Goal: Task Accomplishment & Management: Manage account settings

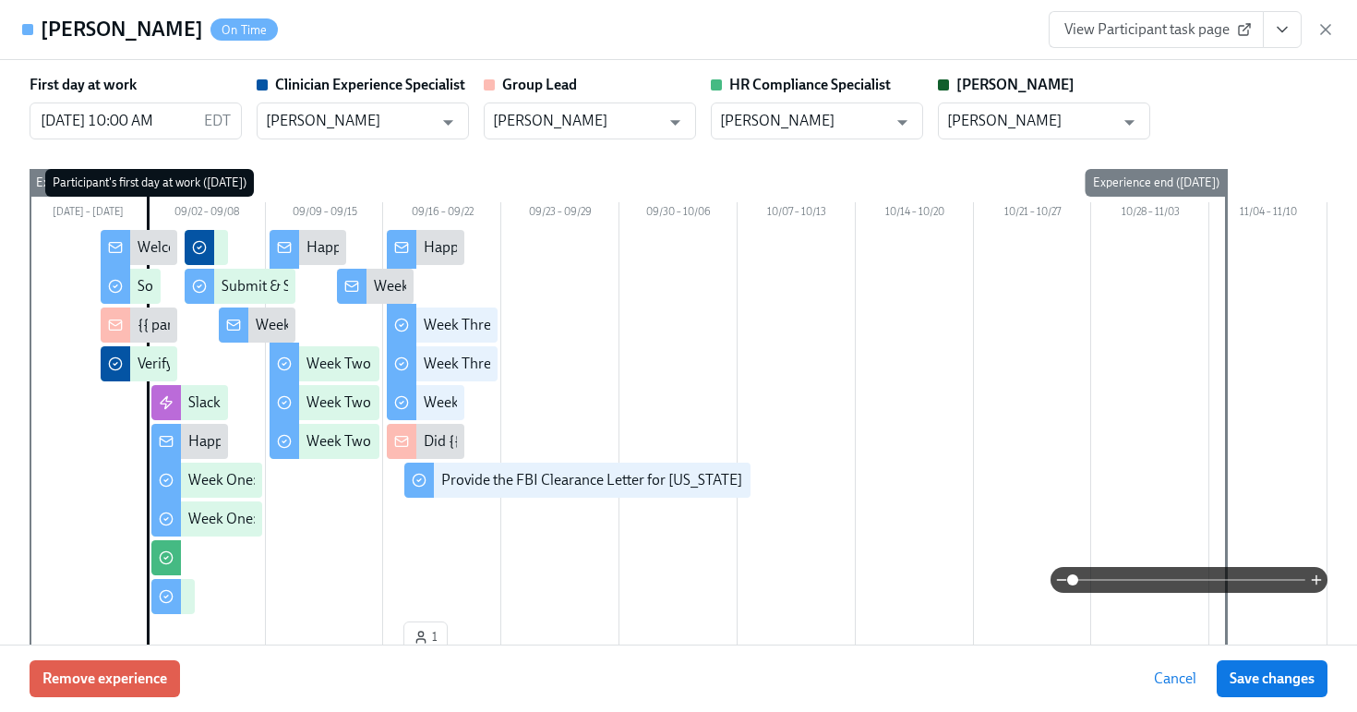
scroll to position [565, 0]
click at [1187, 20] on span "View Participant task page" at bounding box center [1156, 29] width 184 height 18
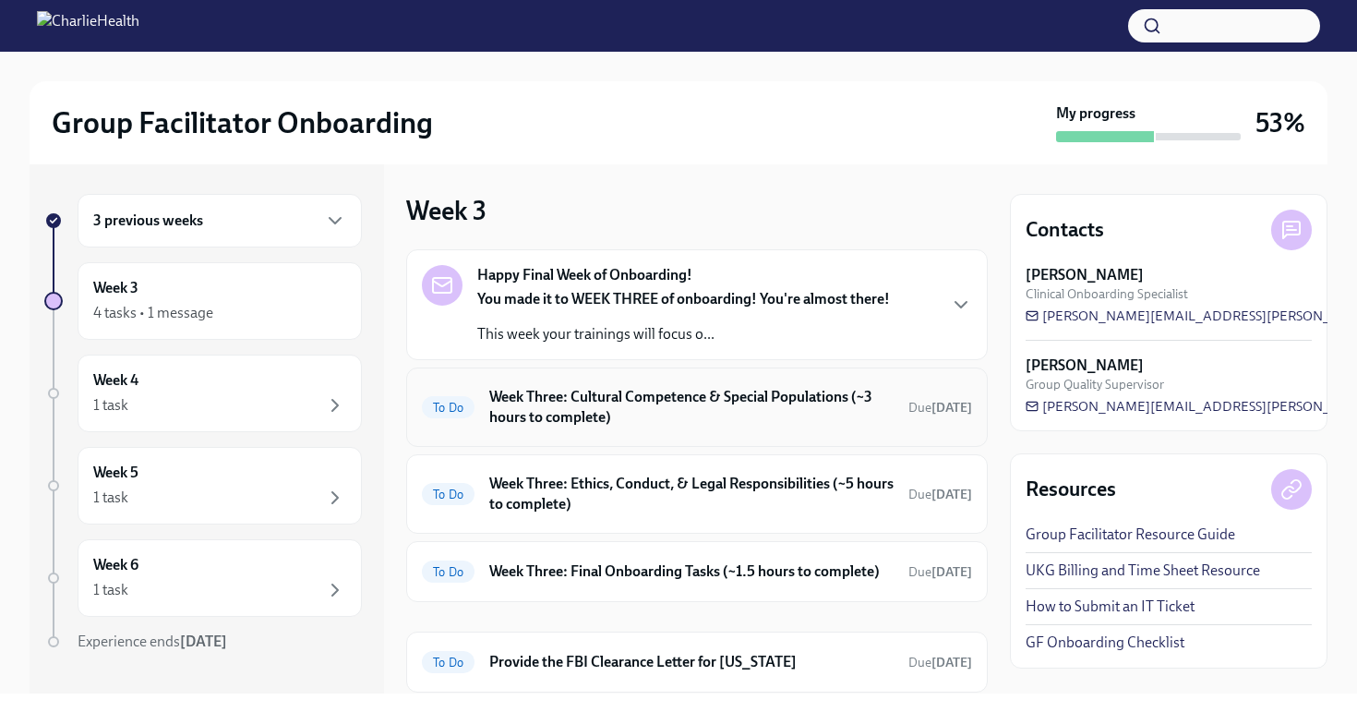
scroll to position [77, 0]
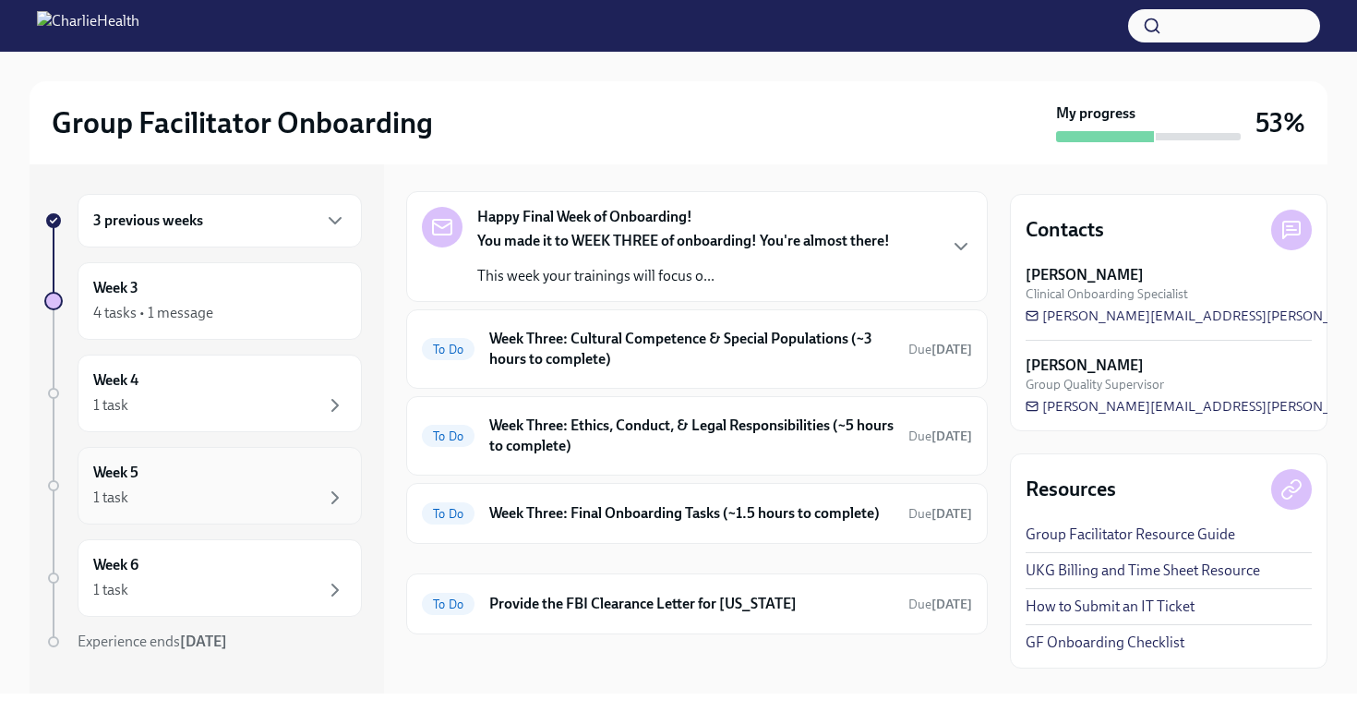
click at [213, 488] on div "1 task" at bounding box center [219, 497] width 253 height 22
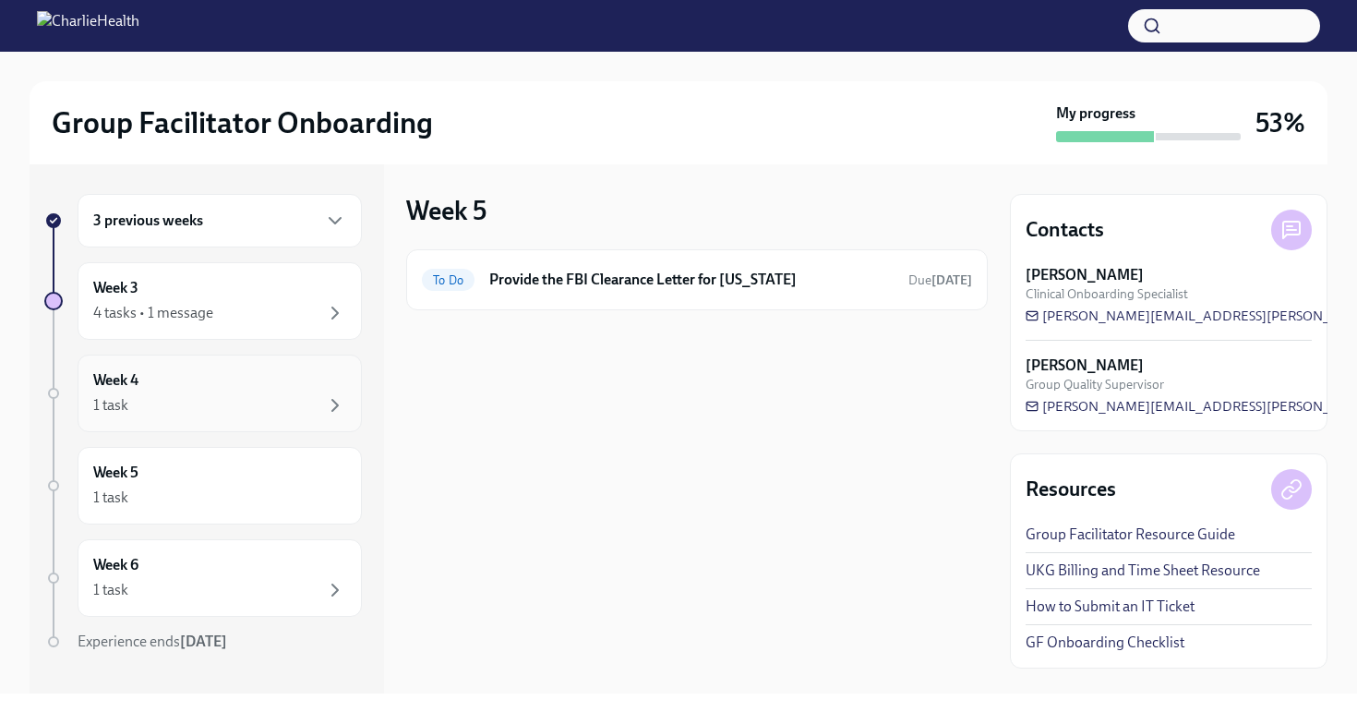
click at [222, 383] on div "Week 4 1 task" at bounding box center [219, 393] width 253 height 46
click at [211, 240] on div "3 previous weeks" at bounding box center [220, 221] width 284 height 54
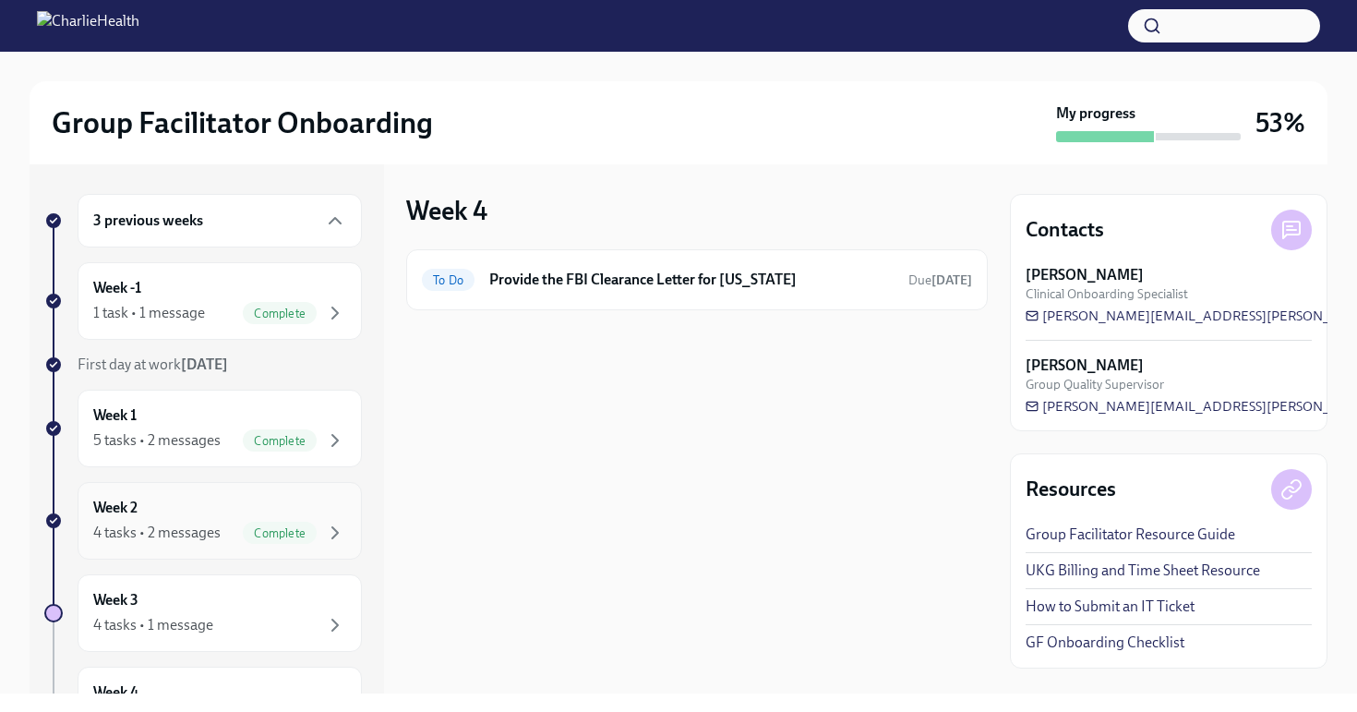
click at [192, 503] on div "Week 2 4 tasks • 2 messages Complete" at bounding box center [219, 520] width 253 height 46
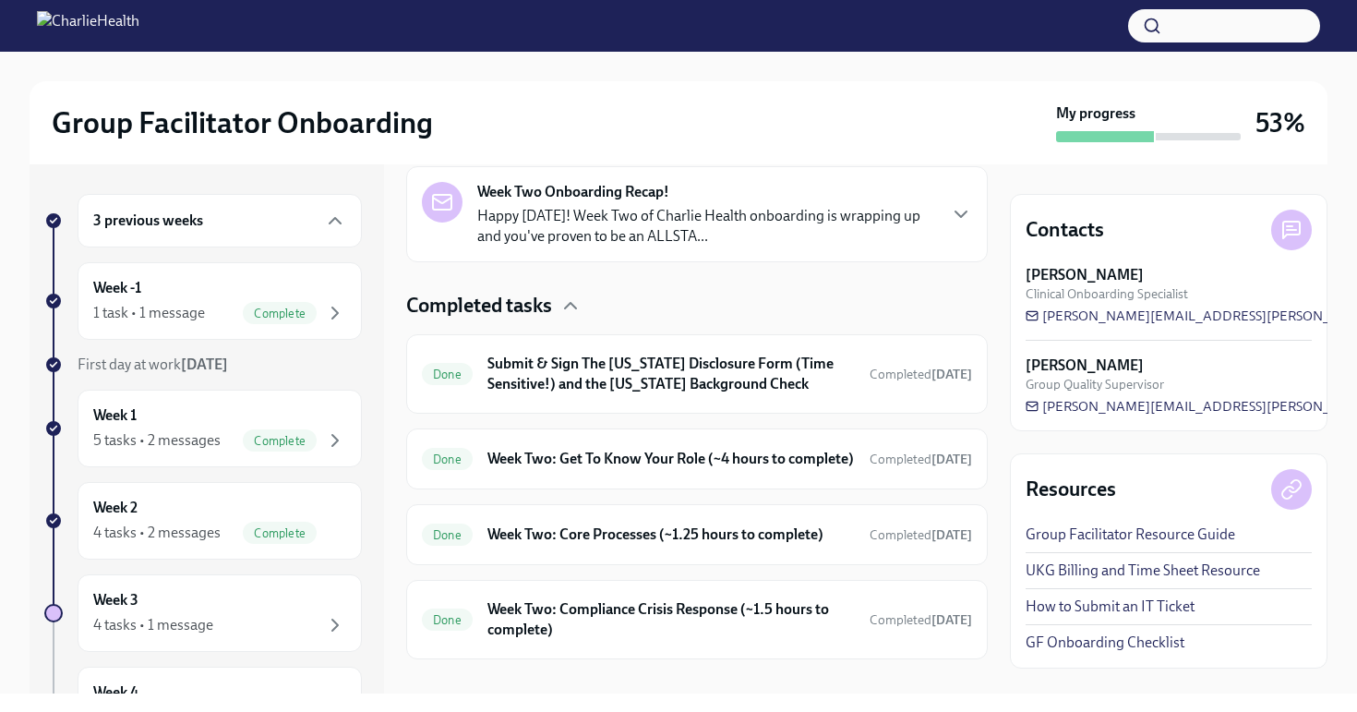
scroll to position [505, 0]
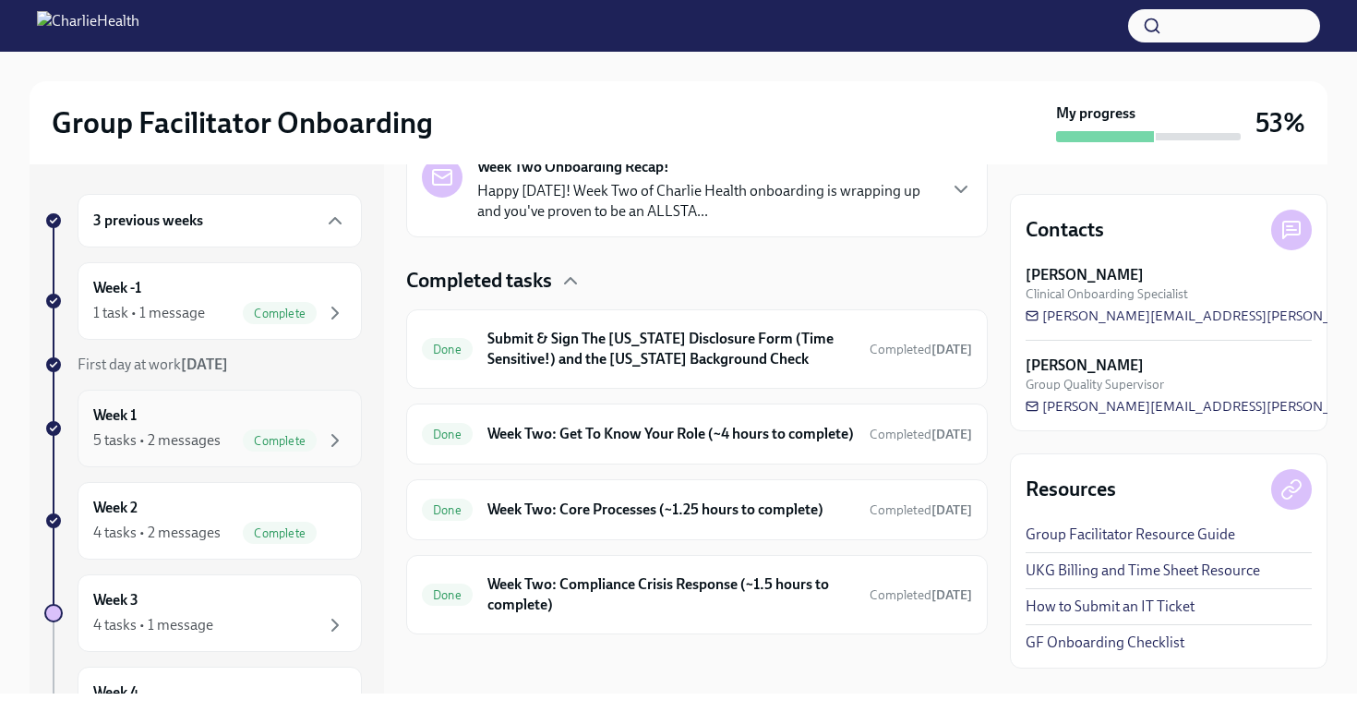
click at [209, 445] on div "5 tasks • 2 messages" at bounding box center [156, 440] width 127 height 20
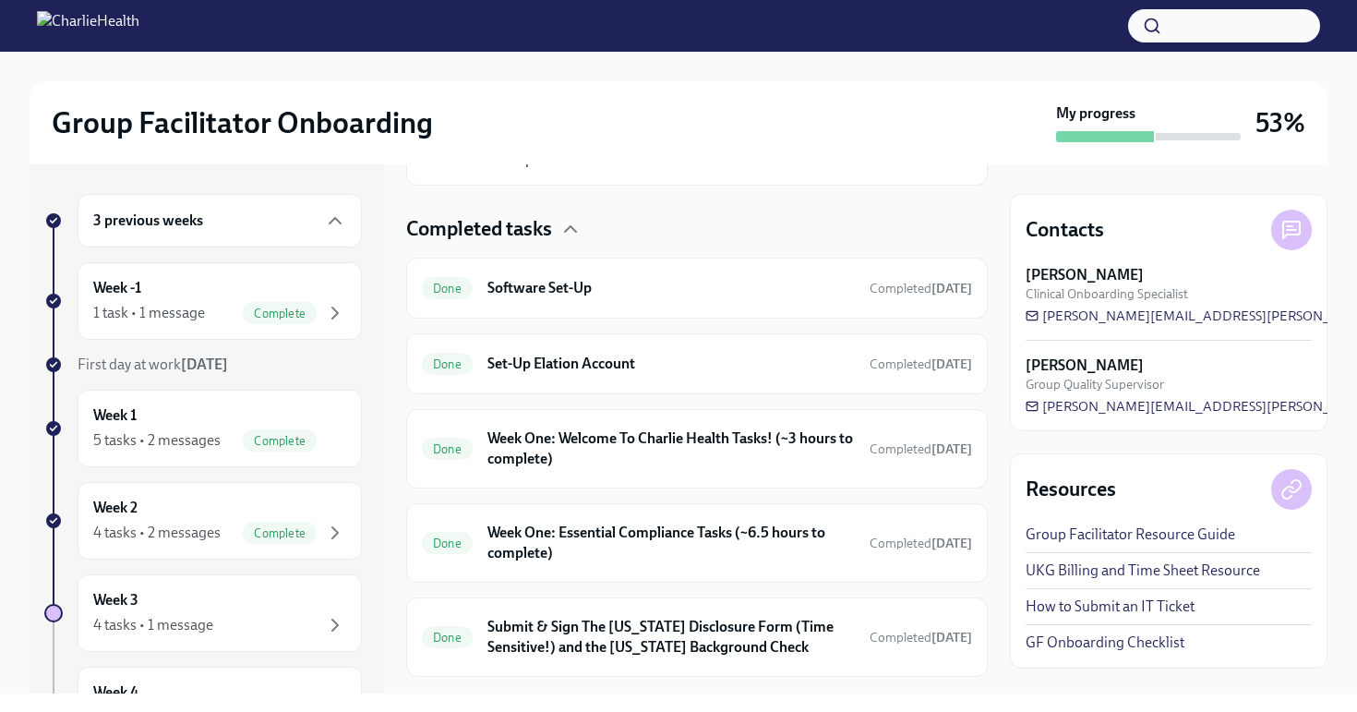
scroll to position [547, 0]
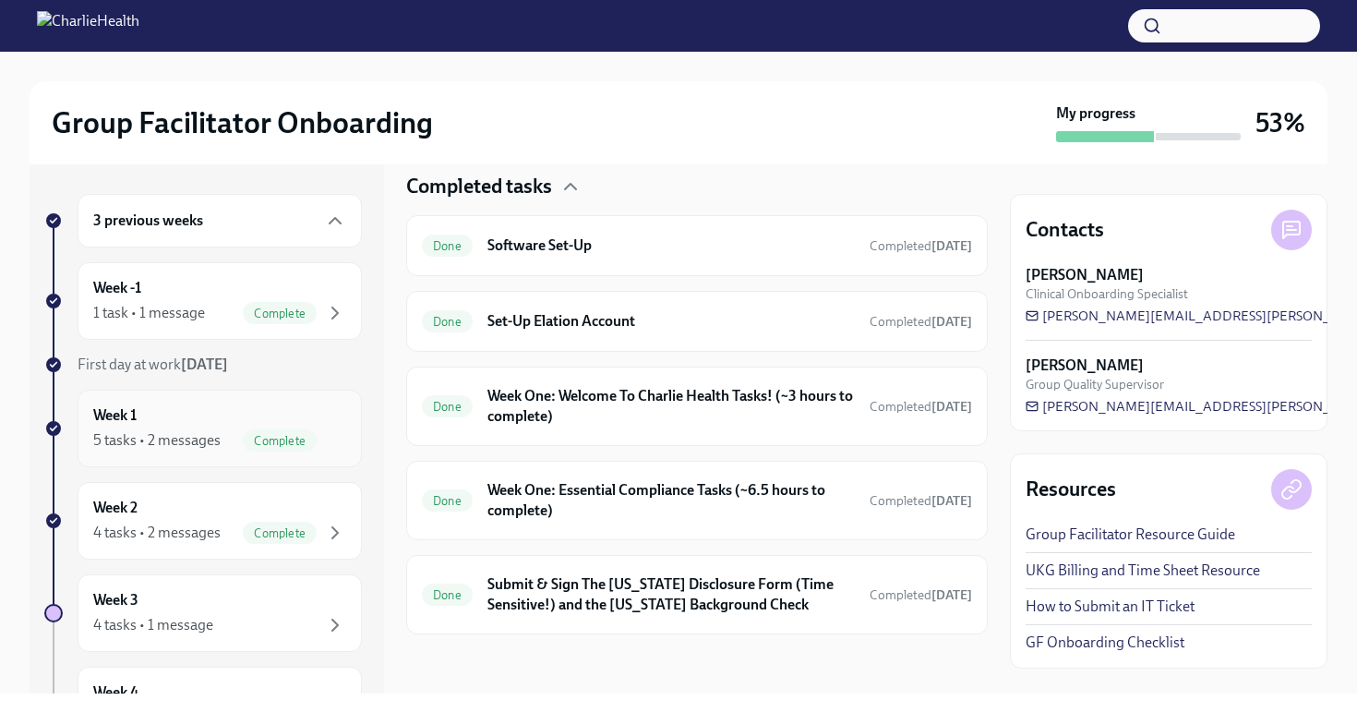
click at [147, 411] on div "Week 1 5 tasks • 2 messages Complete" at bounding box center [219, 428] width 253 height 46
click at [188, 306] on div "1 task • 1 message" at bounding box center [149, 313] width 112 height 20
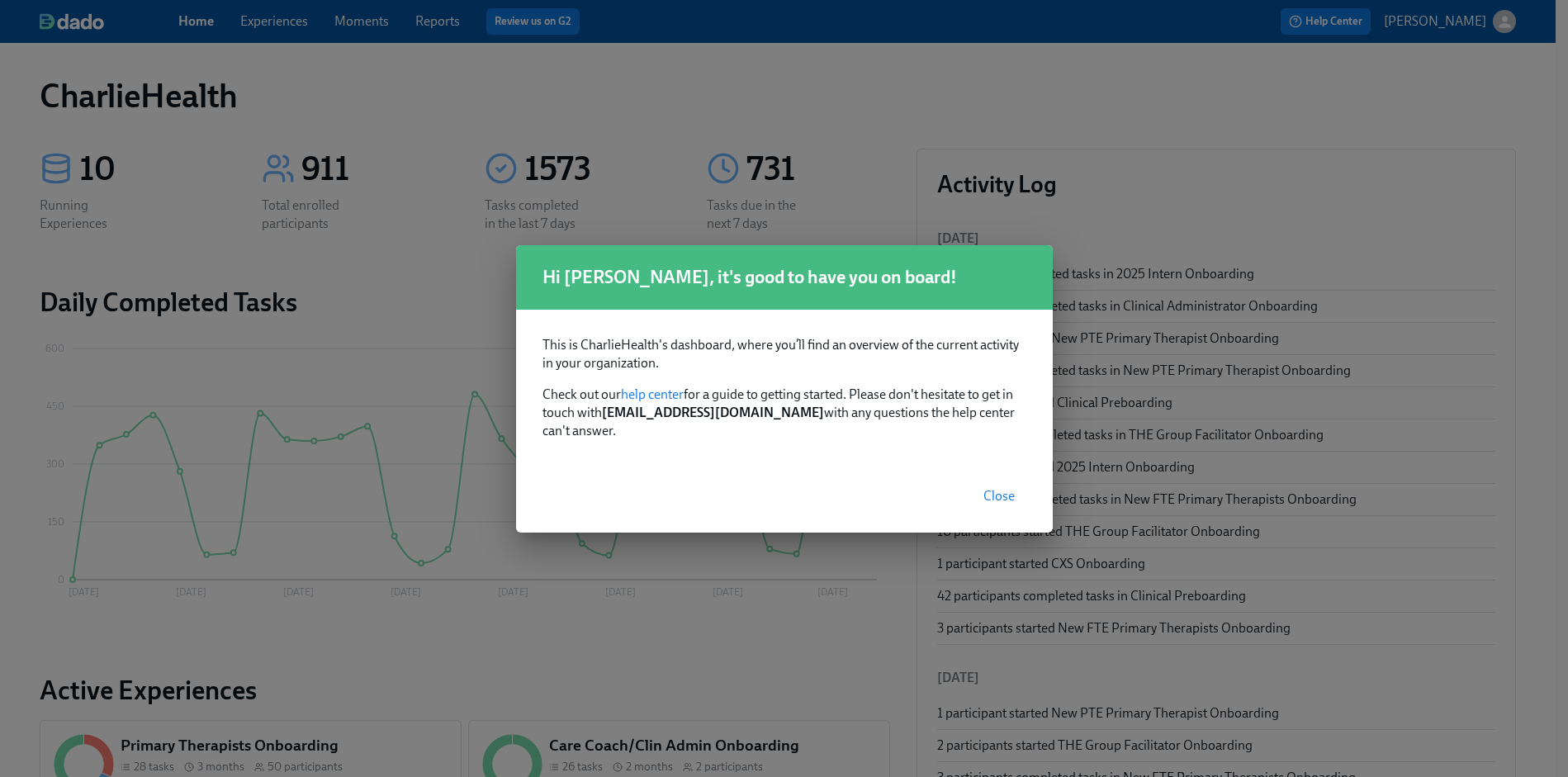
click at [987, 490] on span "Close" at bounding box center [998, 495] width 31 height 16
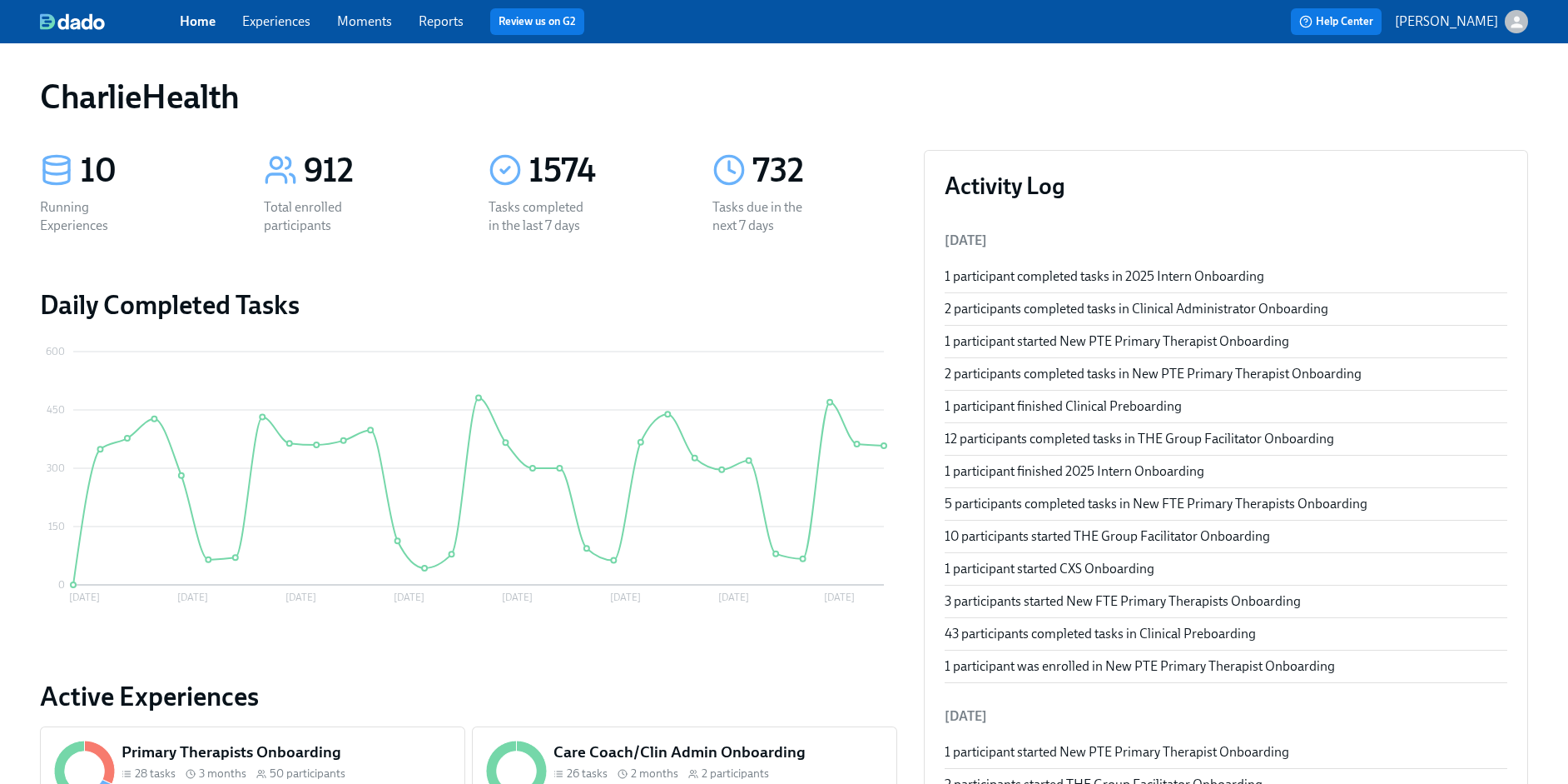
click at [292, 21] on link "Experiences" at bounding box center [277, 22] width 69 height 16
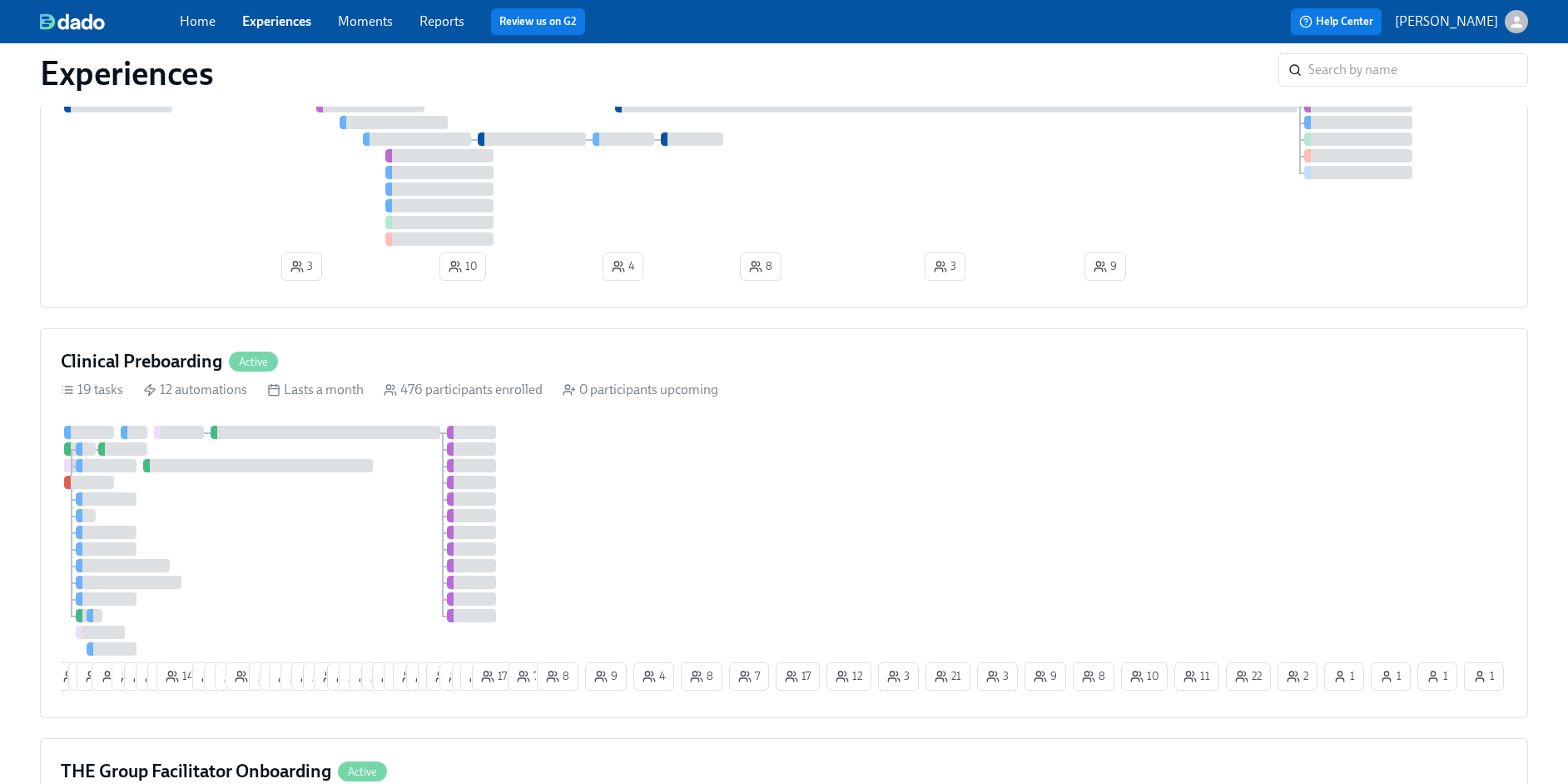
scroll to position [183, 0]
click at [748, 489] on div "16 3 18 1 12 6 6 3 14 9 1 6 8 5 3 23 22 14 11 13 3 3 4 7 3 7 25 3 2 19 6 7 11 1…" at bounding box center [784, 559] width 1446 height 272
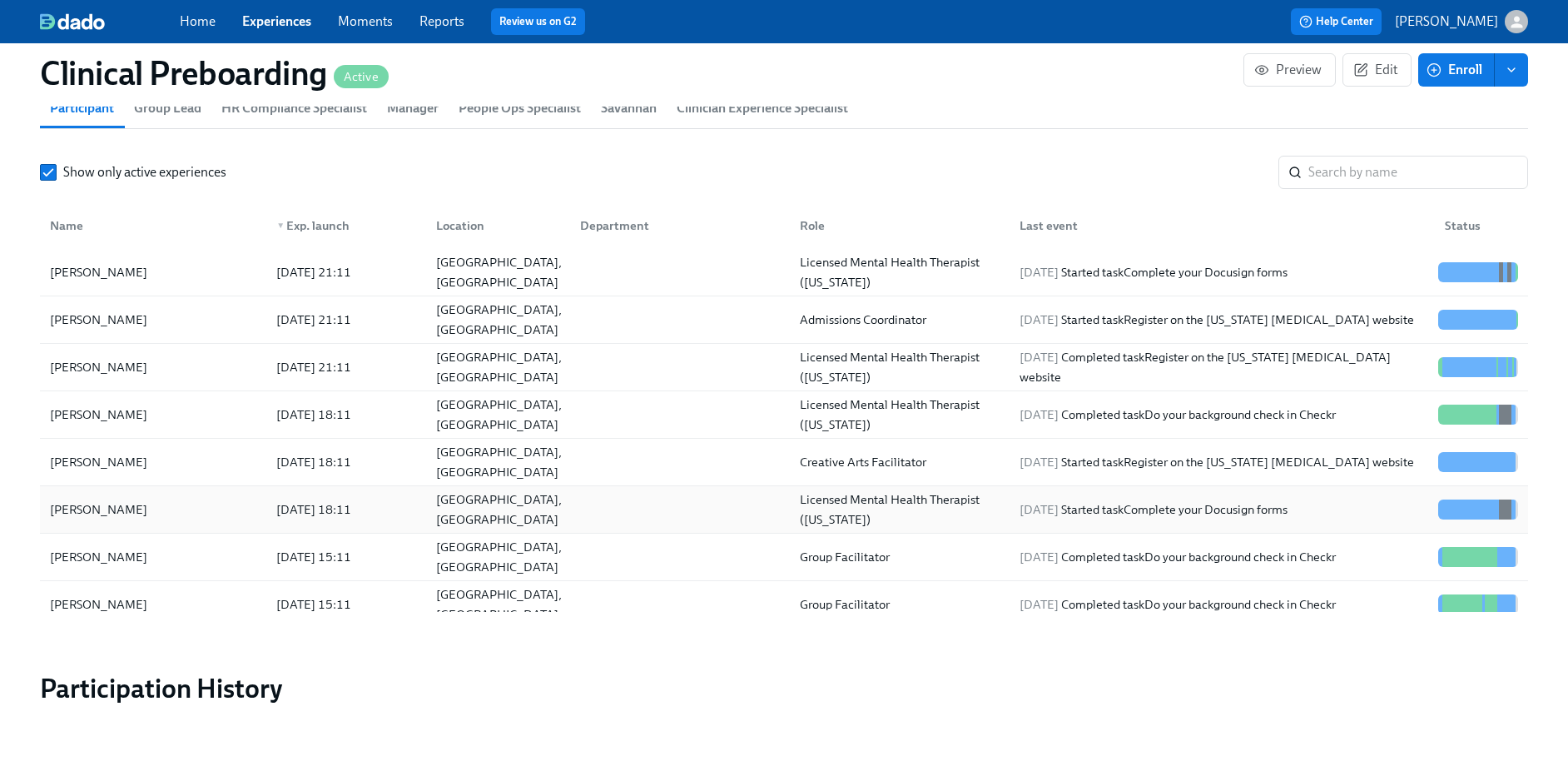
scroll to position [1851, 0]
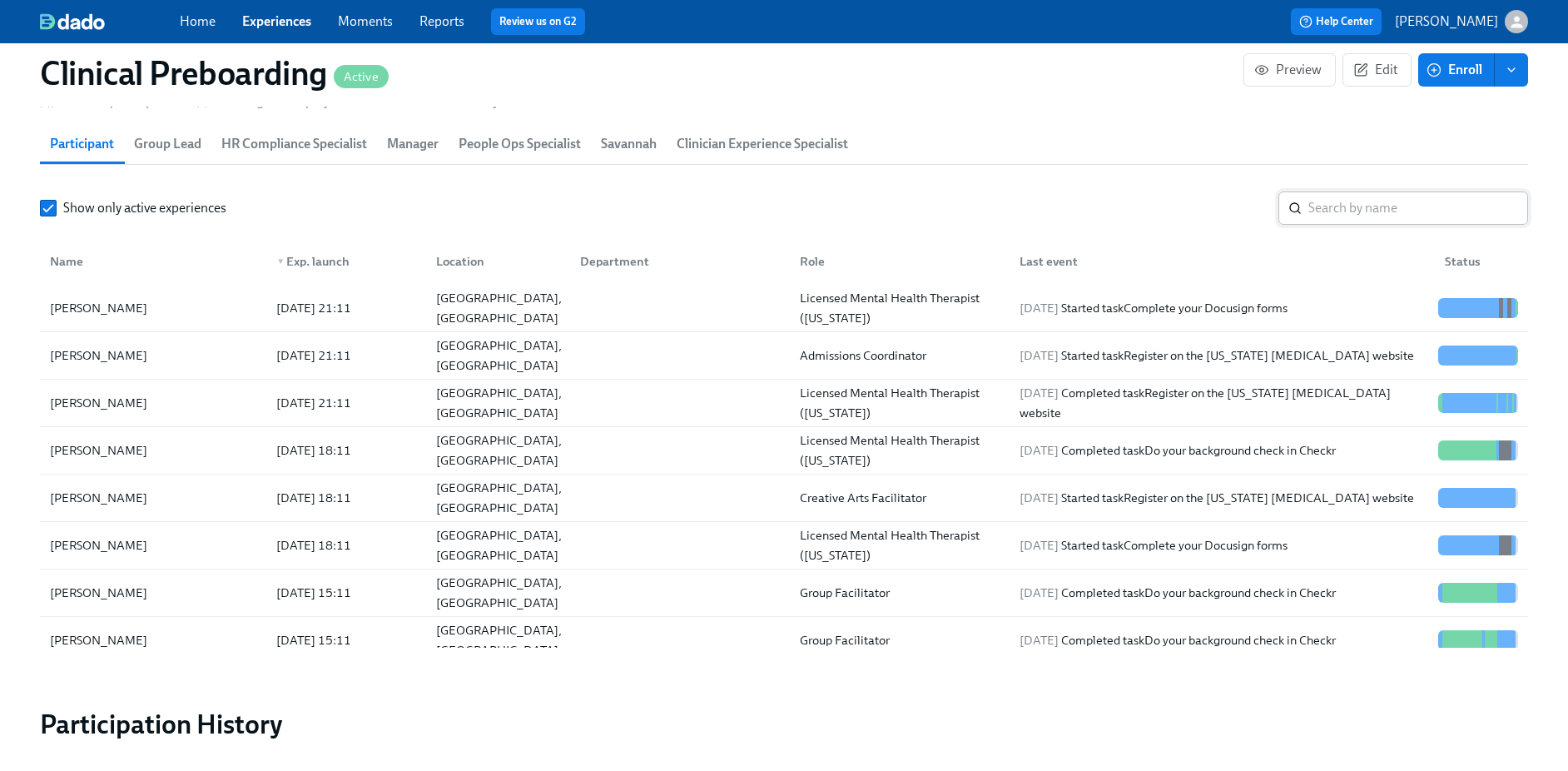
click at [1324, 216] on input "search" at bounding box center [1418, 207] width 220 height 33
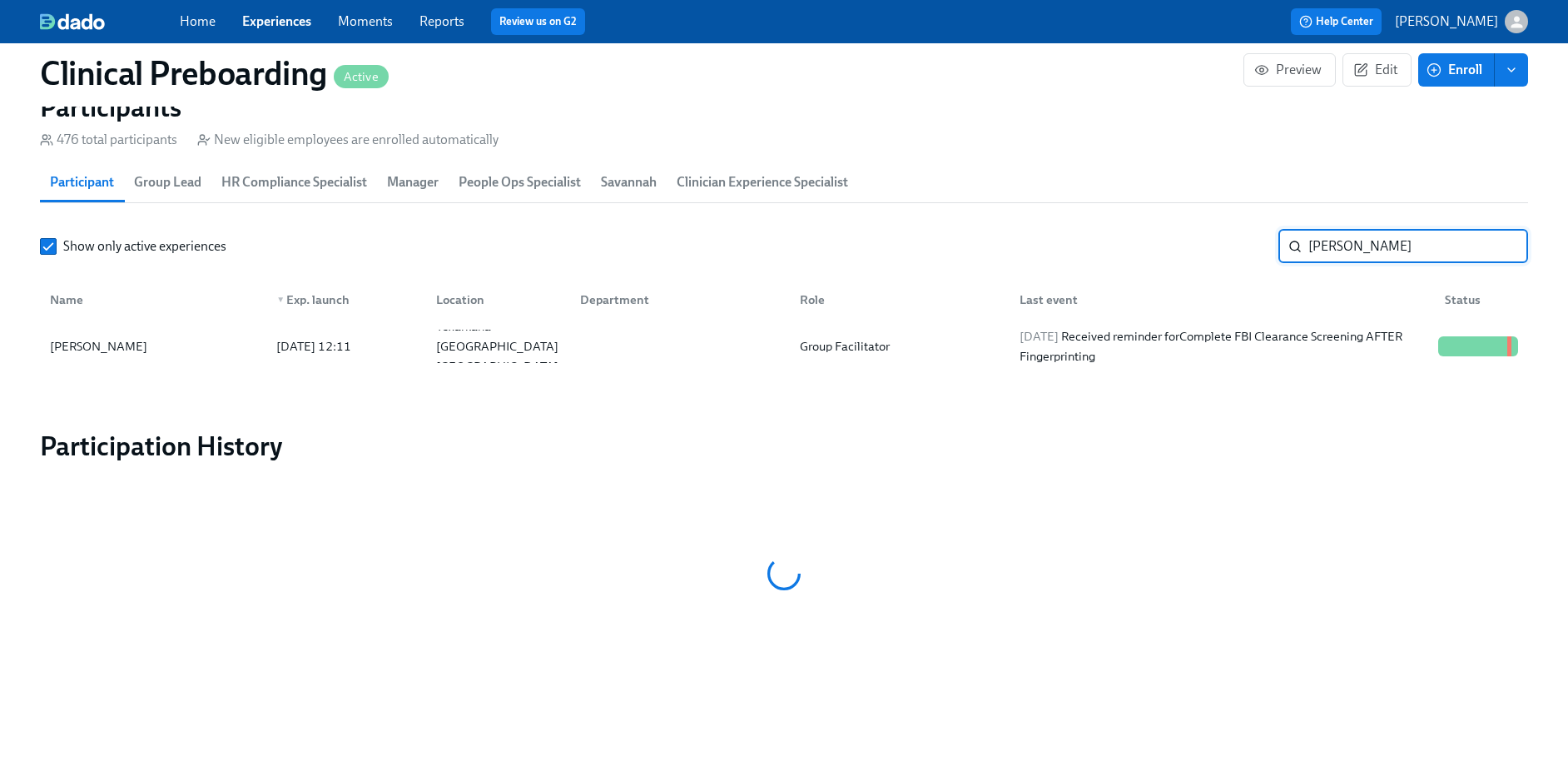
scroll to position [1840, 0]
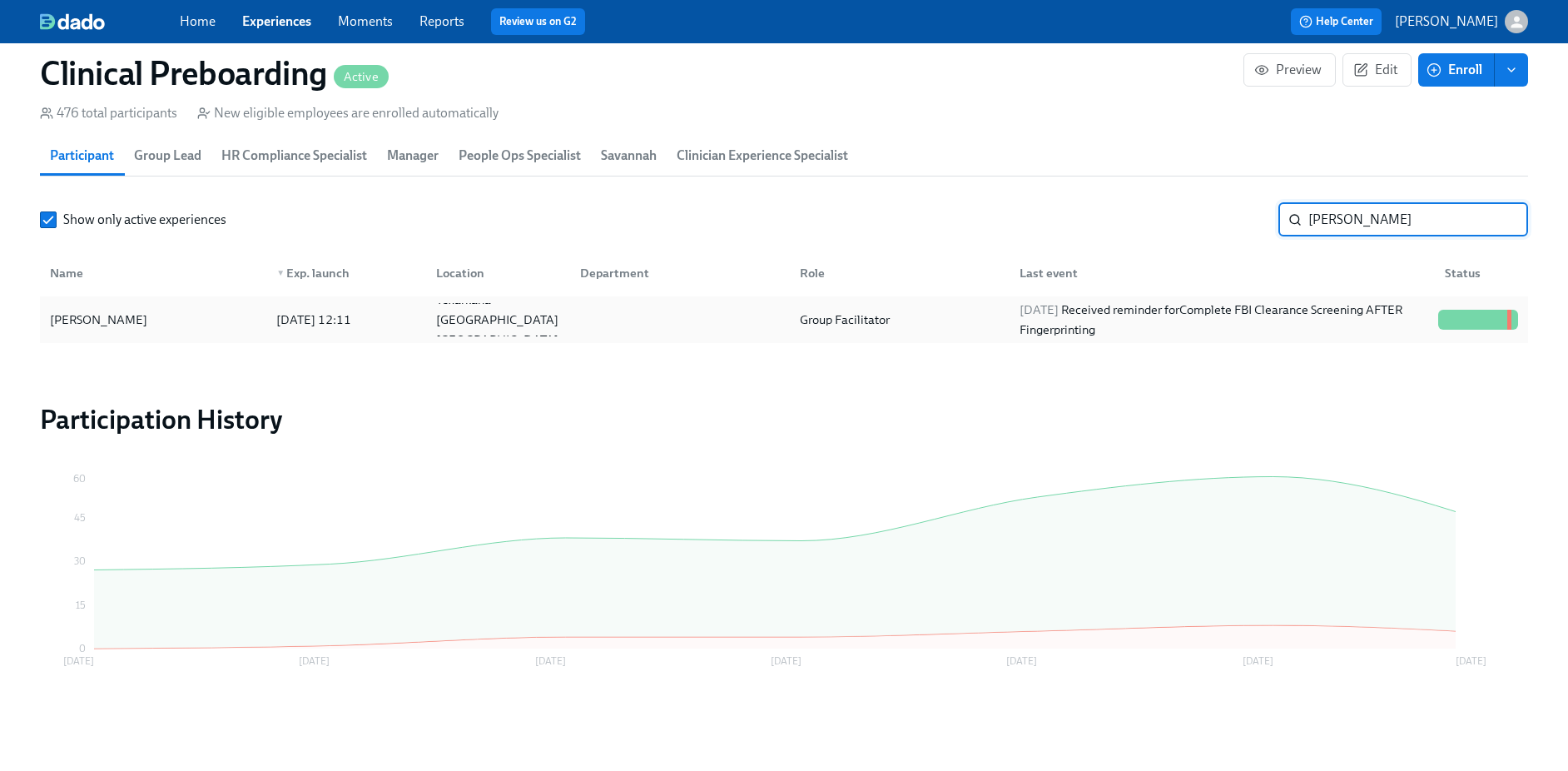
click at [142, 323] on div "Tyler Edge" at bounding box center [153, 319] width 220 height 33
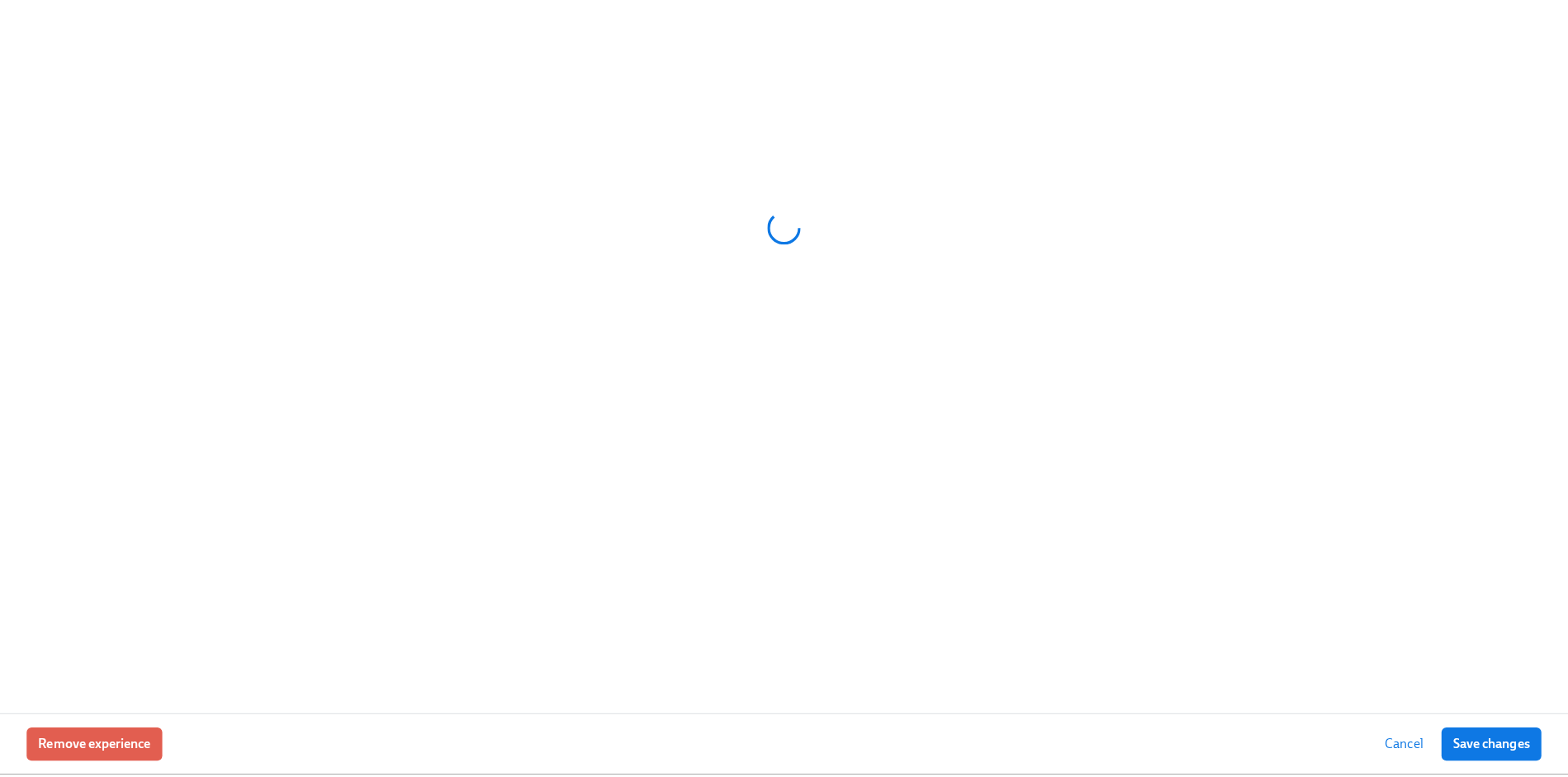
scroll to position [1812, 0]
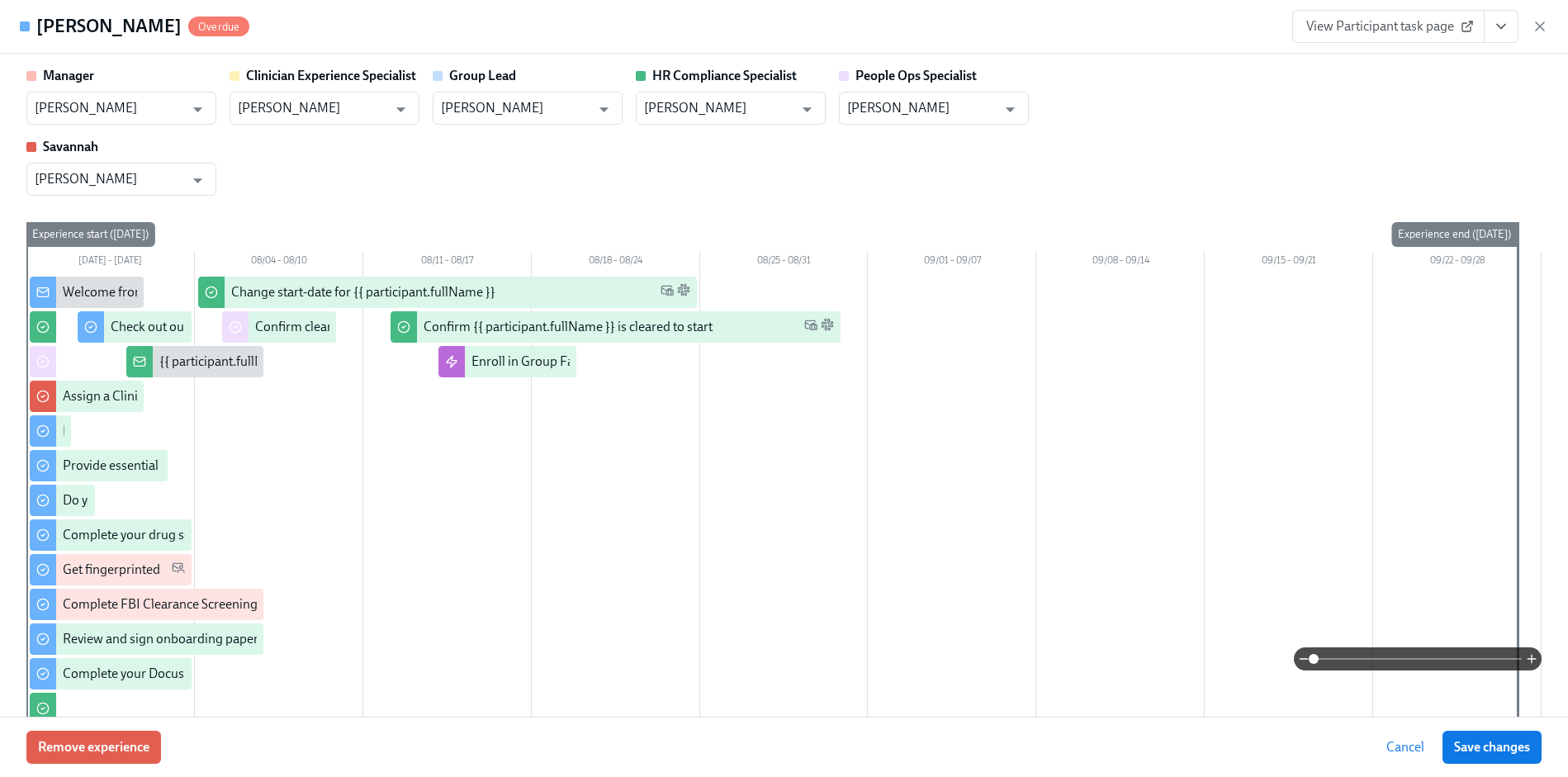
click at [1496, 23] on icon "View task page" at bounding box center [1501, 26] width 16 height 16
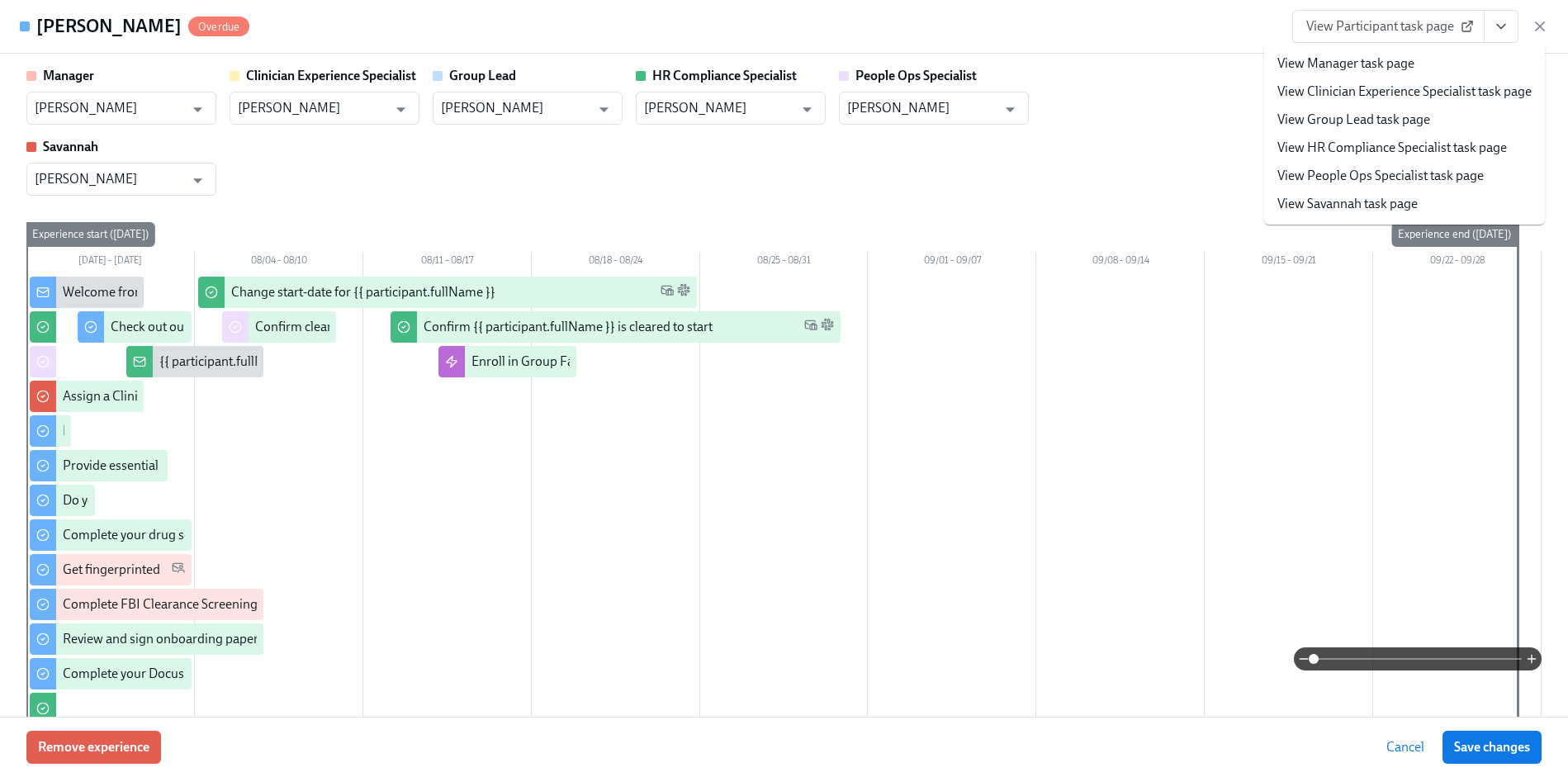
click at [1378, 139] on link "View HR Compliance Specialist task page" at bounding box center [1392, 148] width 230 height 18
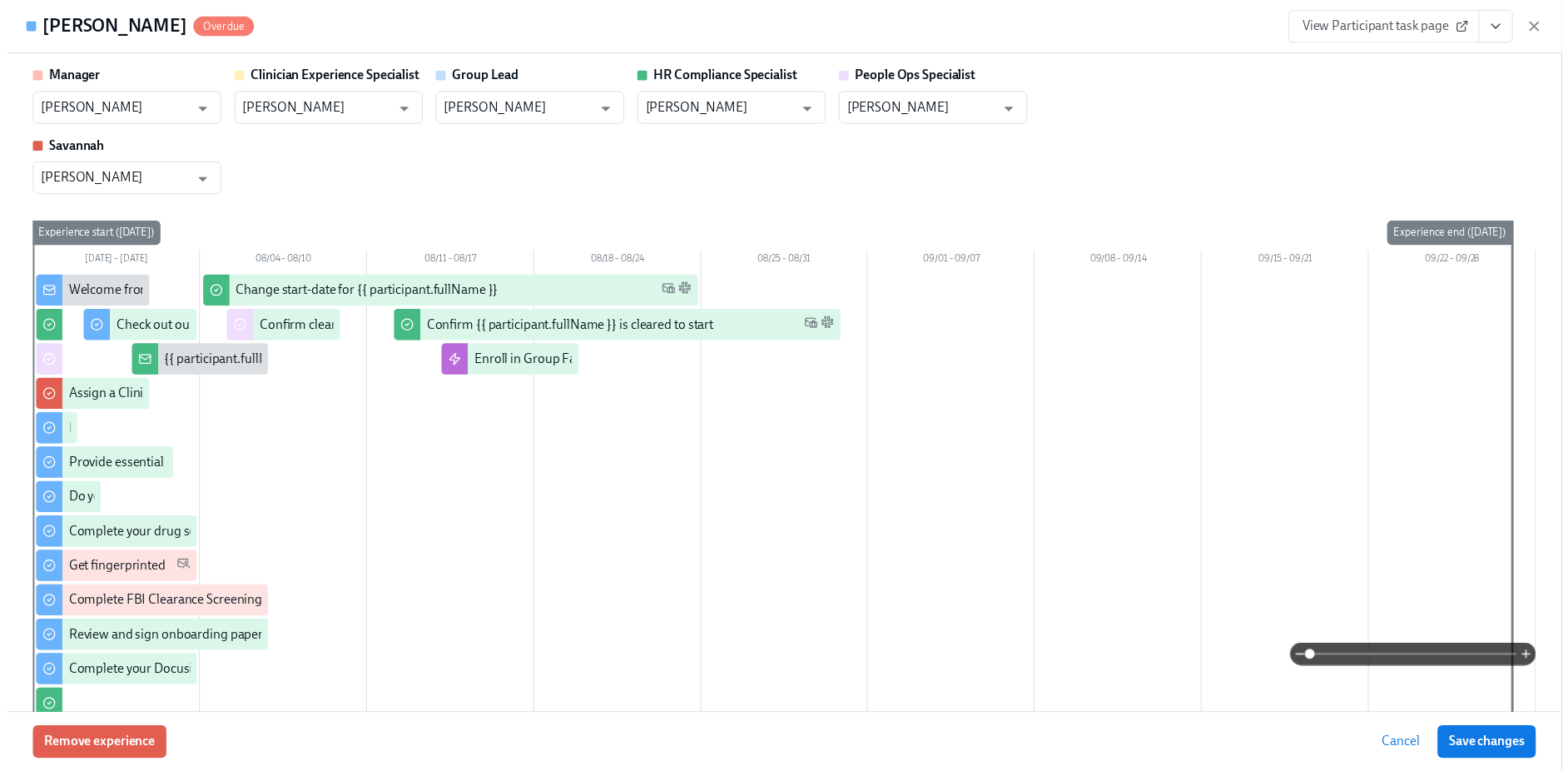
scroll to position [1780, 0]
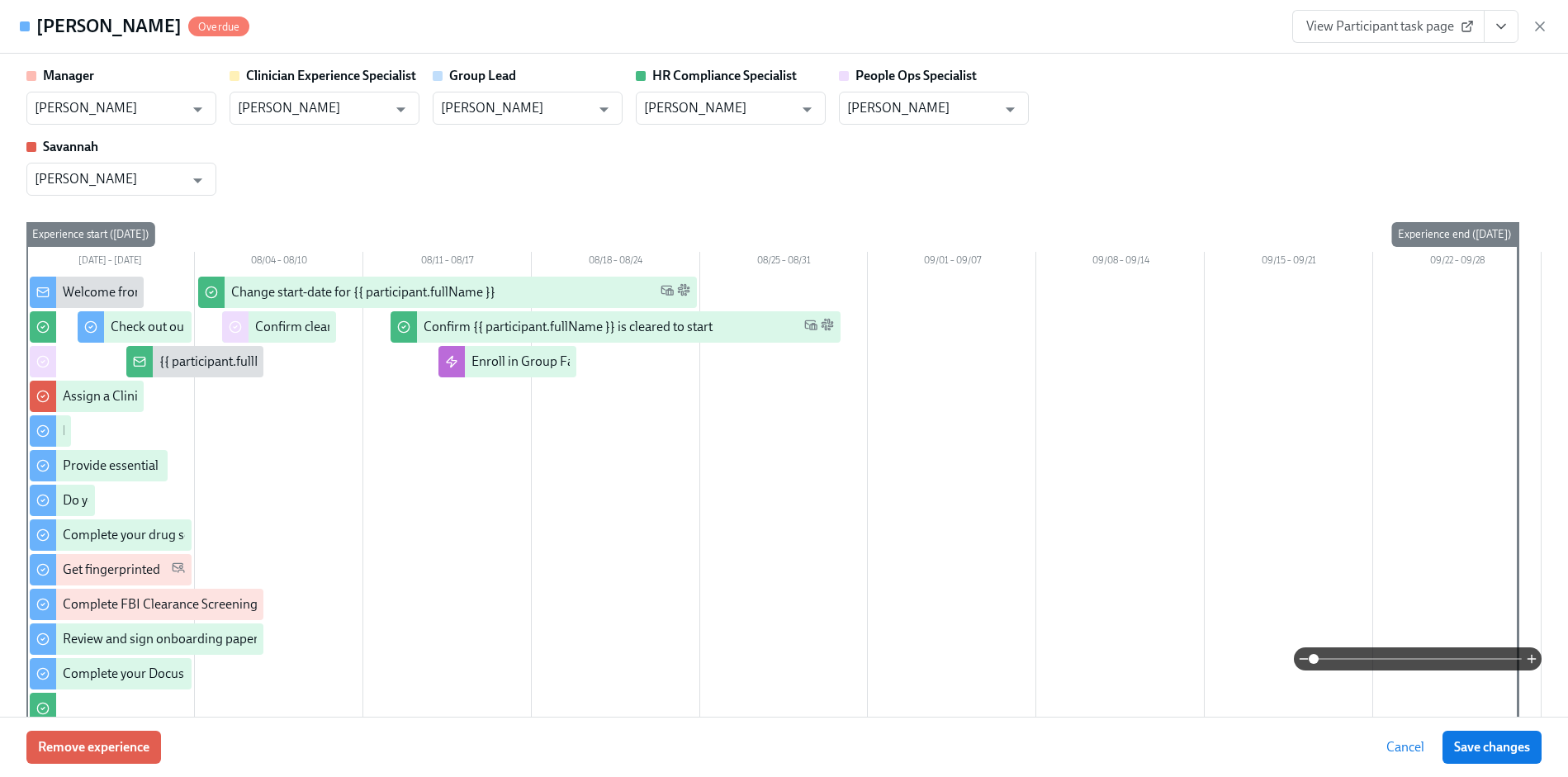
click at [1525, 33] on div "View Participant task page" at bounding box center [1420, 26] width 256 height 33
click at [1549, 19] on div "Tyler Edge Overdue View Participant task page" at bounding box center [784, 27] width 1568 height 54
click at [1539, 22] on icon "button" at bounding box center [1539, 26] width 16 height 16
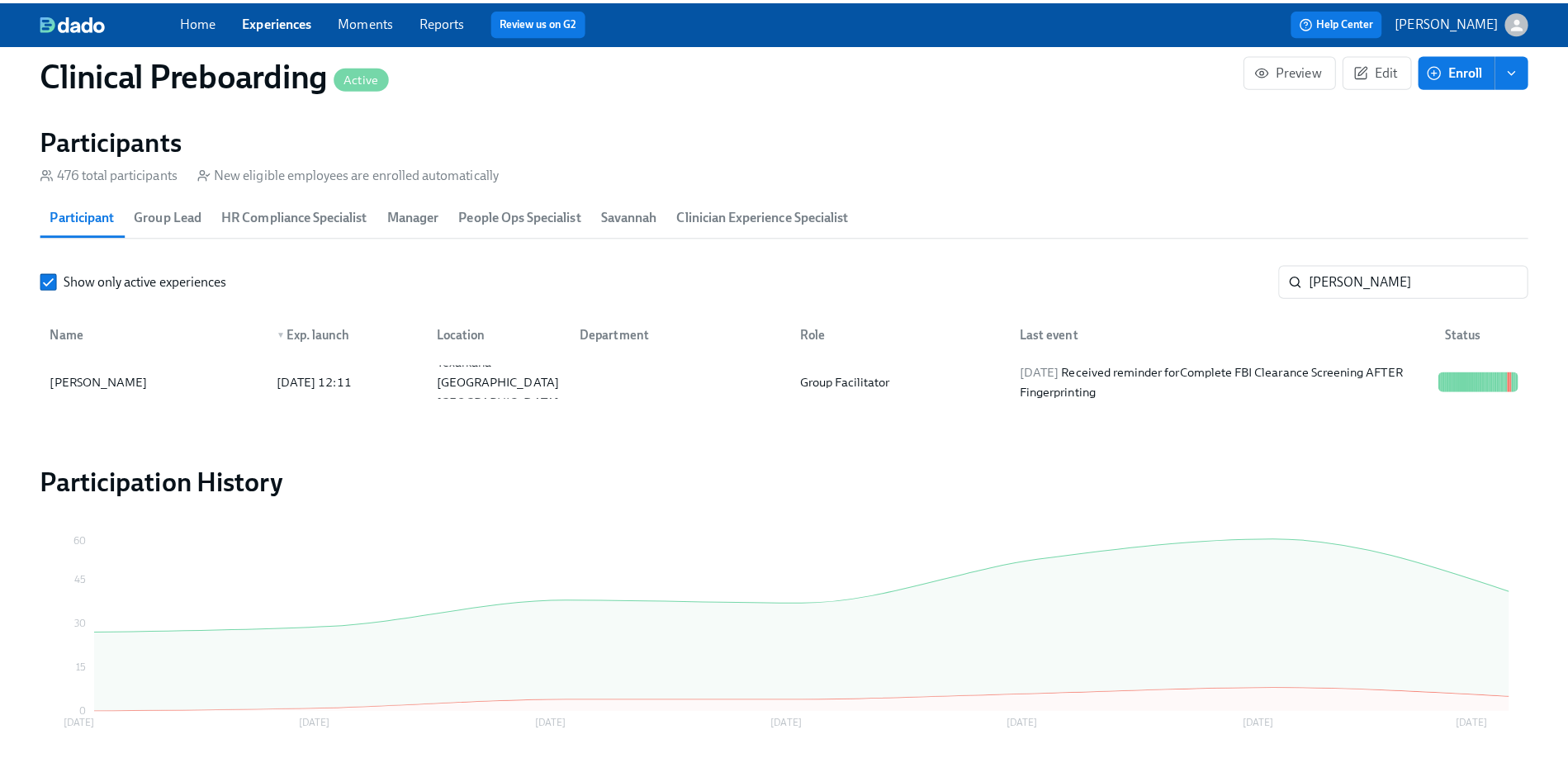
scroll to position [1803, 0]
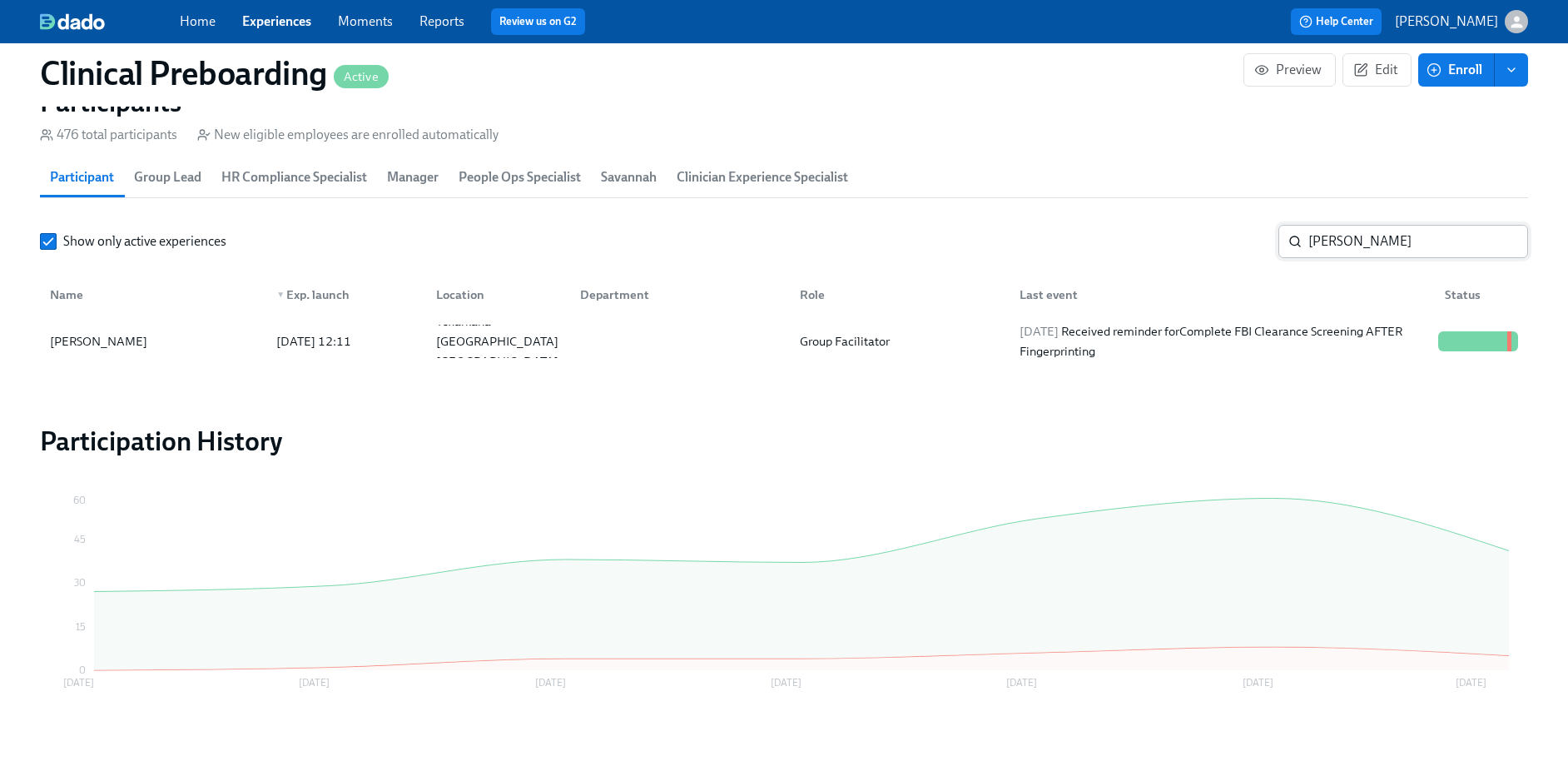
click at [1370, 243] on input "tyler edge" at bounding box center [1418, 241] width 220 height 33
click at [222, 342] on div "Lesley Mah" at bounding box center [153, 341] width 220 height 33
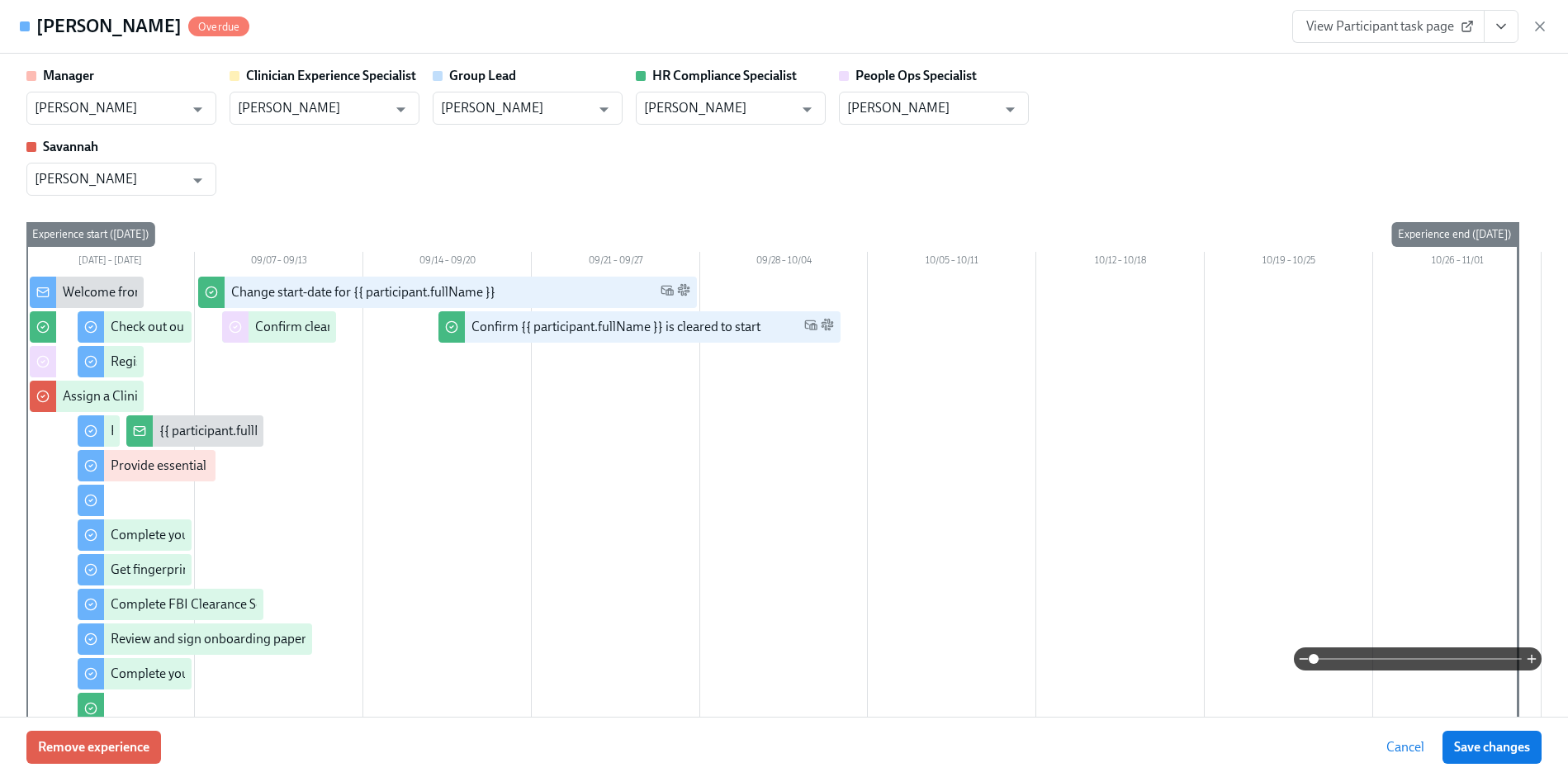
click at [1506, 19] on icon "View task page" at bounding box center [1501, 26] width 16 height 16
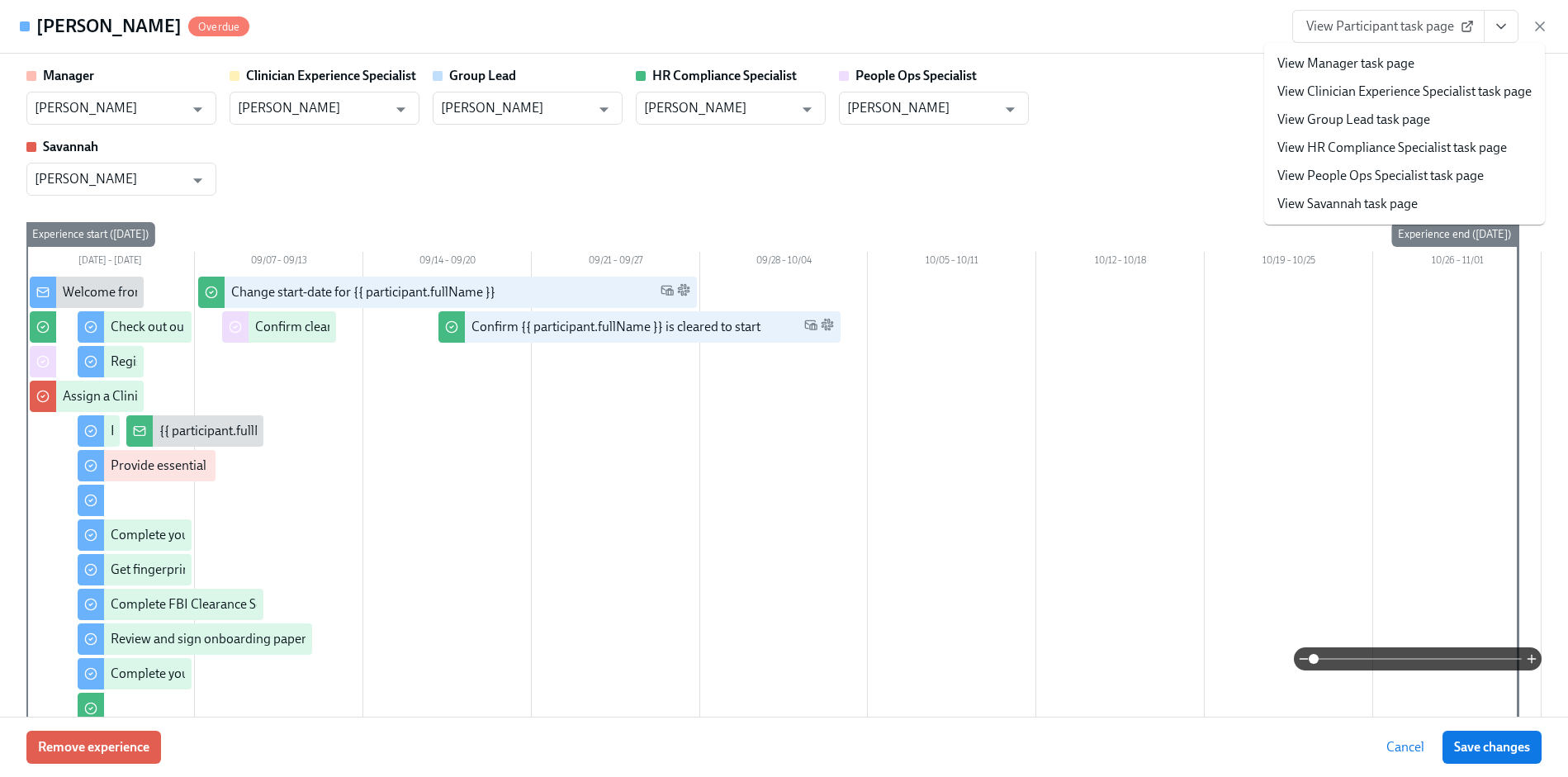
click at [1375, 148] on link "View HR Compliance Specialist task page" at bounding box center [1392, 148] width 230 height 18
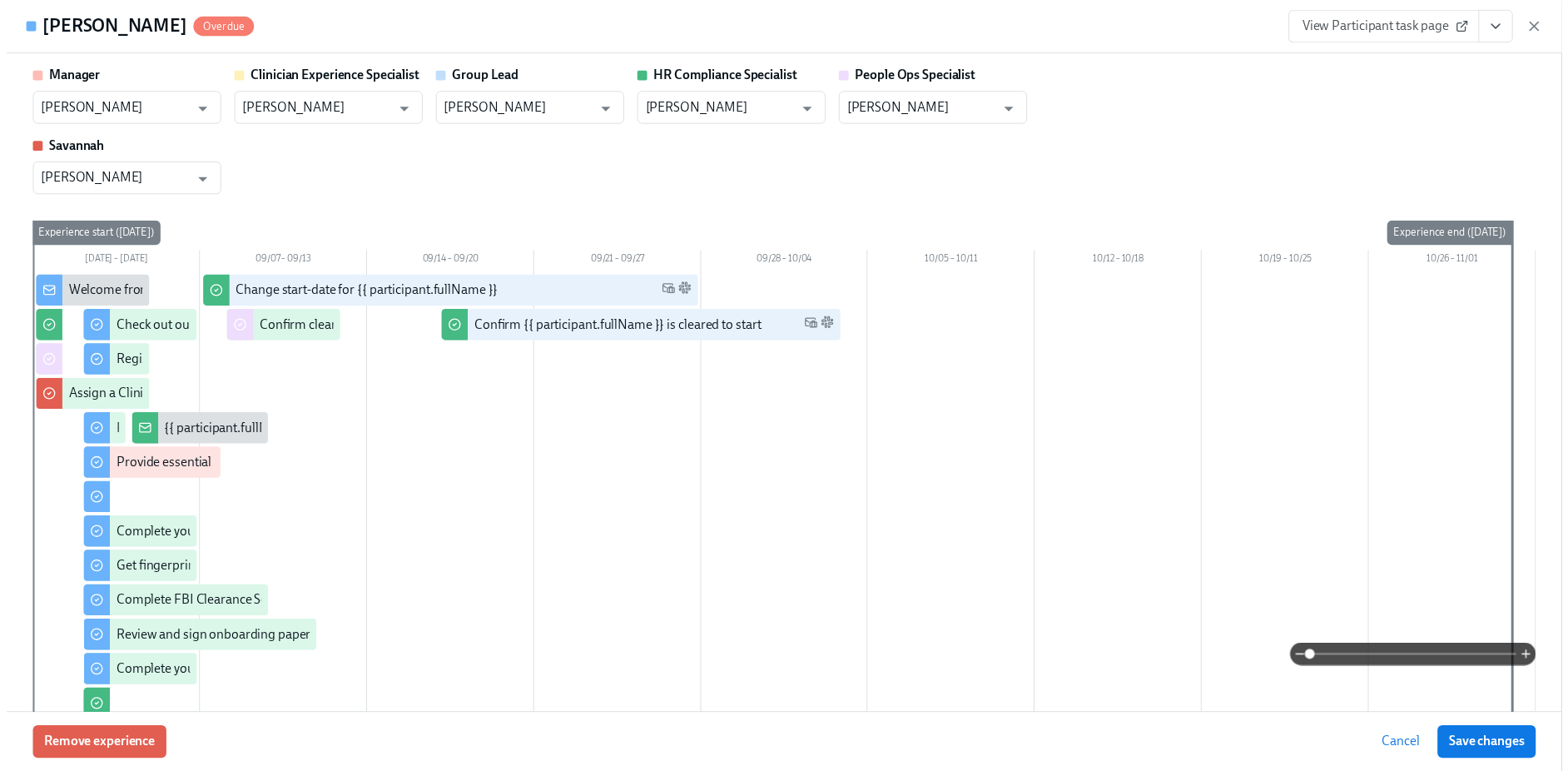
scroll to position [0, 19801]
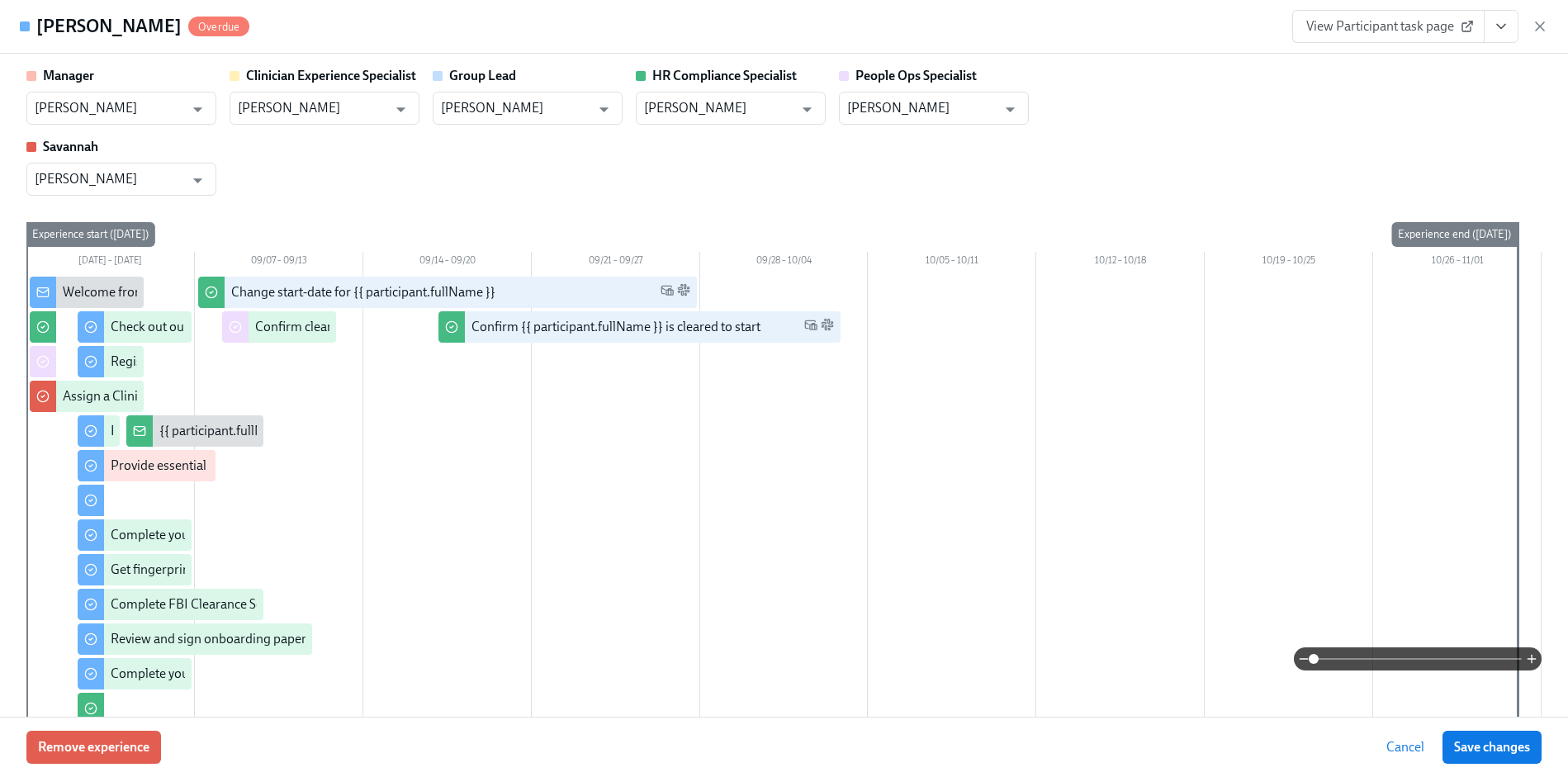
click at [1549, 16] on div "Lesley Mah Overdue View Participant task page" at bounding box center [784, 27] width 1568 height 54
click at [1537, 21] on icon "button" at bounding box center [1539, 26] width 16 height 16
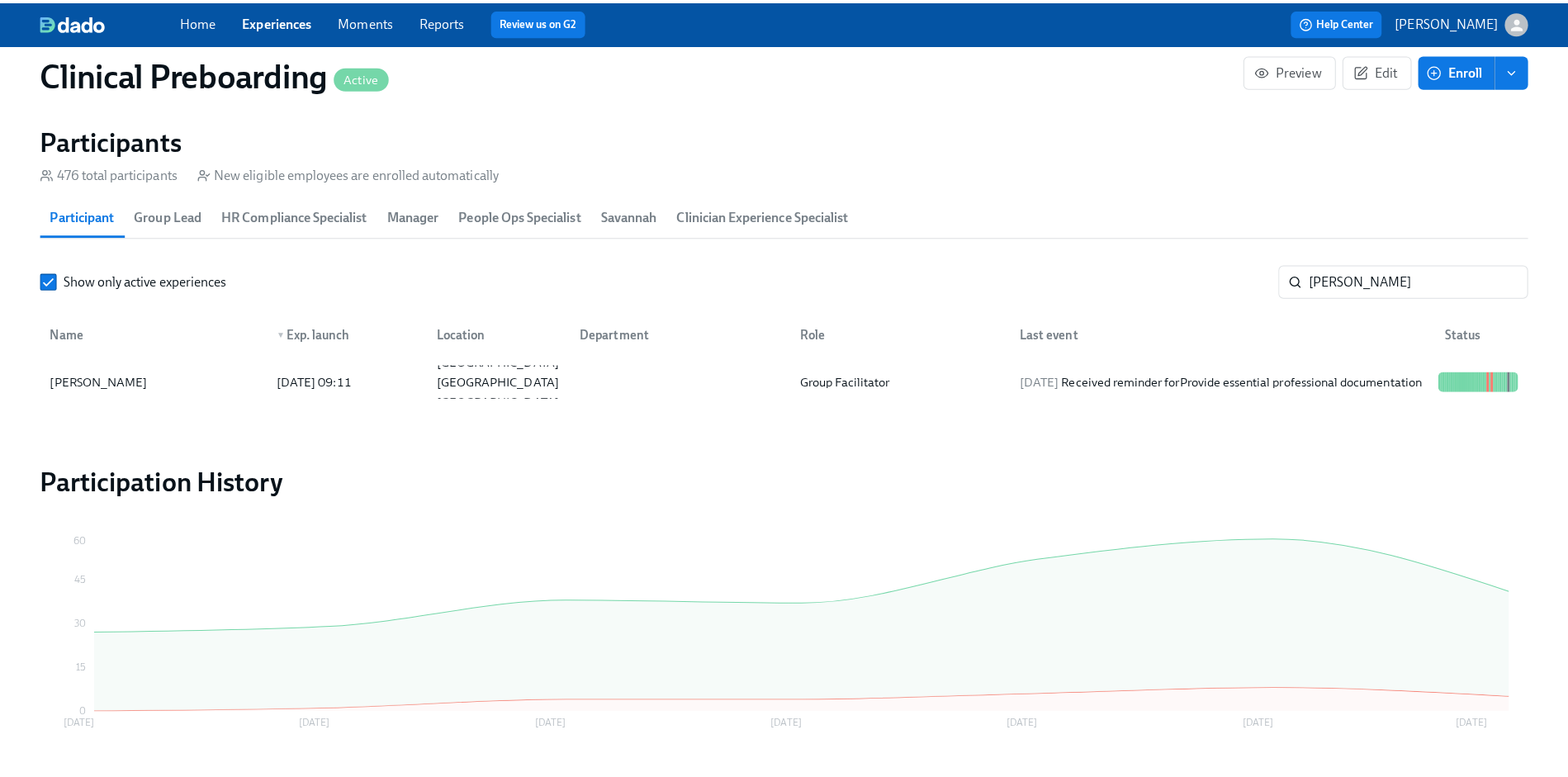
scroll to position [0, 19630]
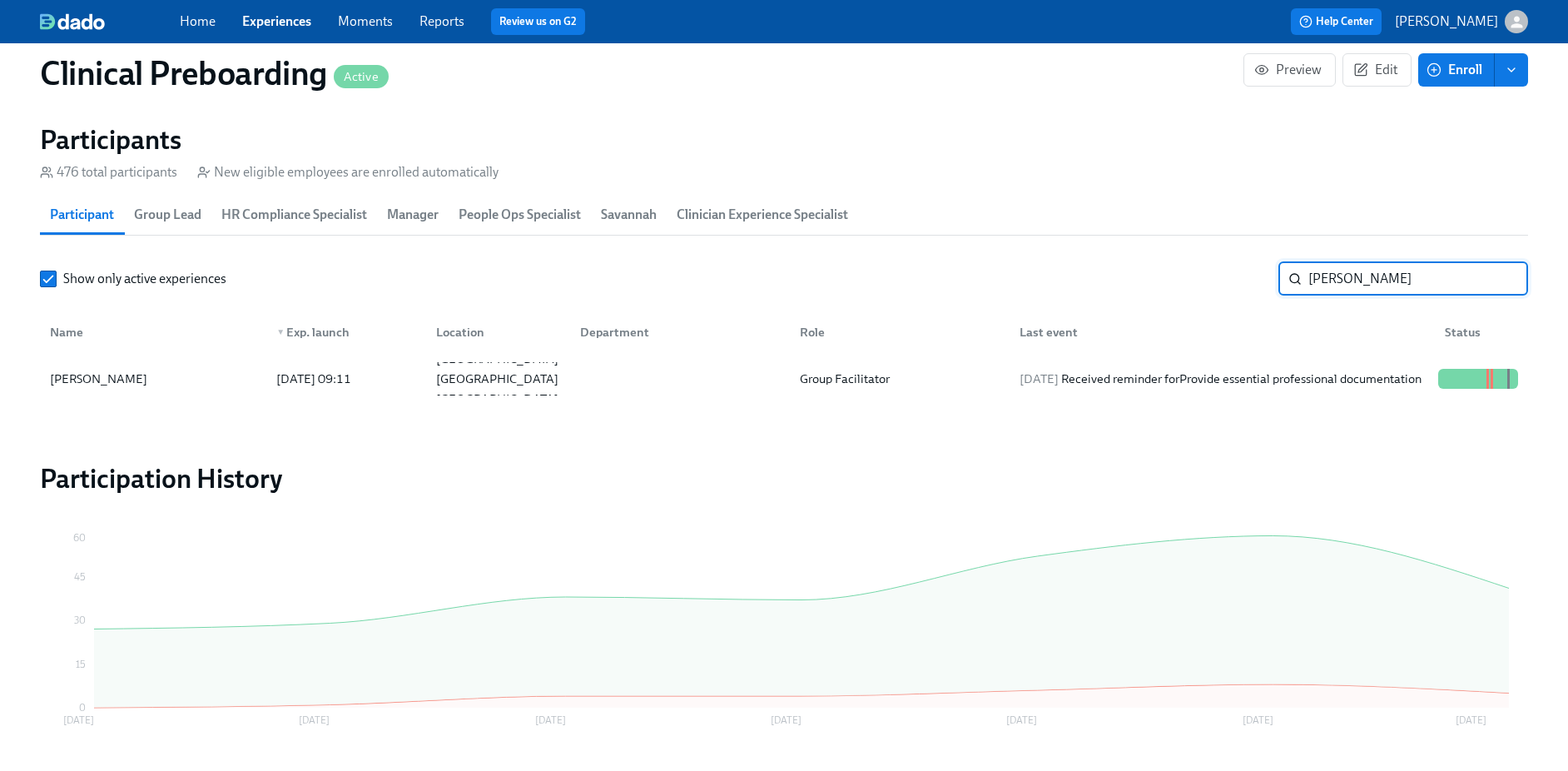
click at [1313, 265] on input "lesley" at bounding box center [1418, 279] width 220 height 33
click at [143, 380] on div "Quarazine Orato" at bounding box center [95, 379] width 103 height 20
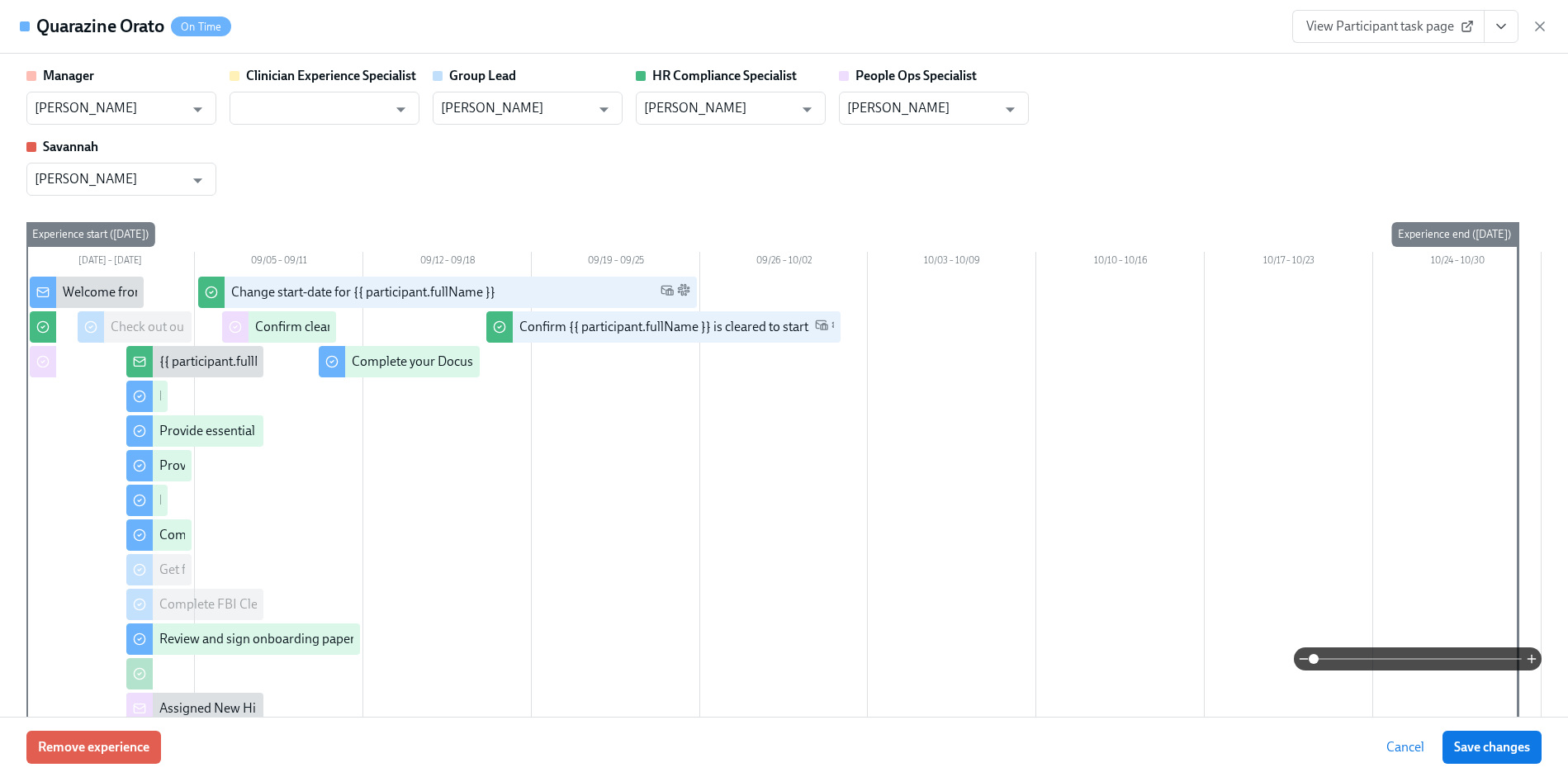
click at [1506, 32] on icon "View task page" at bounding box center [1501, 26] width 16 height 16
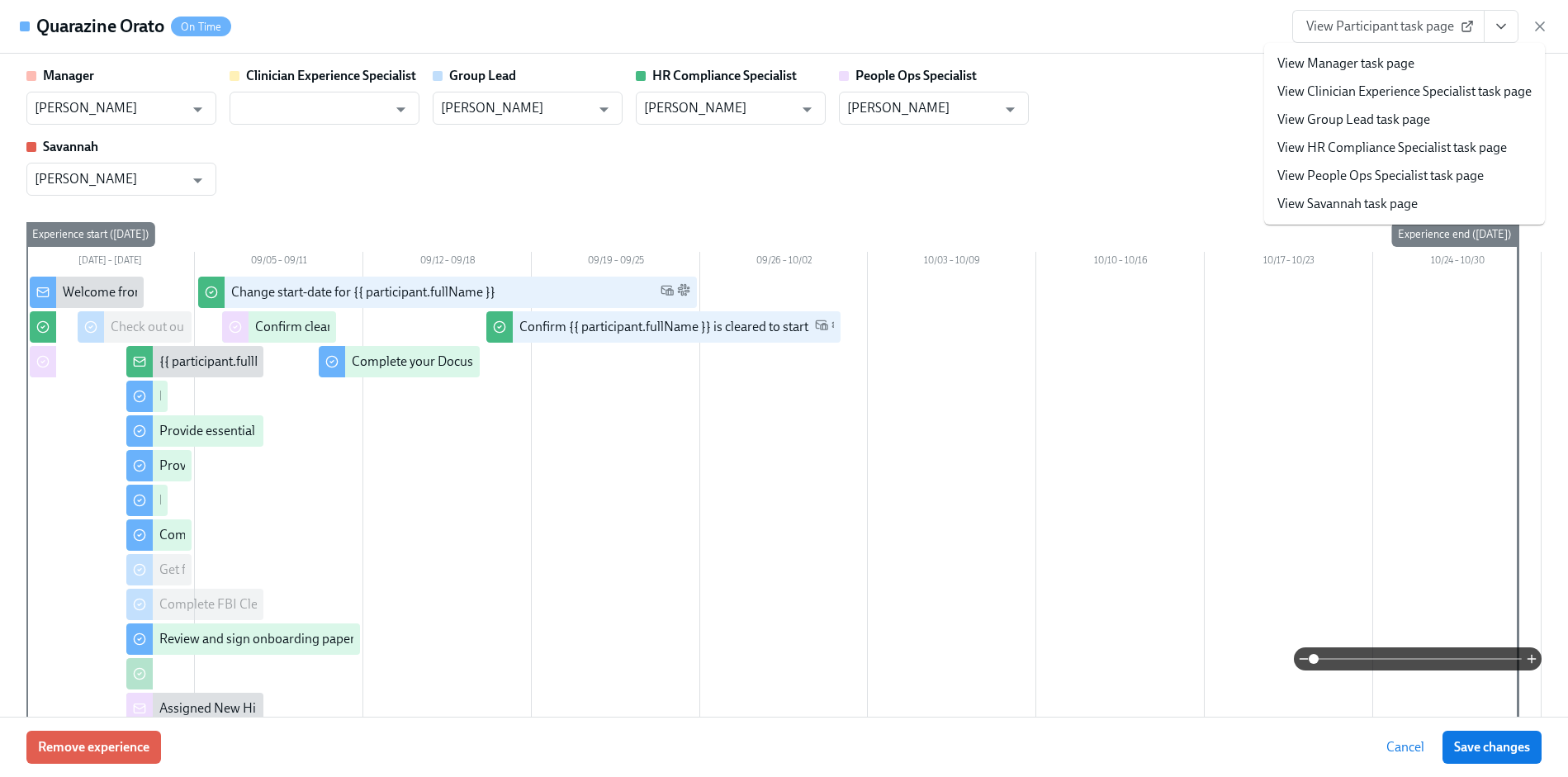
click at [1349, 147] on link "View HR Compliance Specialist task page" at bounding box center [1392, 148] width 230 height 18
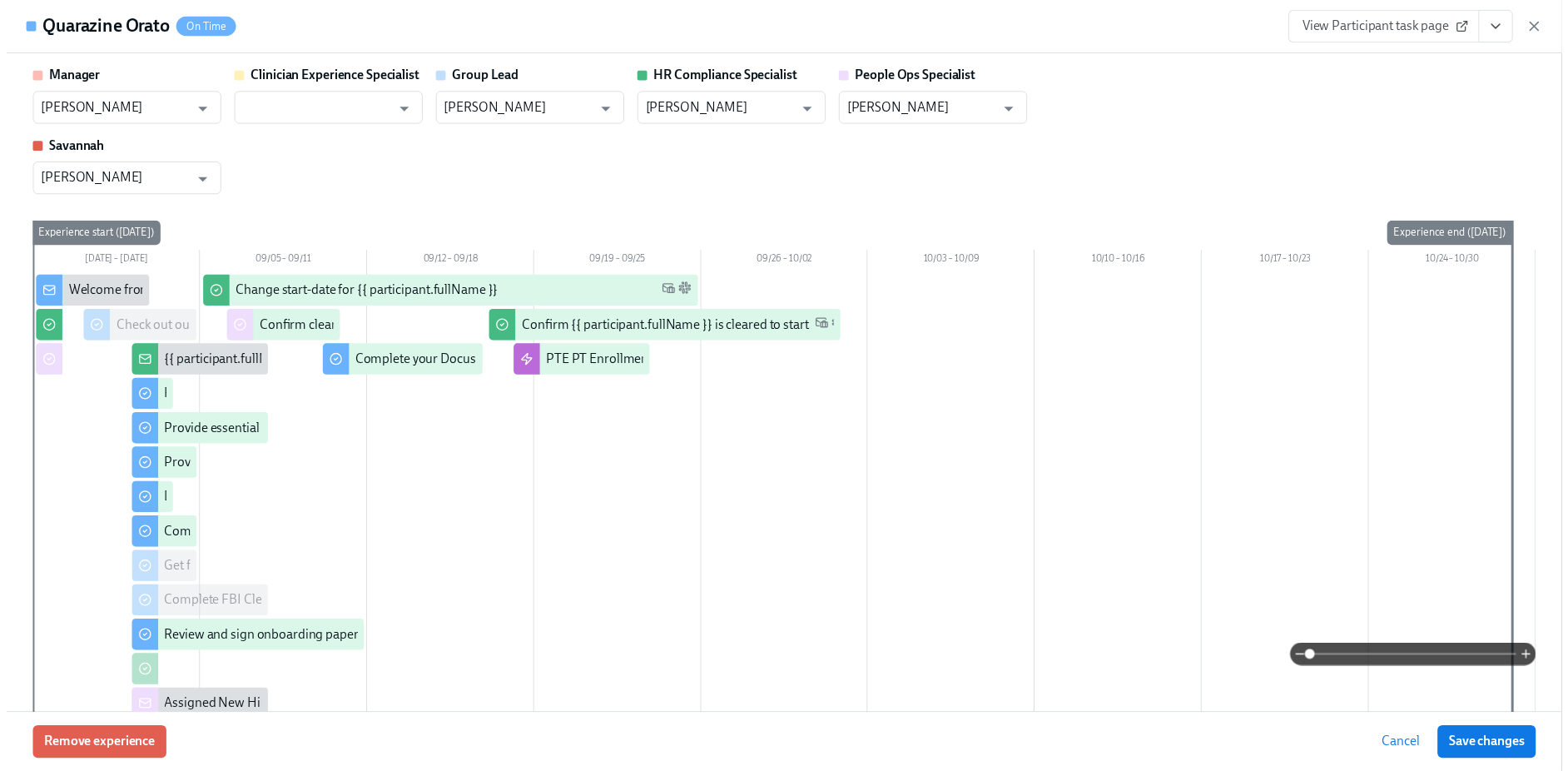
scroll to position [0, 19801]
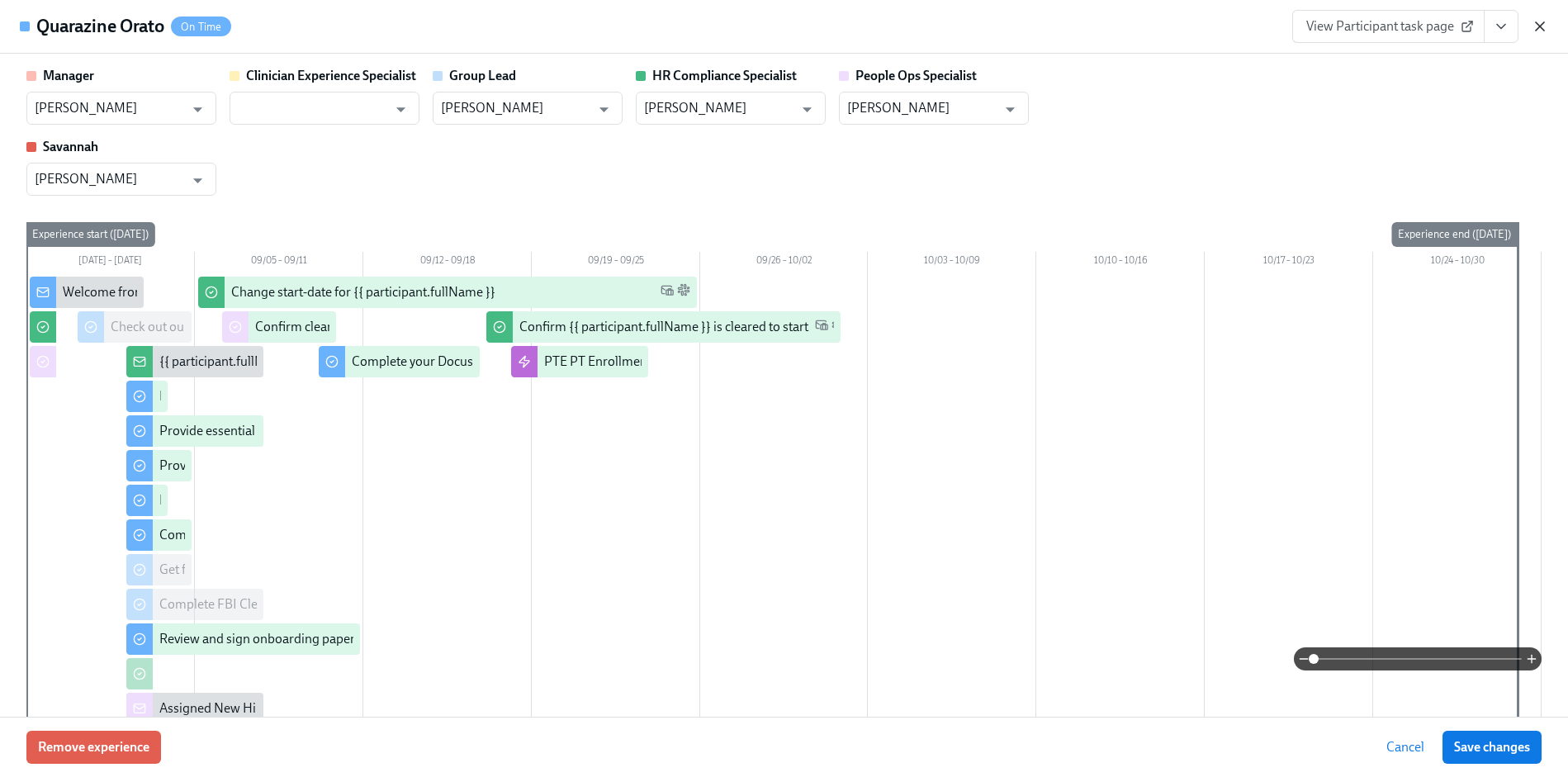
click at [1540, 30] on icon "button" at bounding box center [1539, 26] width 16 height 16
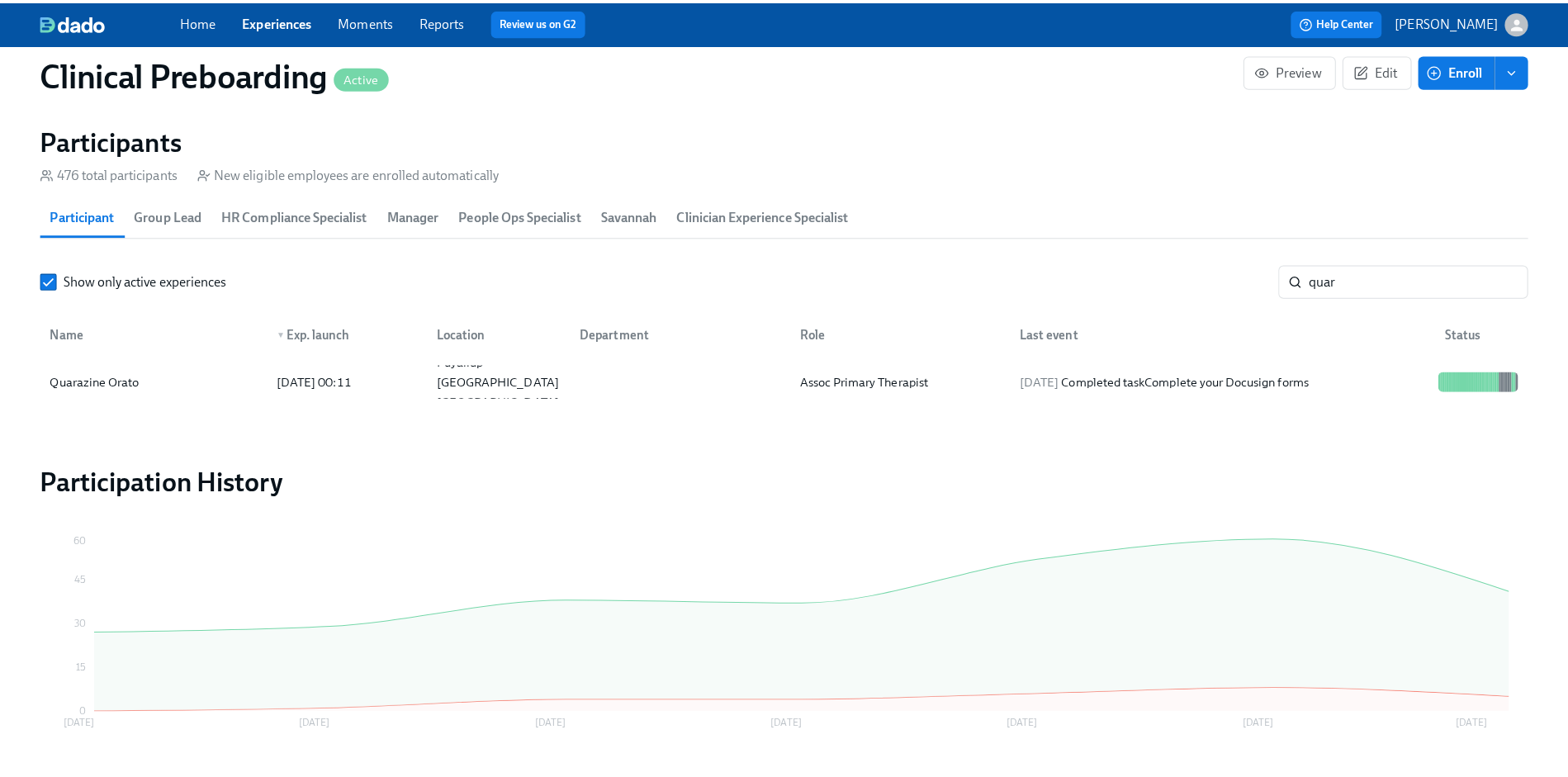
scroll to position [0, 19630]
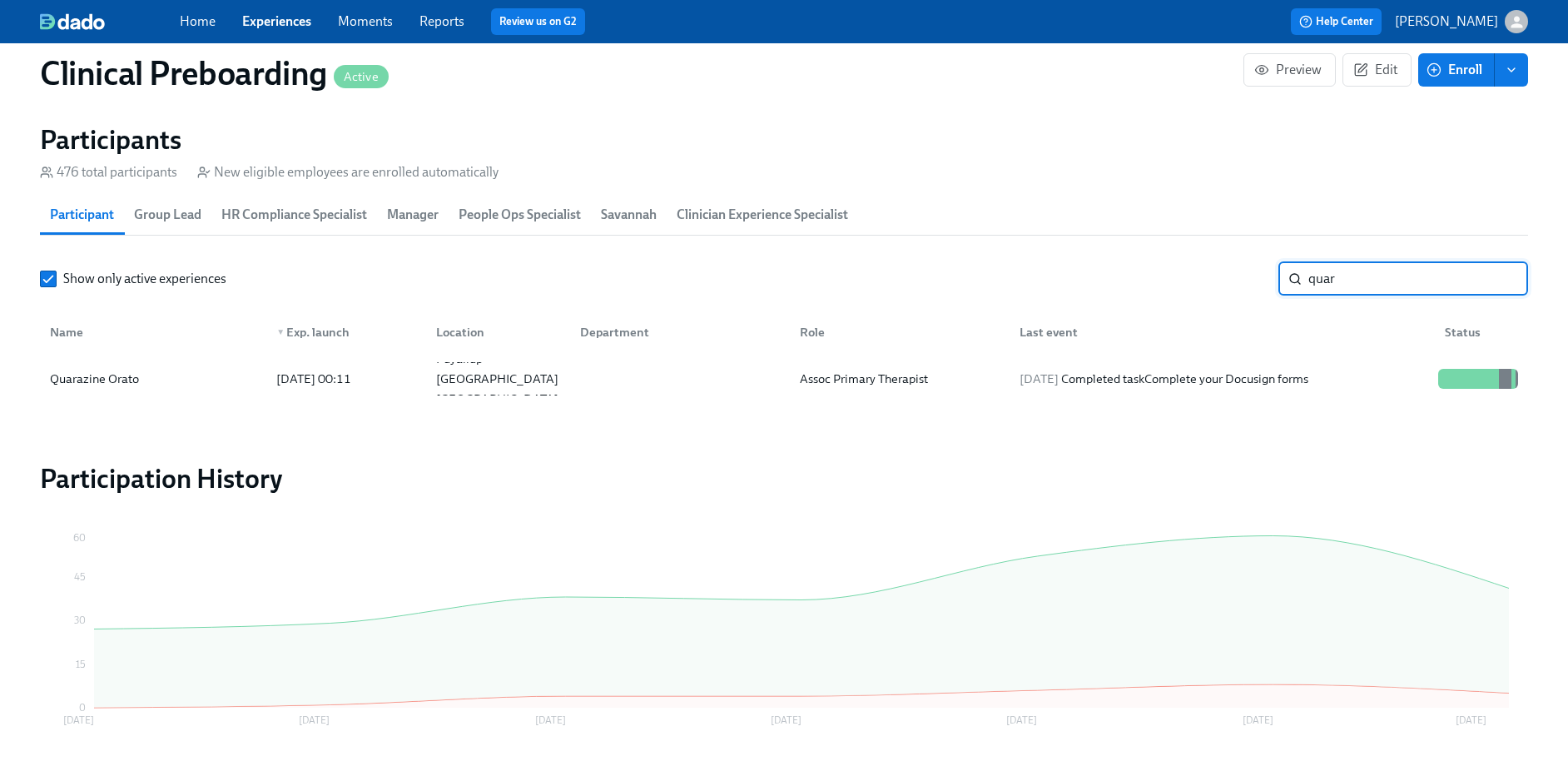
click at [1371, 278] on input "quar" at bounding box center [1418, 279] width 220 height 33
click at [1085, 381] on div "2025/09/14 Received reminder for Provide essential professional documentation" at bounding box center [1220, 379] width 416 height 20
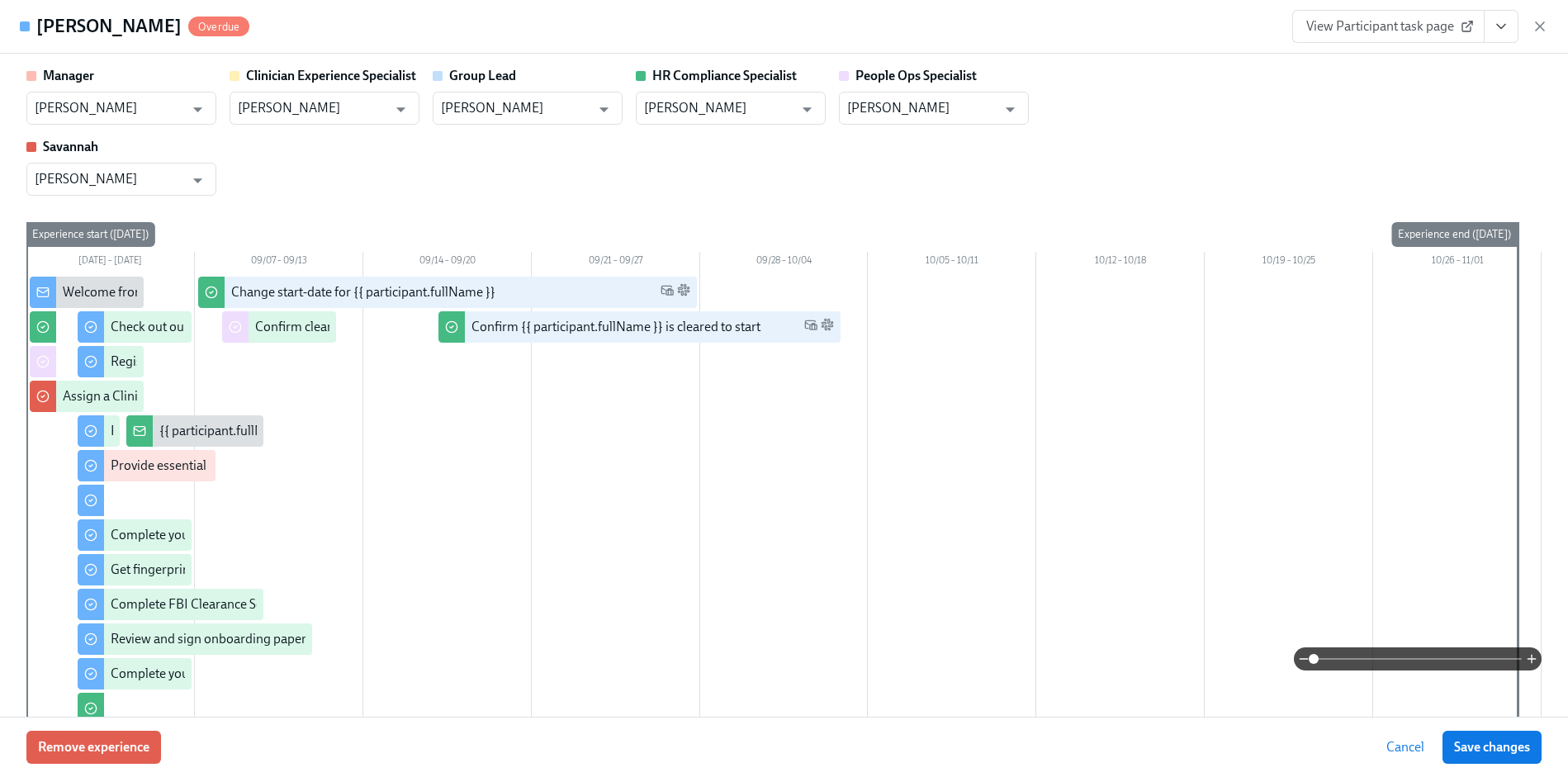
click at [1500, 30] on icon "View task page" at bounding box center [1501, 26] width 16 height 16
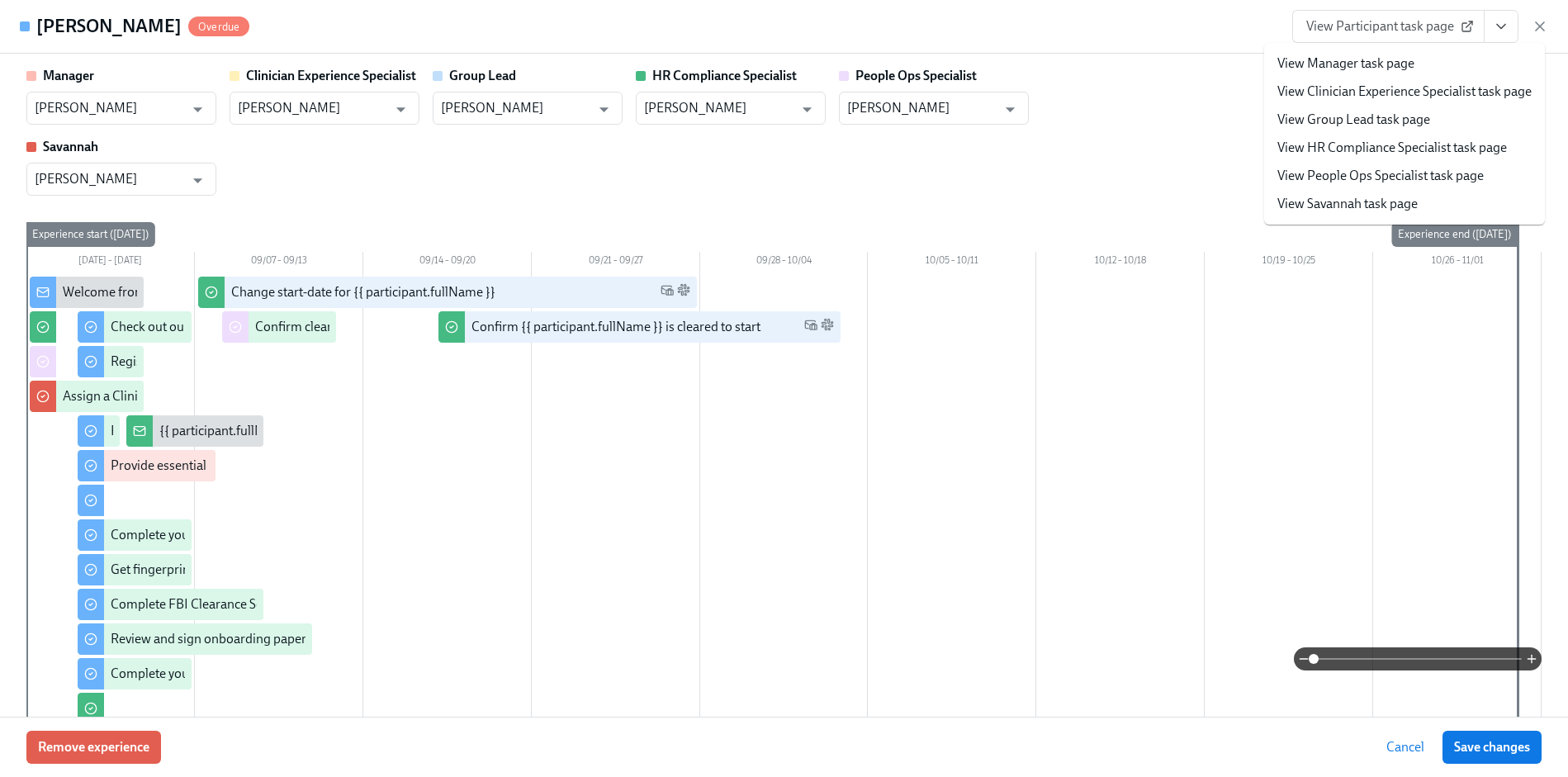
click at [1377, 146] on link "View HR Compliance Specialist task page" at bounding box center [1392, 148] width 230 height 18
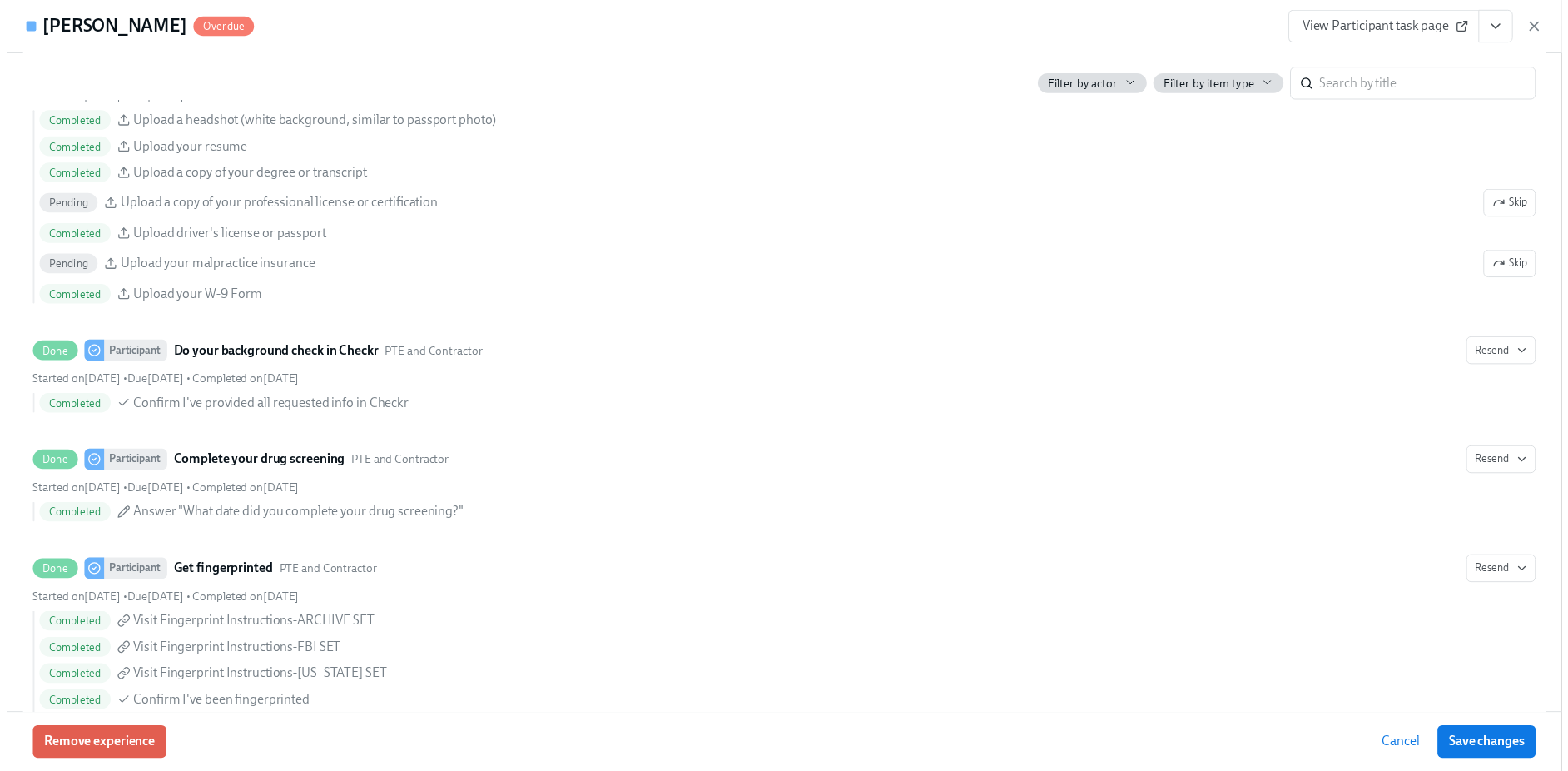
scroll to position [3260, 0]
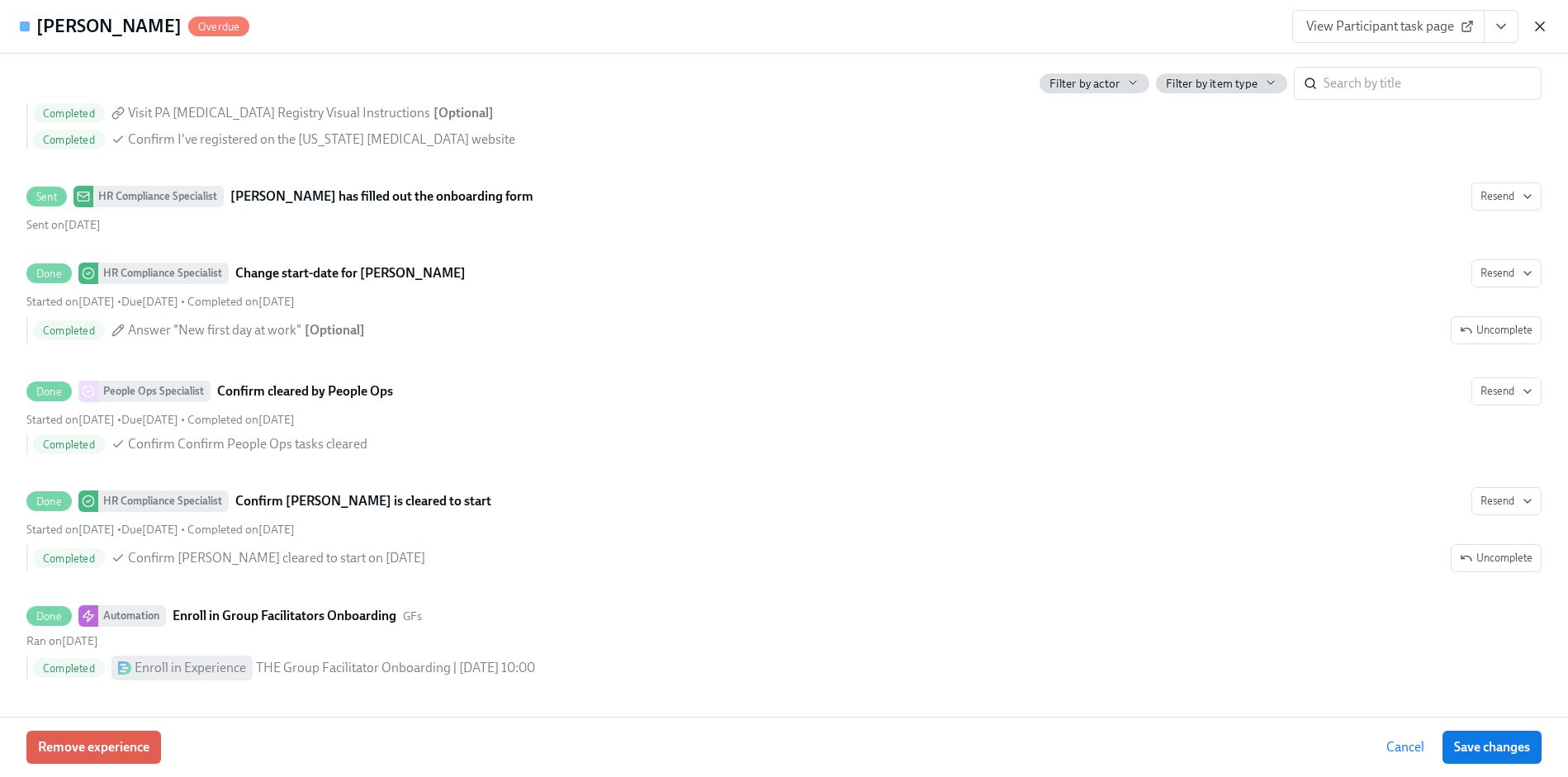
click at [1538, 29] on icon "button" at bounding box center [1539, 26] width 8 height 8
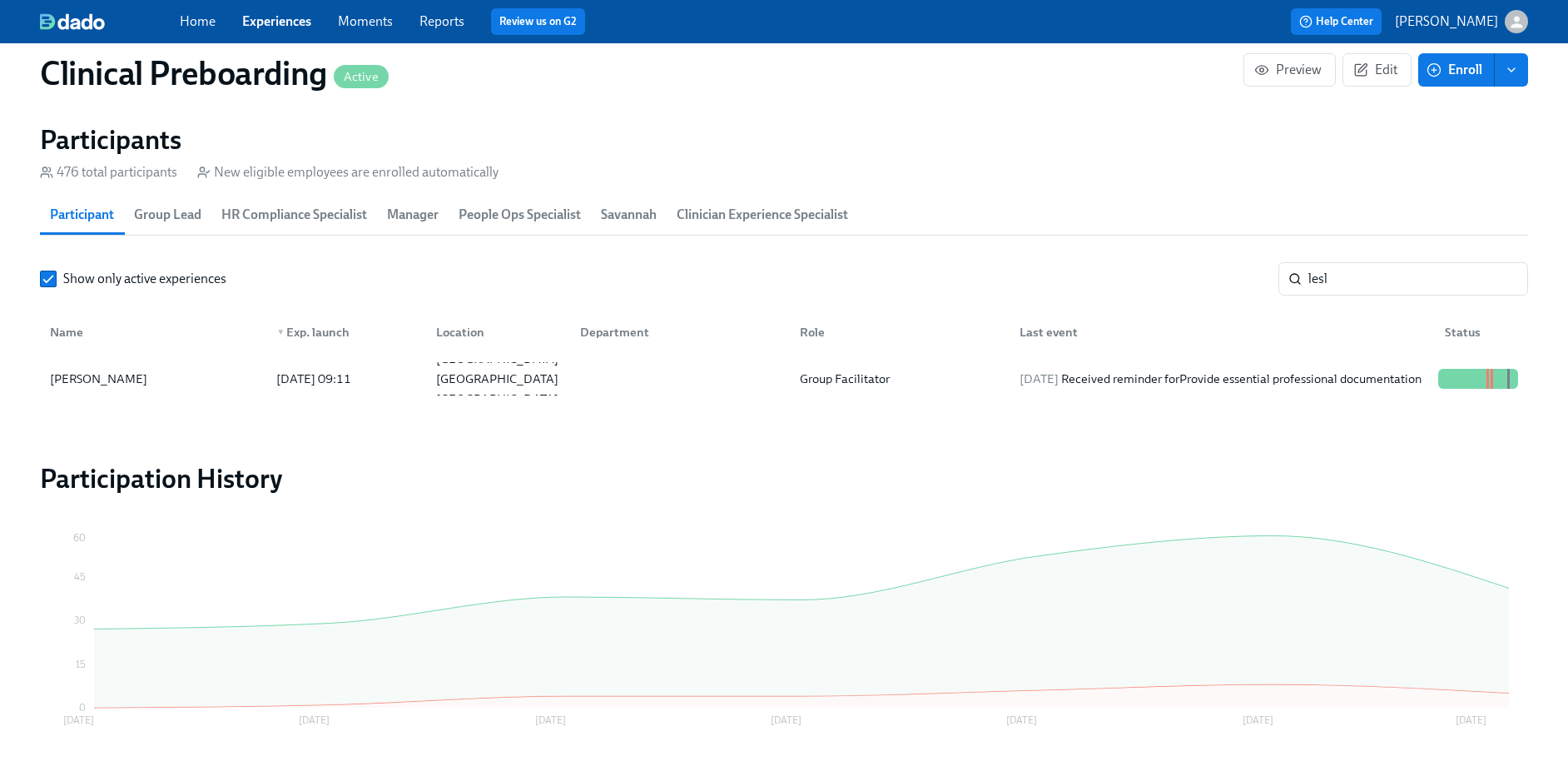
scroll to position [0, 19788]
click at [1324, 272] on input "lesl" at bounding box center [1418, 279] width 220 height 33
paste input "-Quarazine Orato"
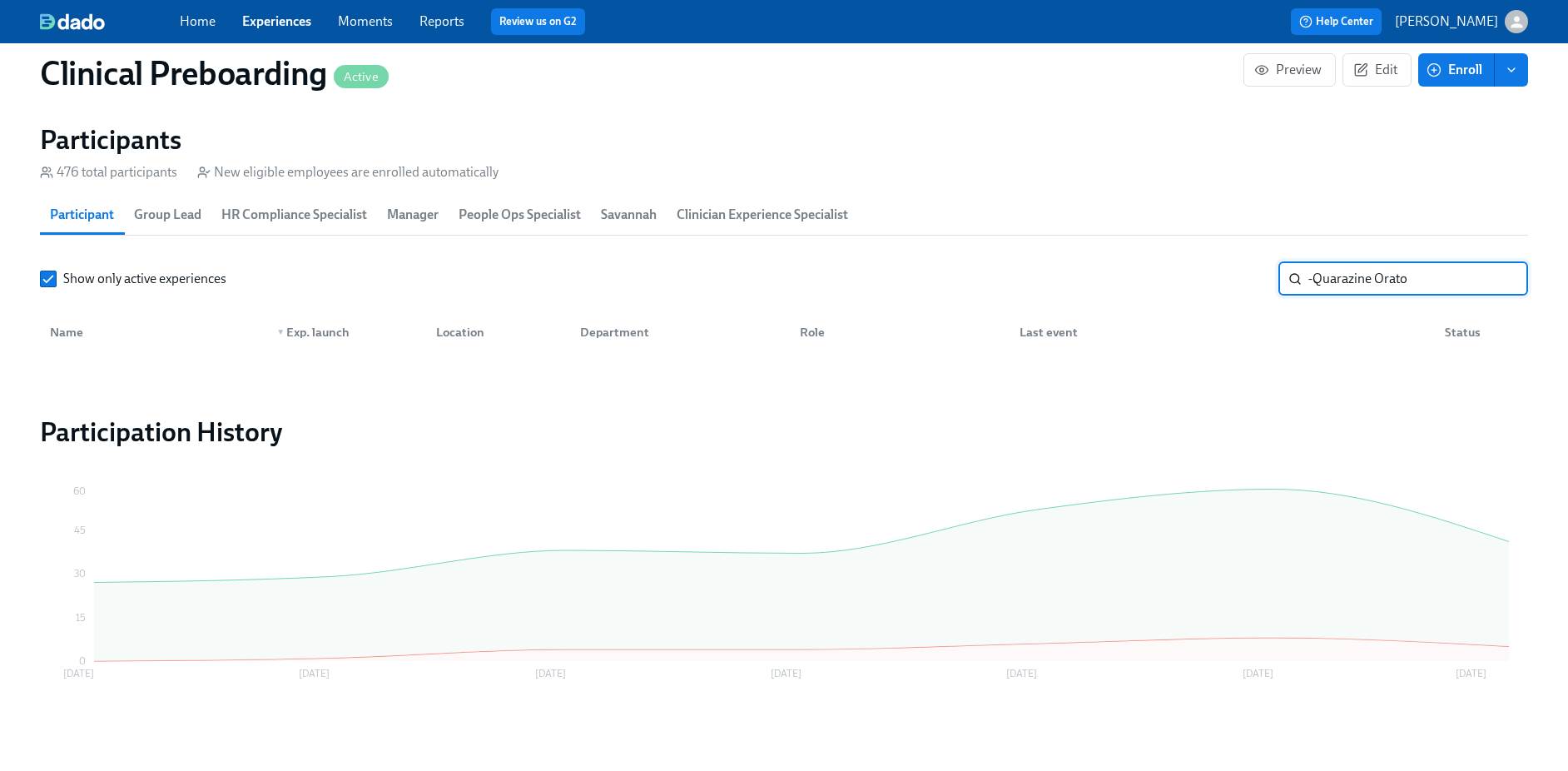
click at [1311, 271] on input "-Quarazine Orato" at bounding box center [1418, 279] width 220 height 33
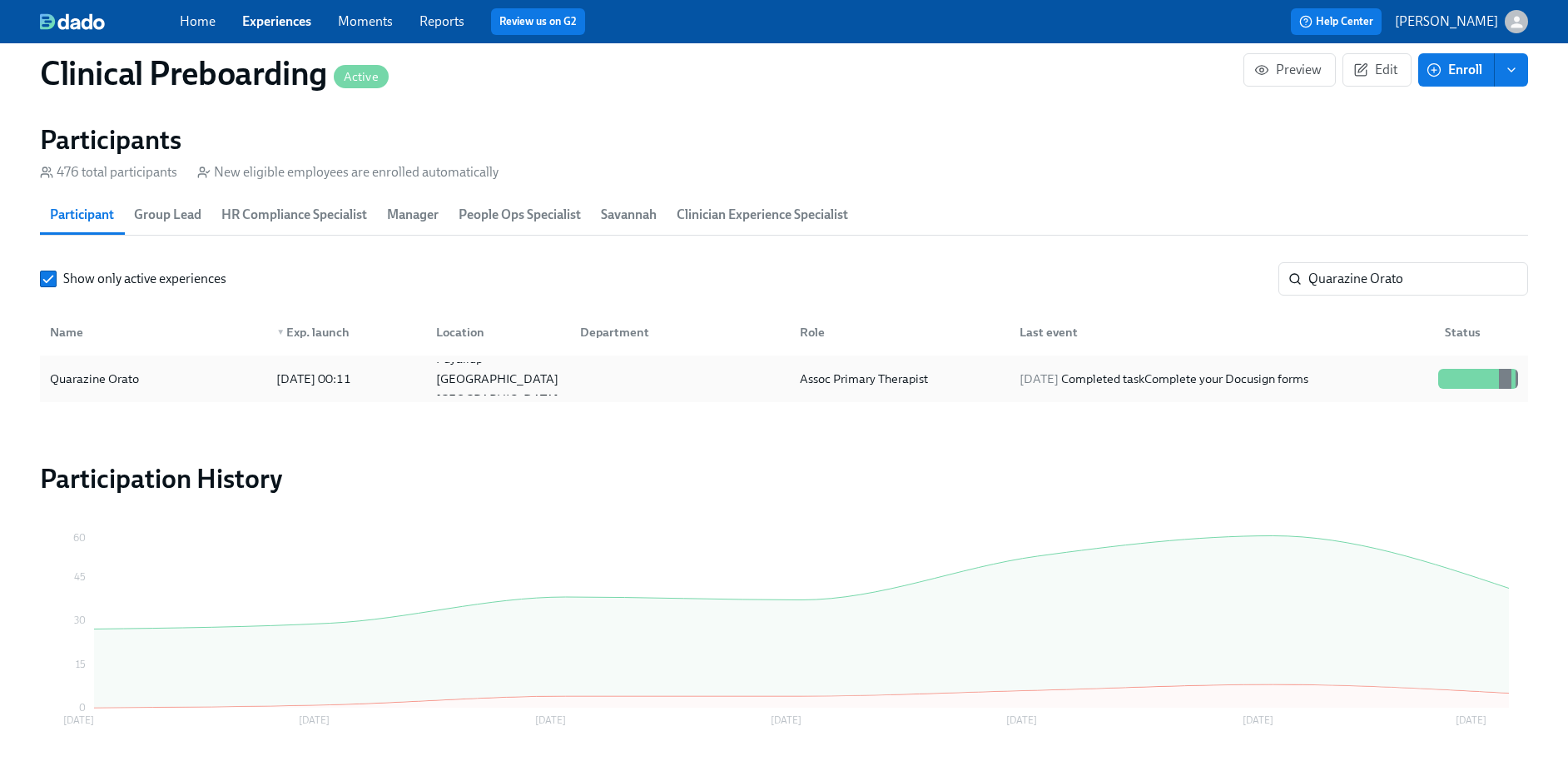
click at [172, 385] on div "Quarazine Orato" at bounding box center [153, 379] width 220 height 33
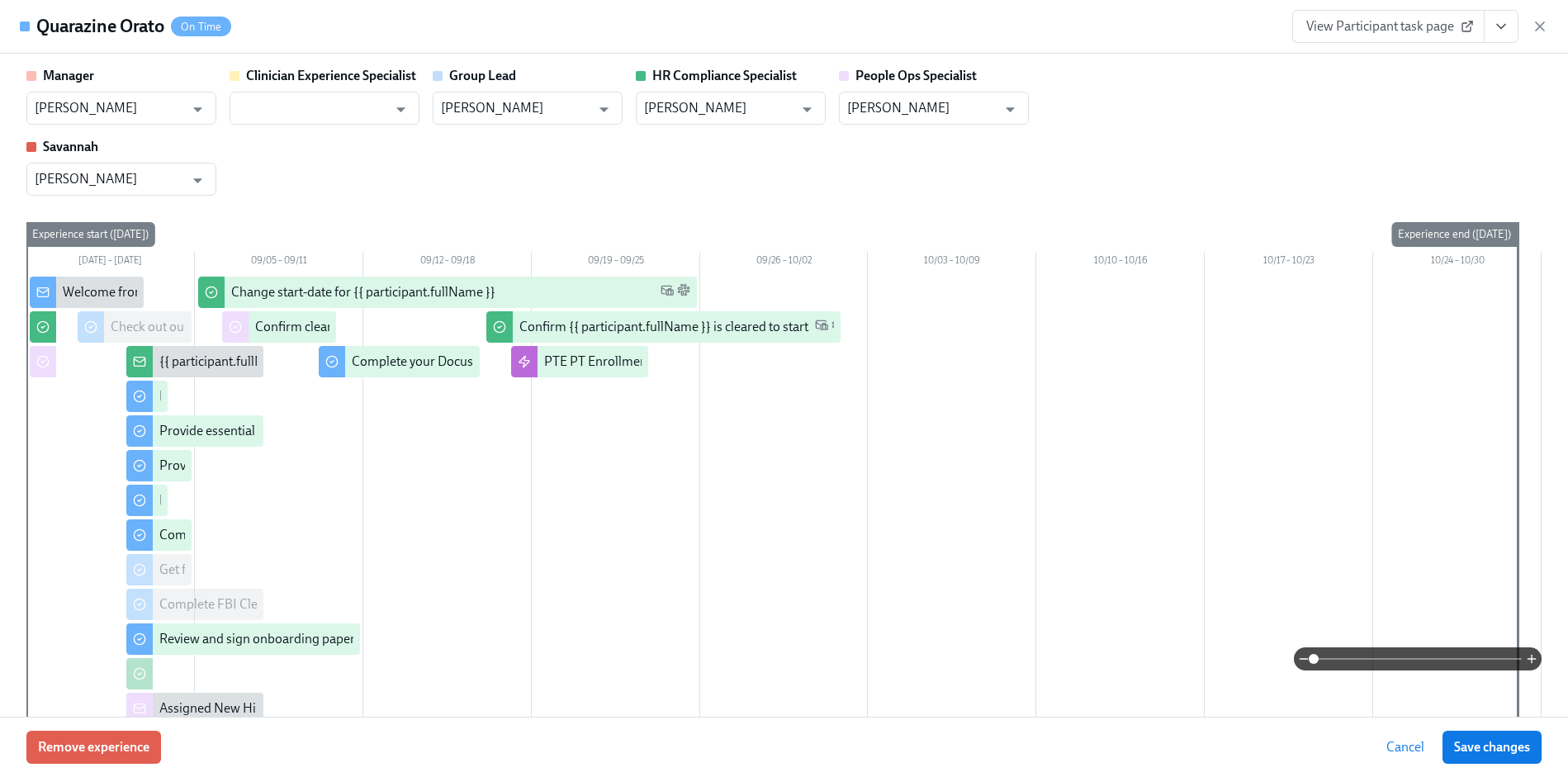
click at [1513, 34] on button "View task page" at bounding box center [1501, 26] width 35 height 33
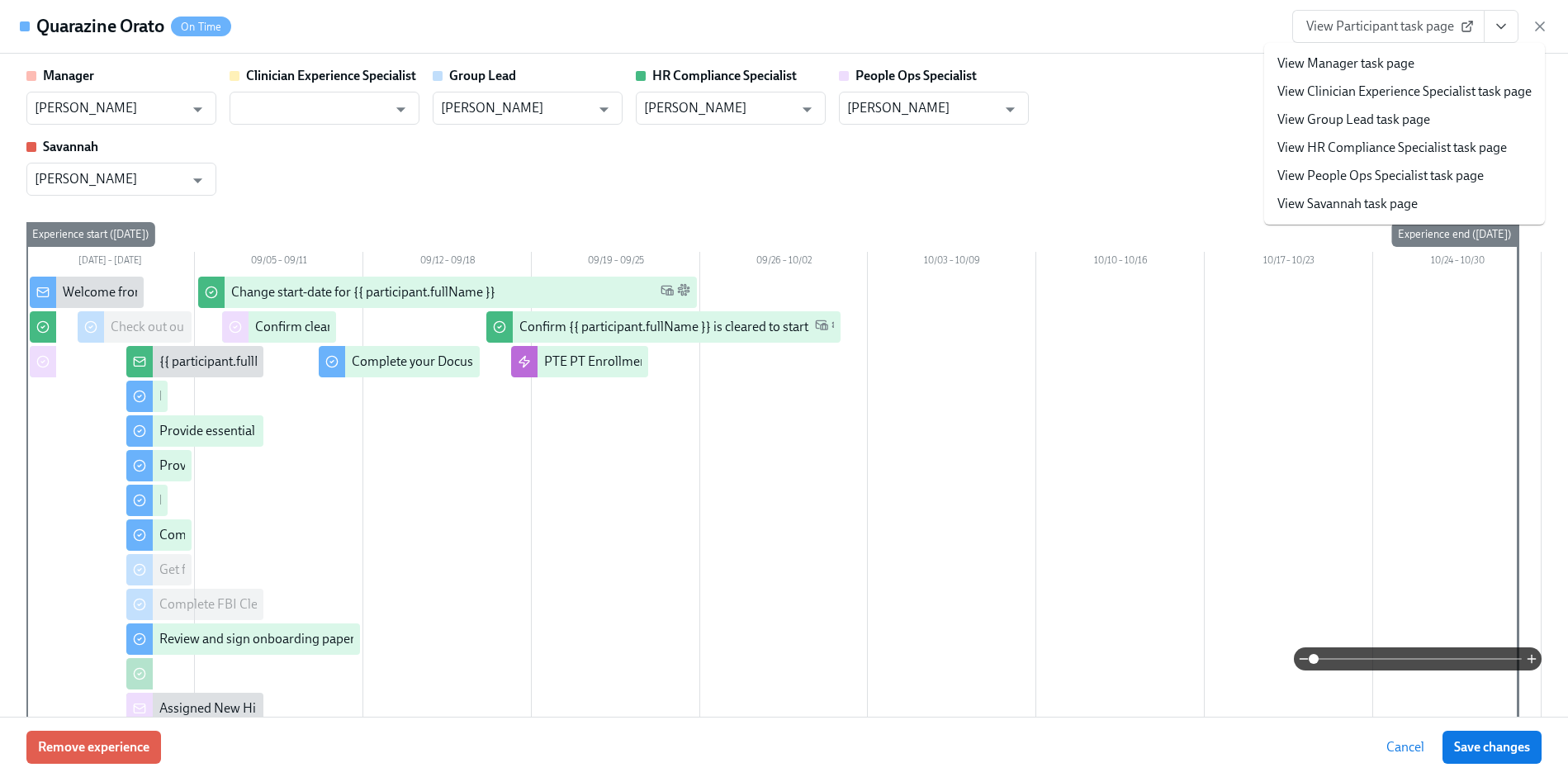
click at [1360, 139] on link "View HR Compliance Specialist task page" at bounding box center [1392, 148] width 230 height 18
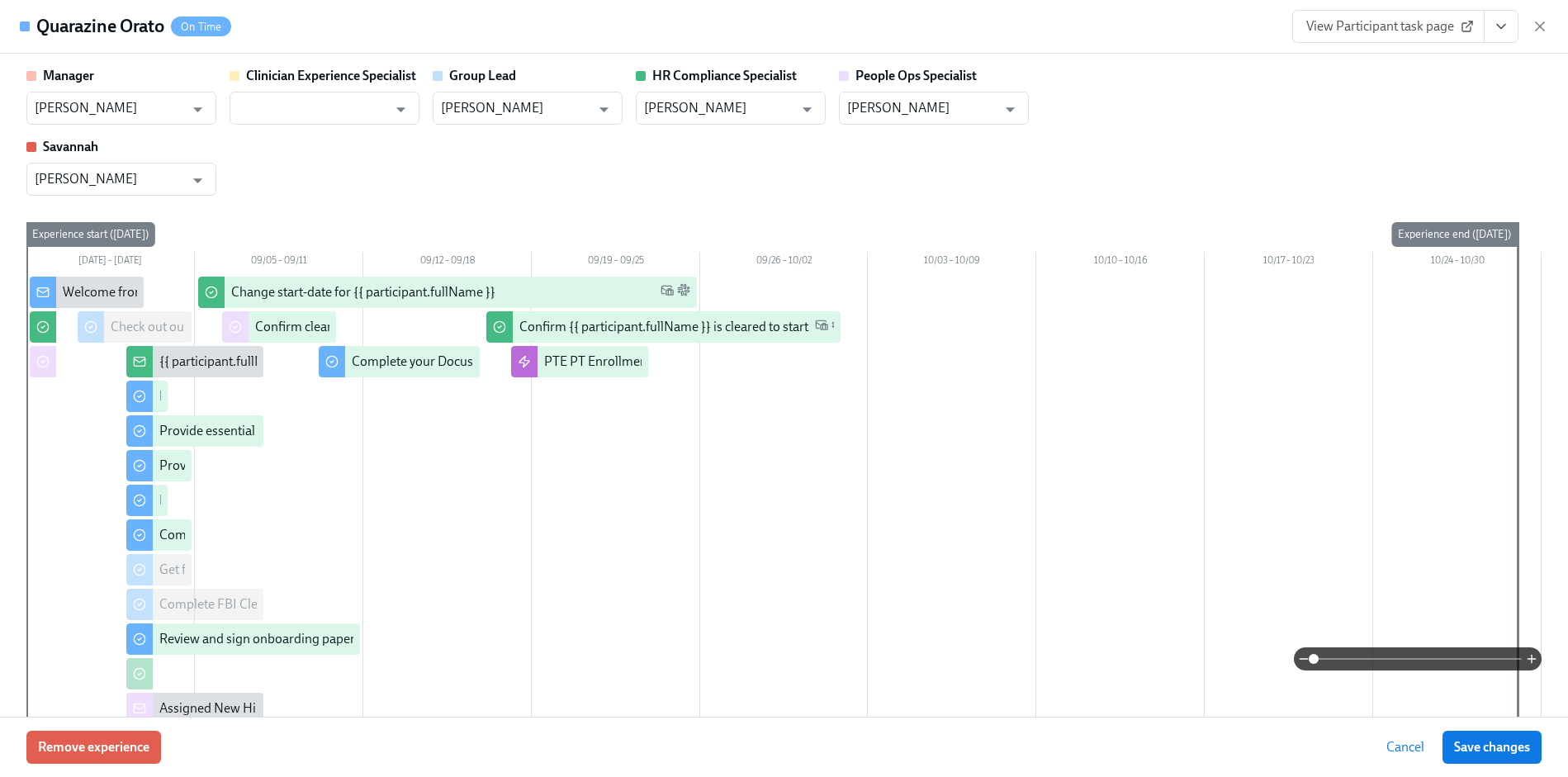
click at [1529, 26] on div "View Participant task page" at bounding box center [1420, 26] width 256 height 33
click at [1547, 11] on div "View Participant task page" at bounding box center [1420, 26] width 256 height 33
click at [1546, 21] on icon "button" at bounding box center [1539, 26] width 16 height 16
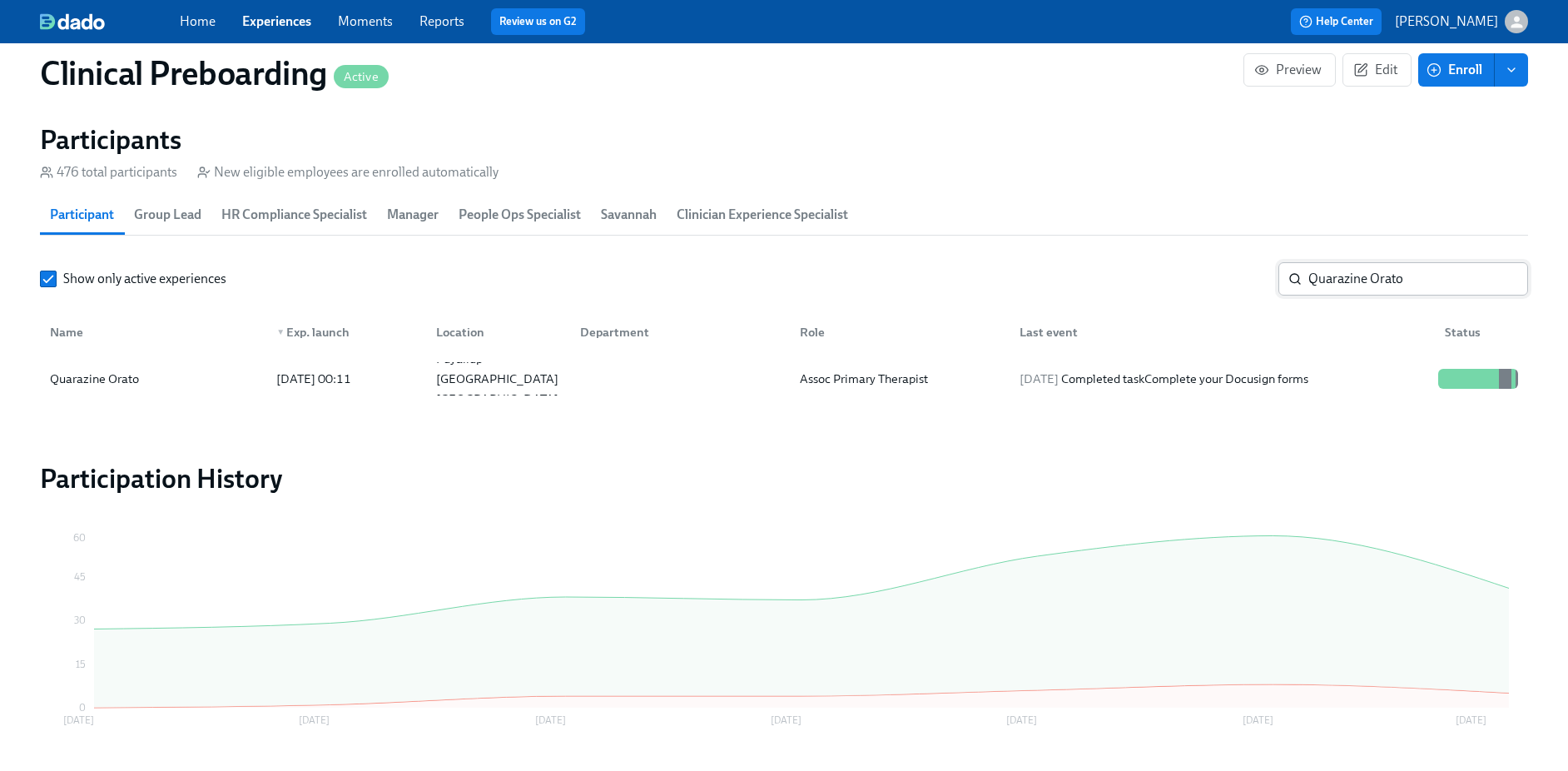
click at [1344, 271] on input "Quarazine Orato" at bounding box center [1418, 279] width 220 height 33
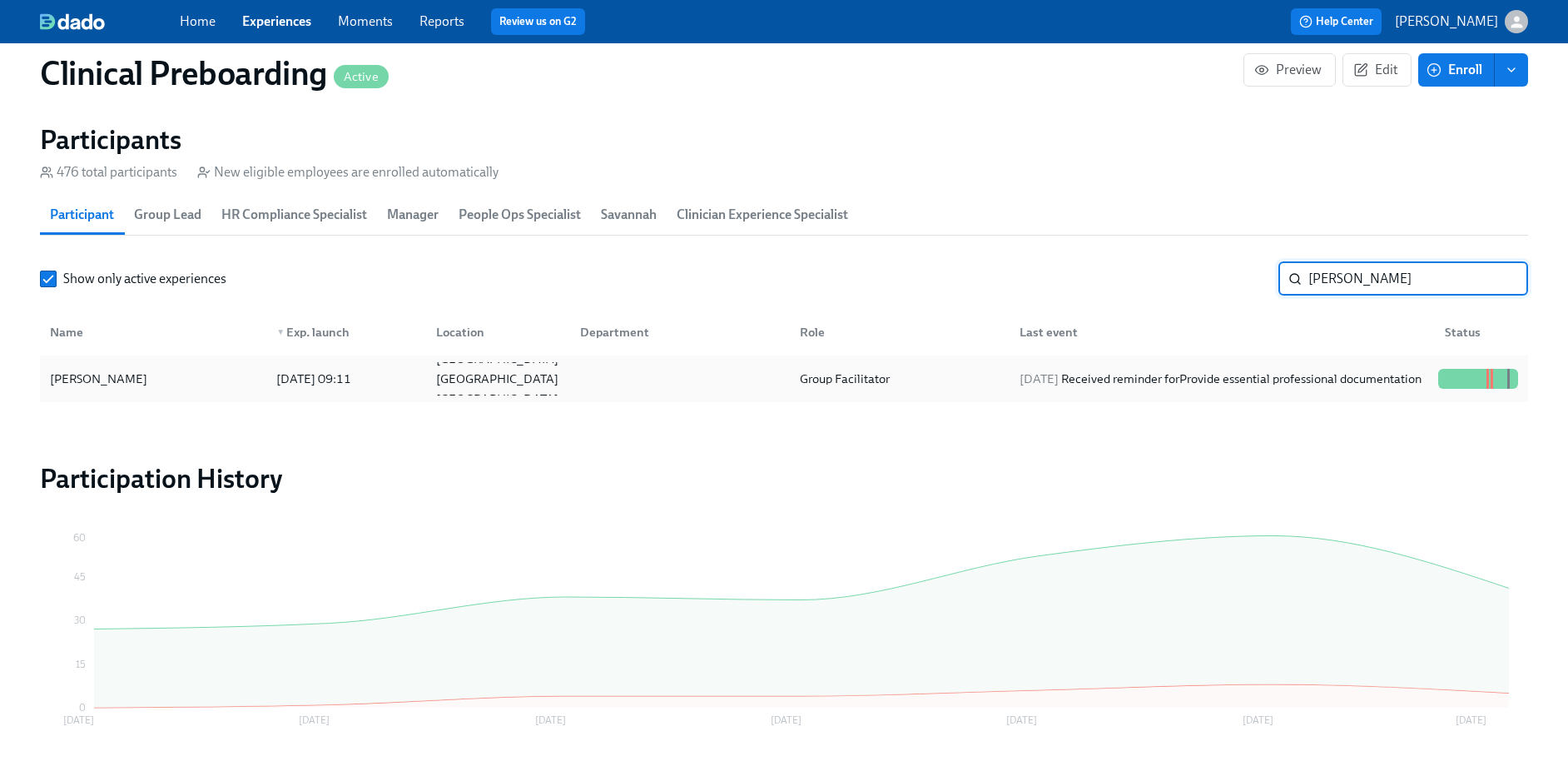
type input "lesley mah"
click at [1080, 387] on div "2025/09/14 Received reminder for Provide essential professional documentation" at bounding box center [1220, 379] width 416 height 20
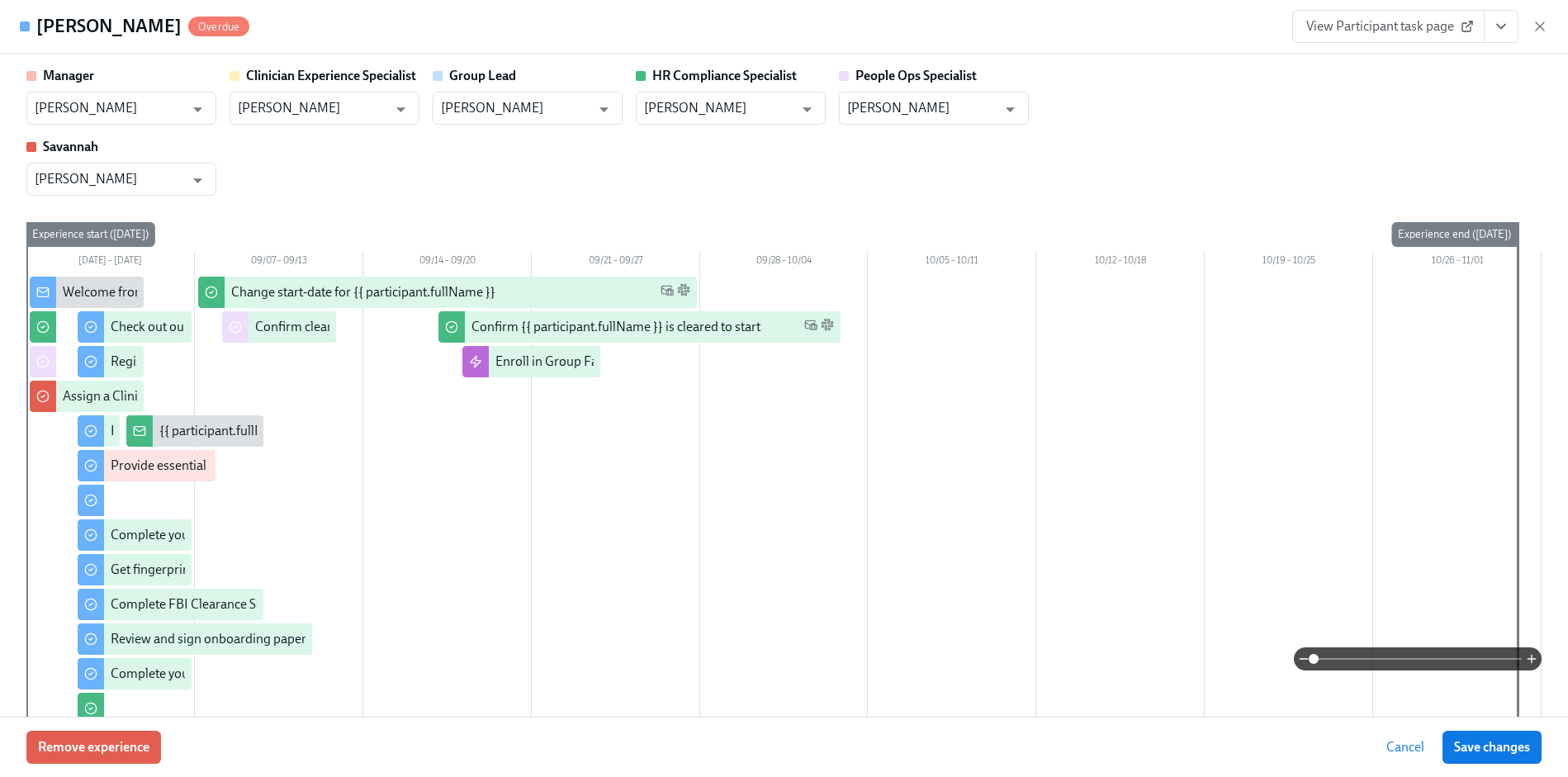
click at [1502, 6] on div "Lesley Mah Overdue View Participant task page" at bounding box center [784, 27] width 1568 height 54
click at [1502, 25] on icon "View task page" at bounding box center [1501, 26] width 16 height 16
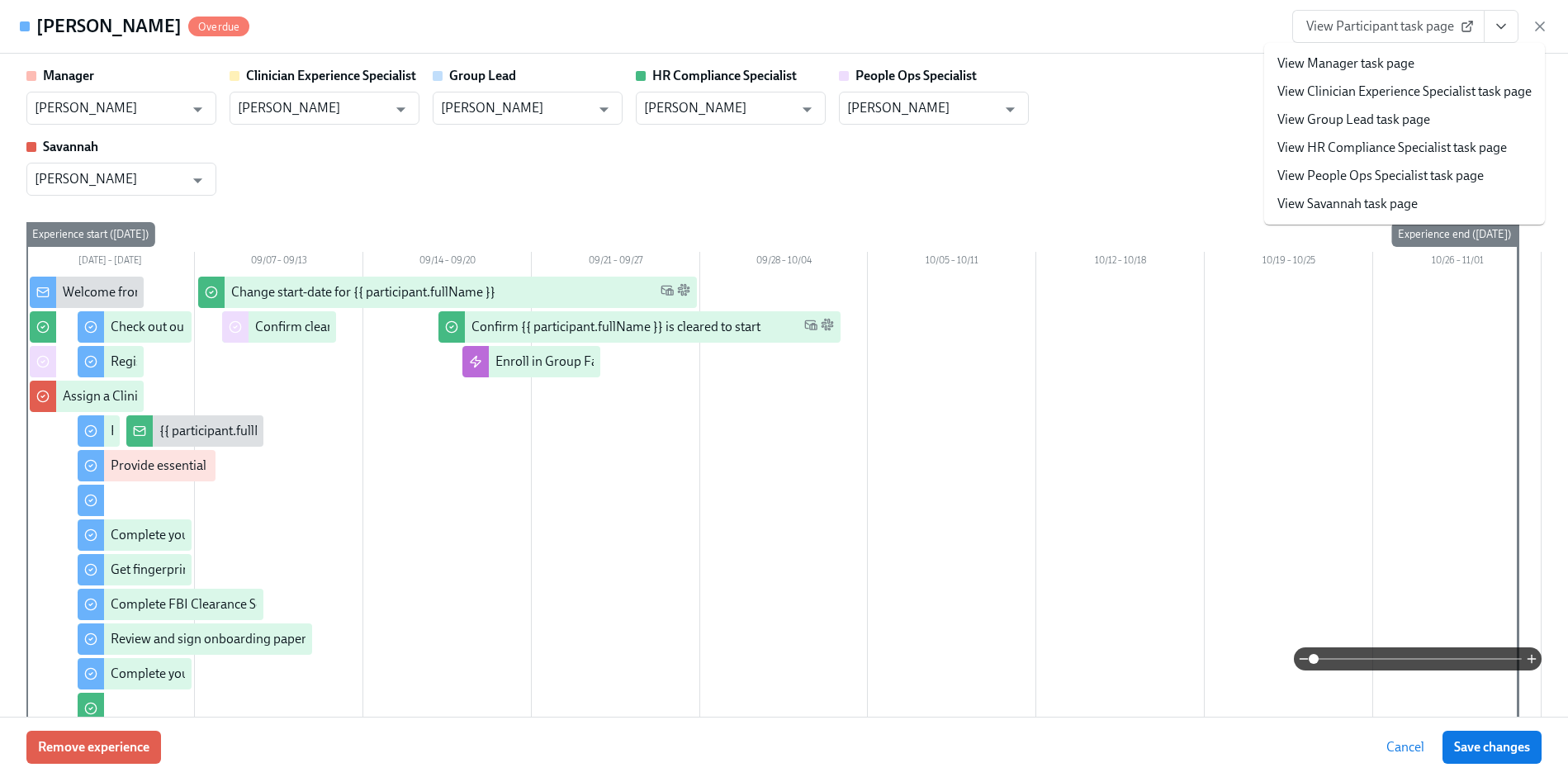
click at [1374, 144] on link "View HR Compliance Specialist task page" at bounding box center [1392, 148] width 230 height 18
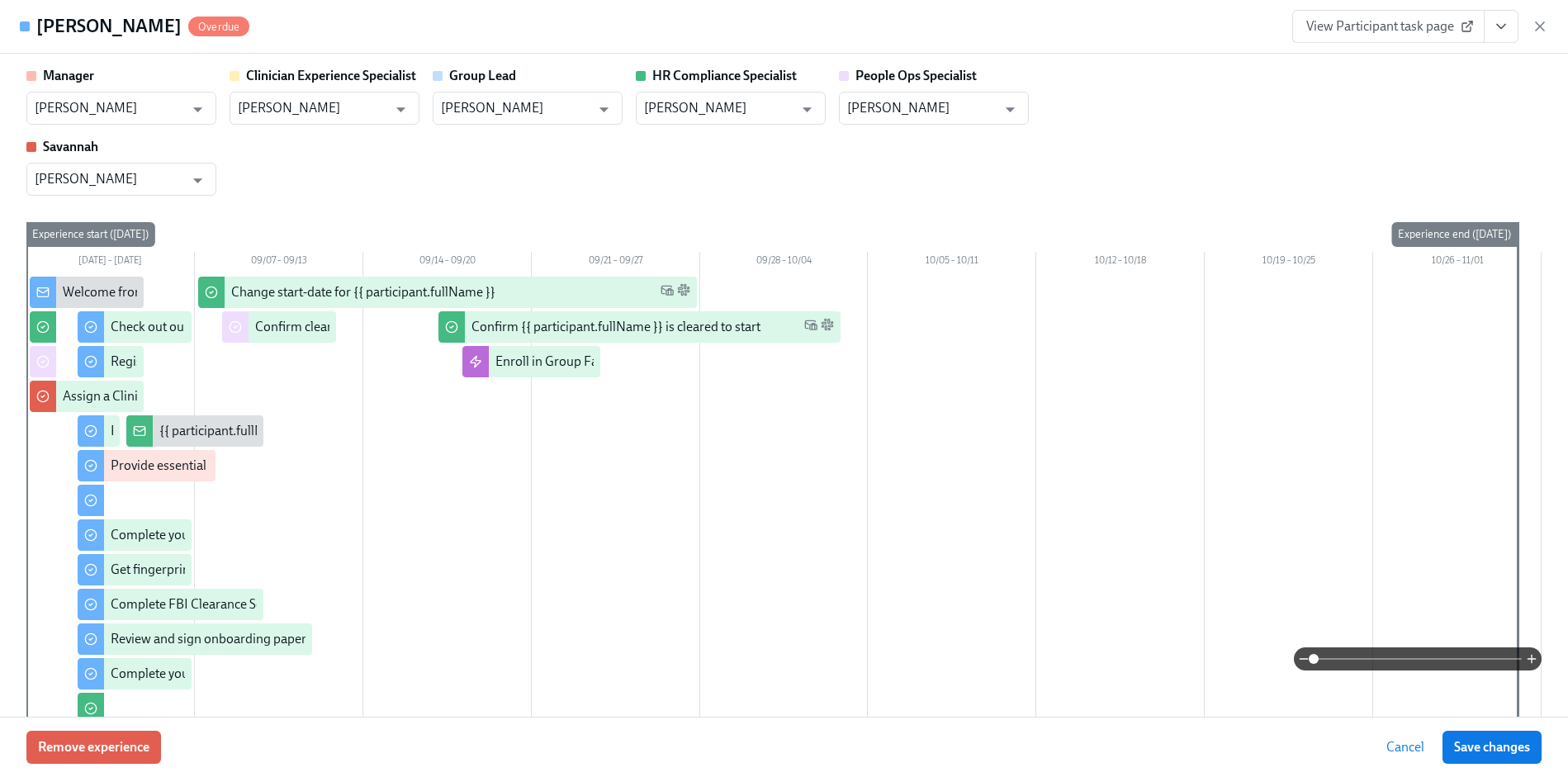
click at [1495, 30] on icon "View task page" at bounding box center [1501, 26] width 16 height 16
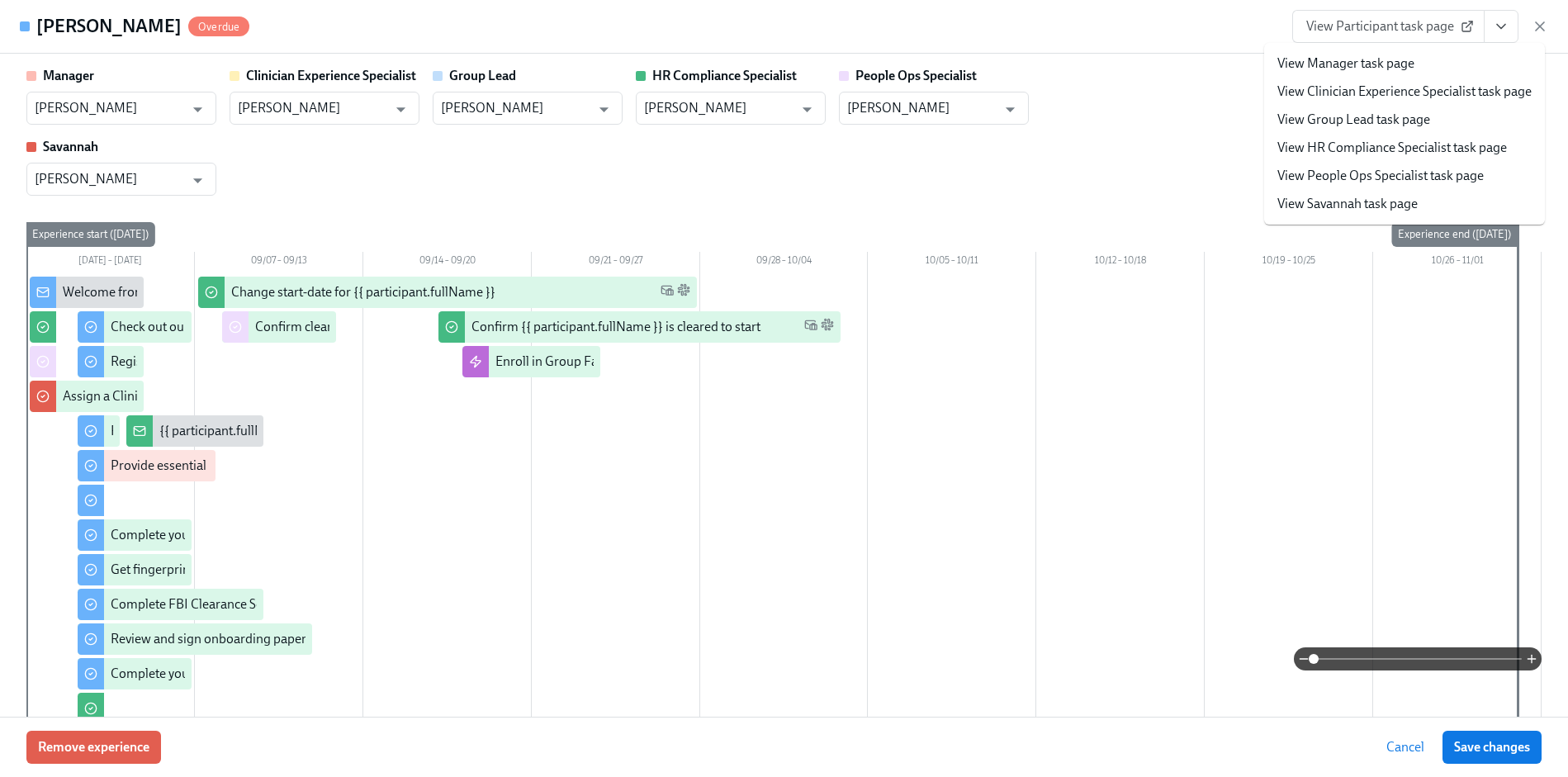
click at [1420, 166] on link "View People Ops Specialist task page" at bounding box center [1380, 175] width 207 height 18
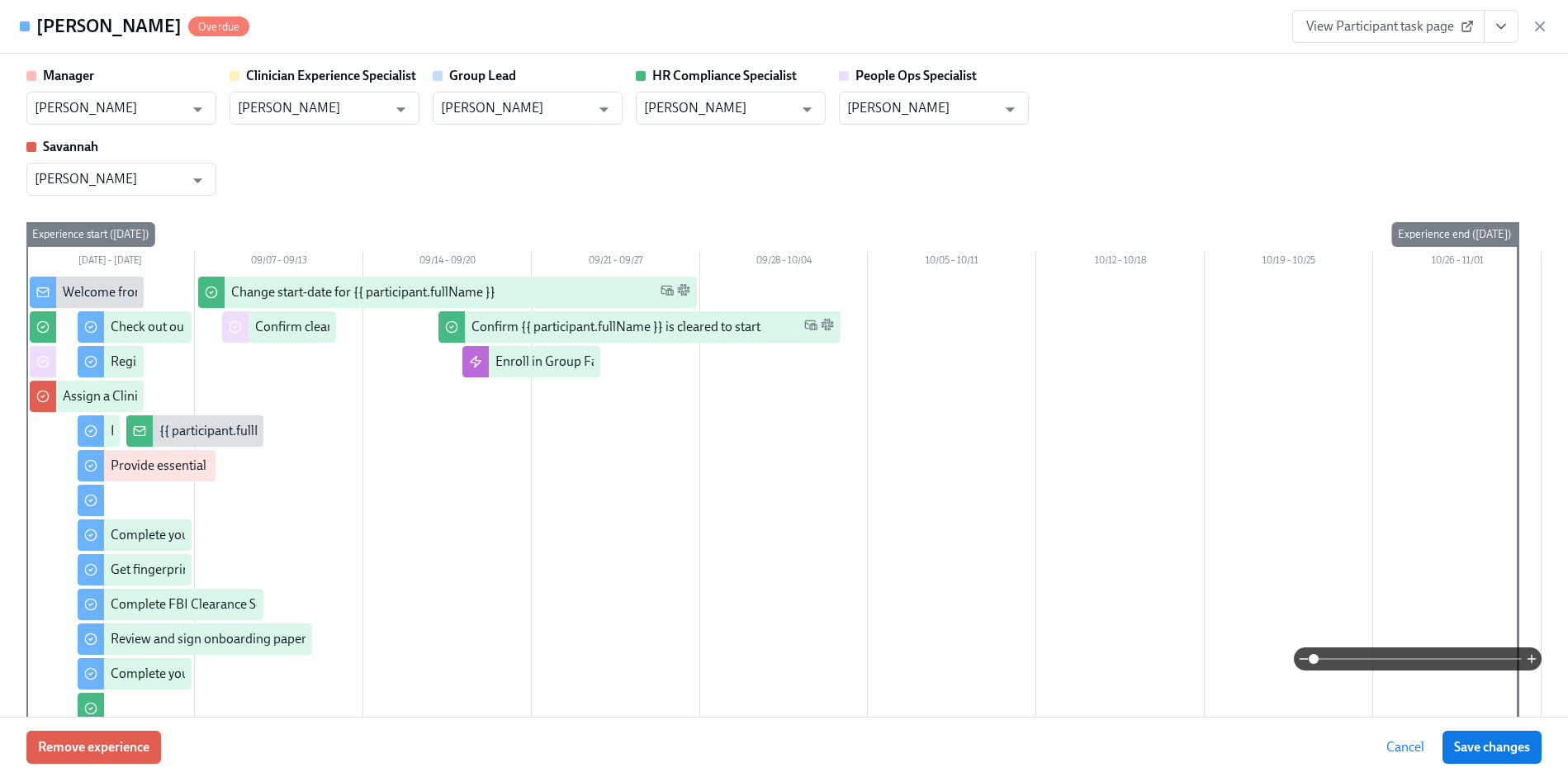
click at [1504, 19] on icon "View task page" at bounding box center [1501, 26] width 16 height 16
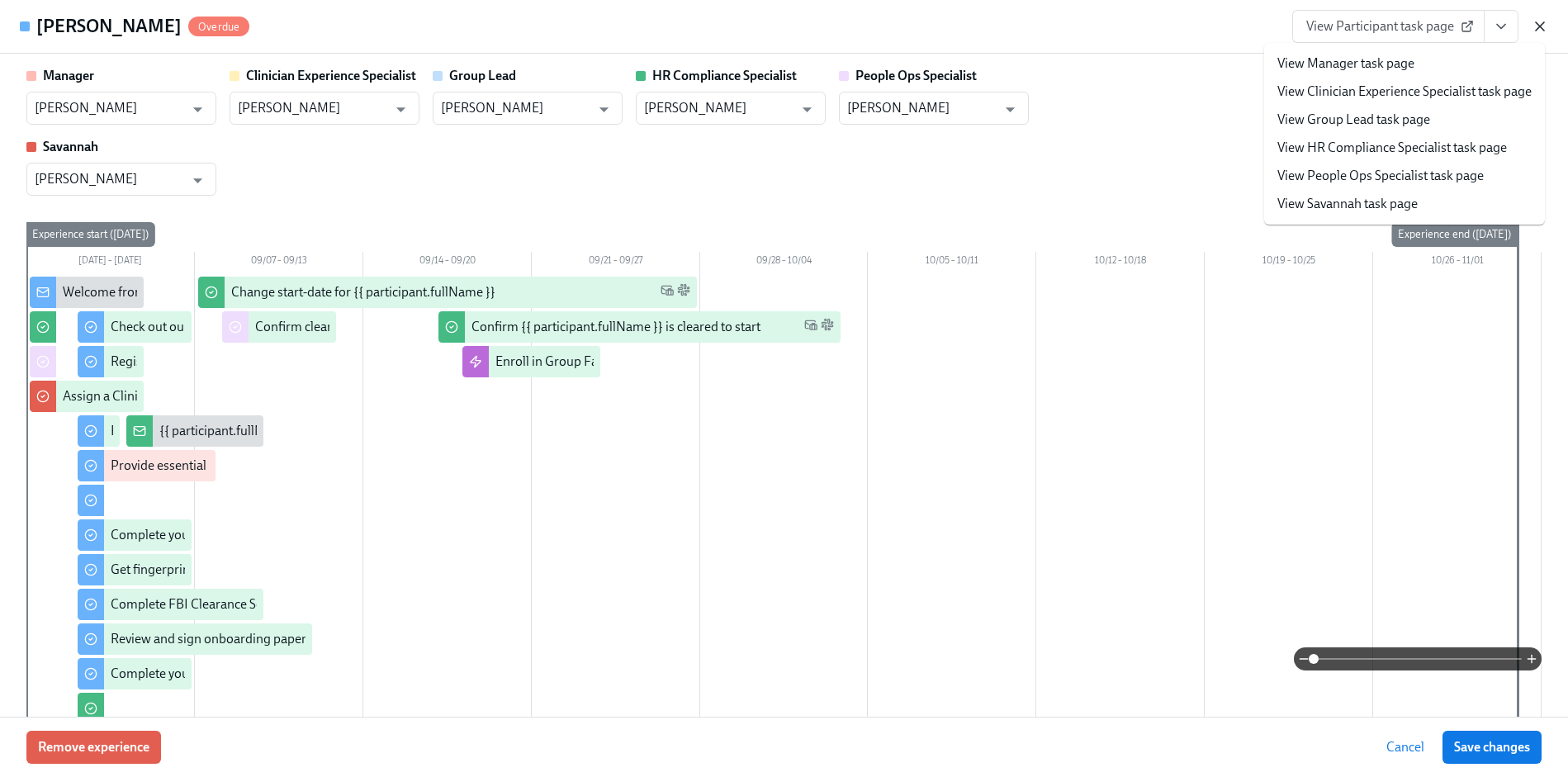
click at [1539, 23] on icon "button" at bounding box center [1539, 26] width 16 height 16
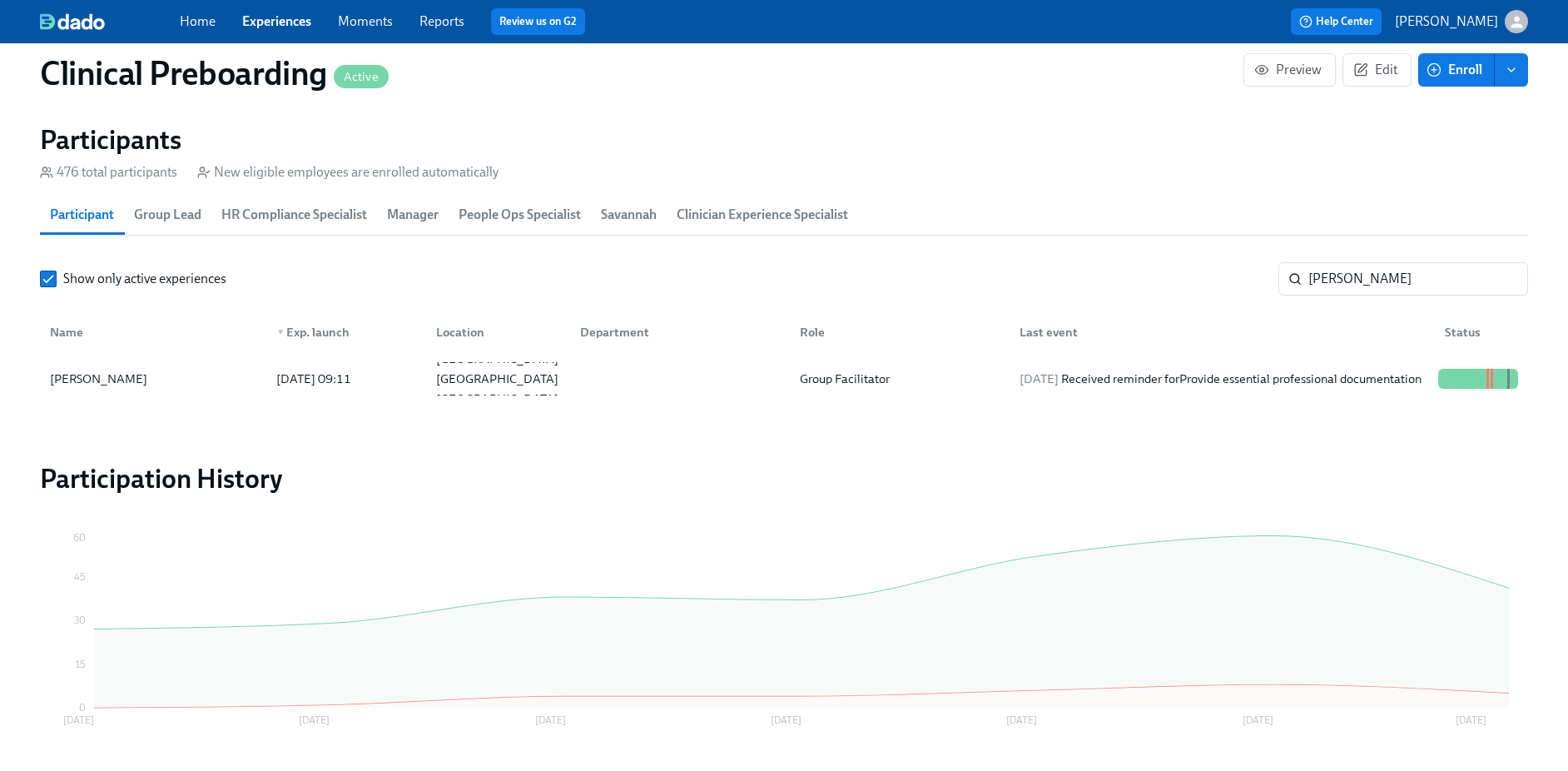
click at [280, 28] on link "Experiences" at bounding box center [277, 22] width 69 height 16
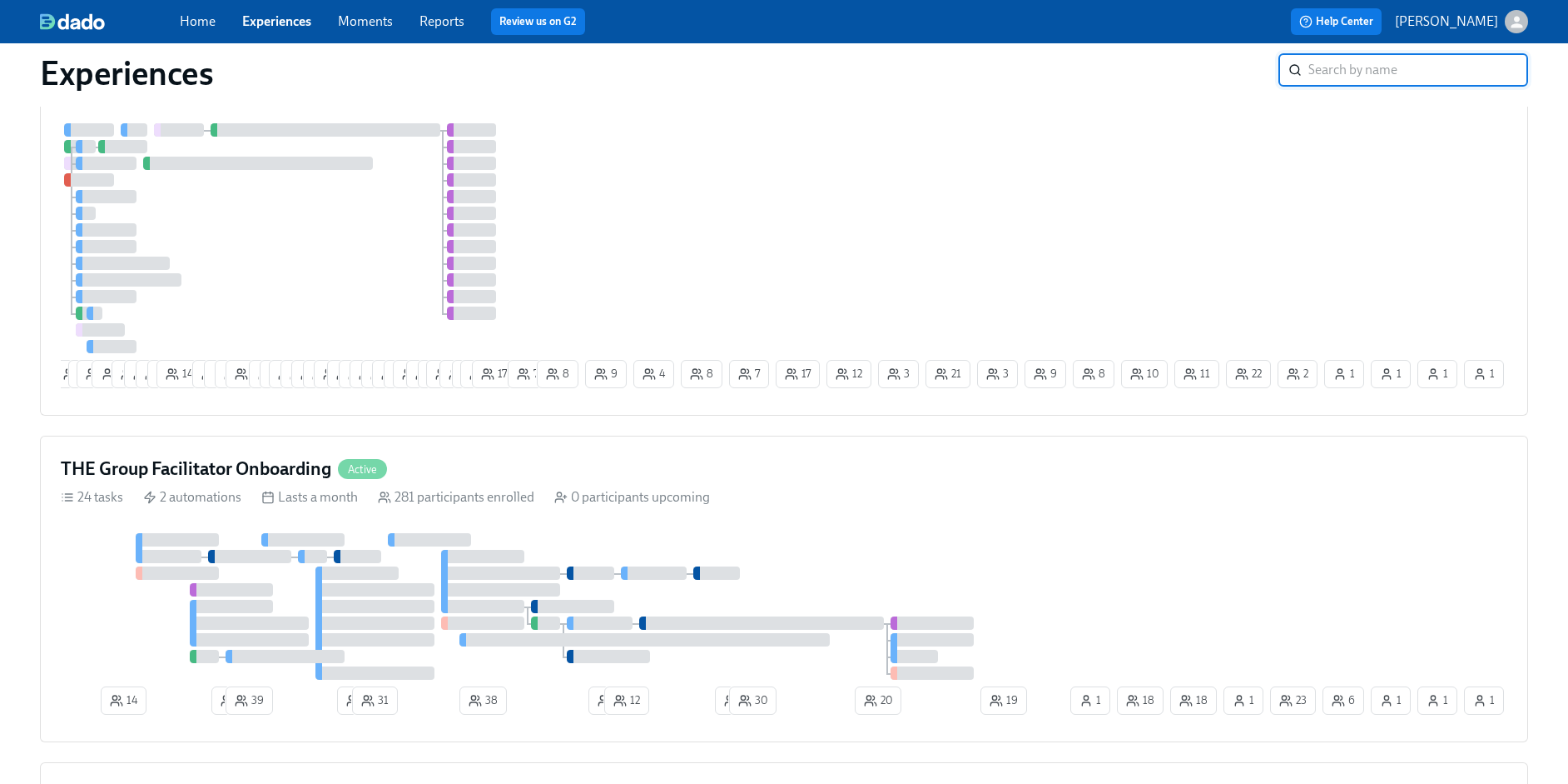
scroll to position [472, 0]
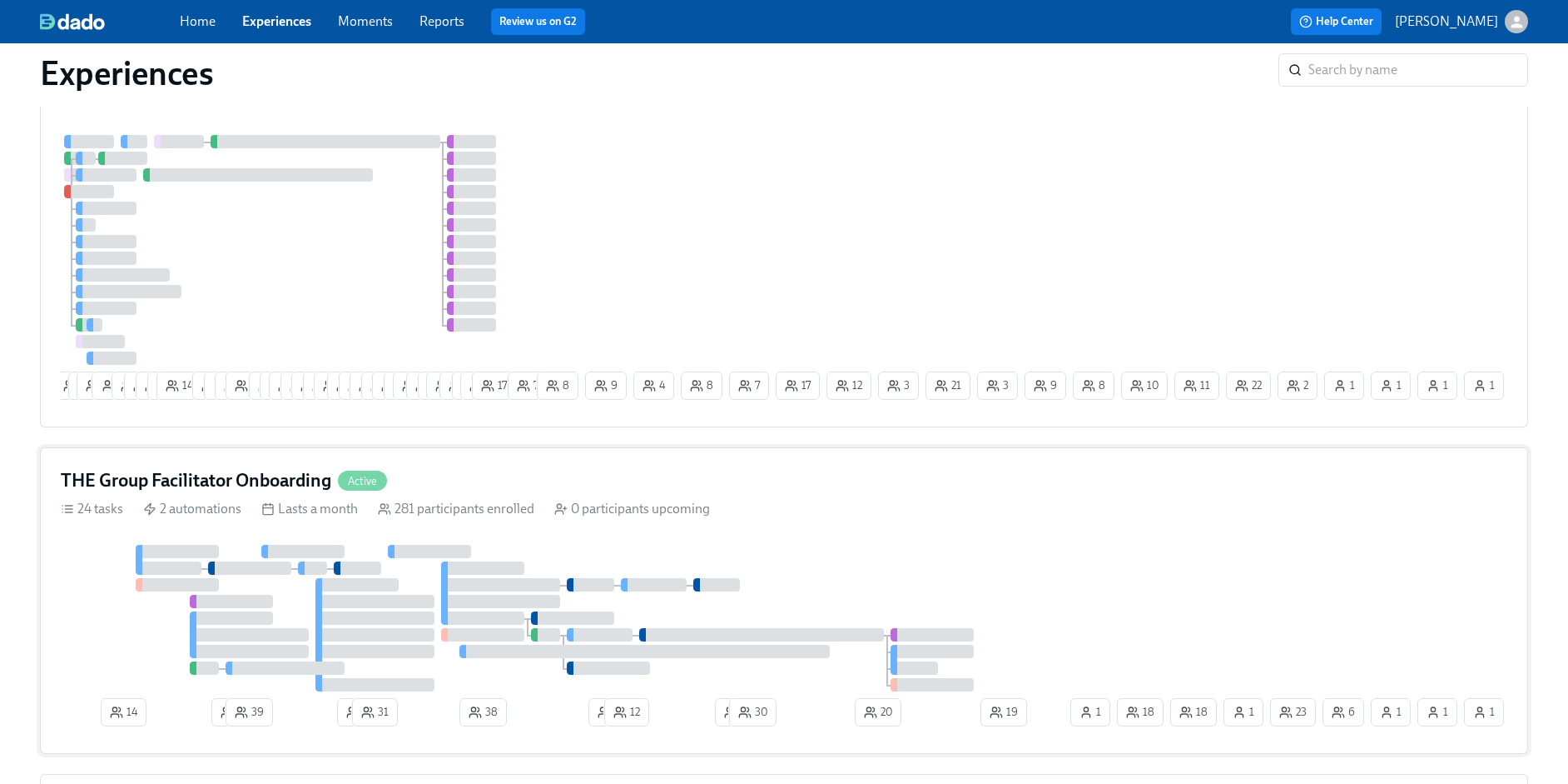
click at [105, 546] on div at bounding box center [564, 618] width 1006 height 146
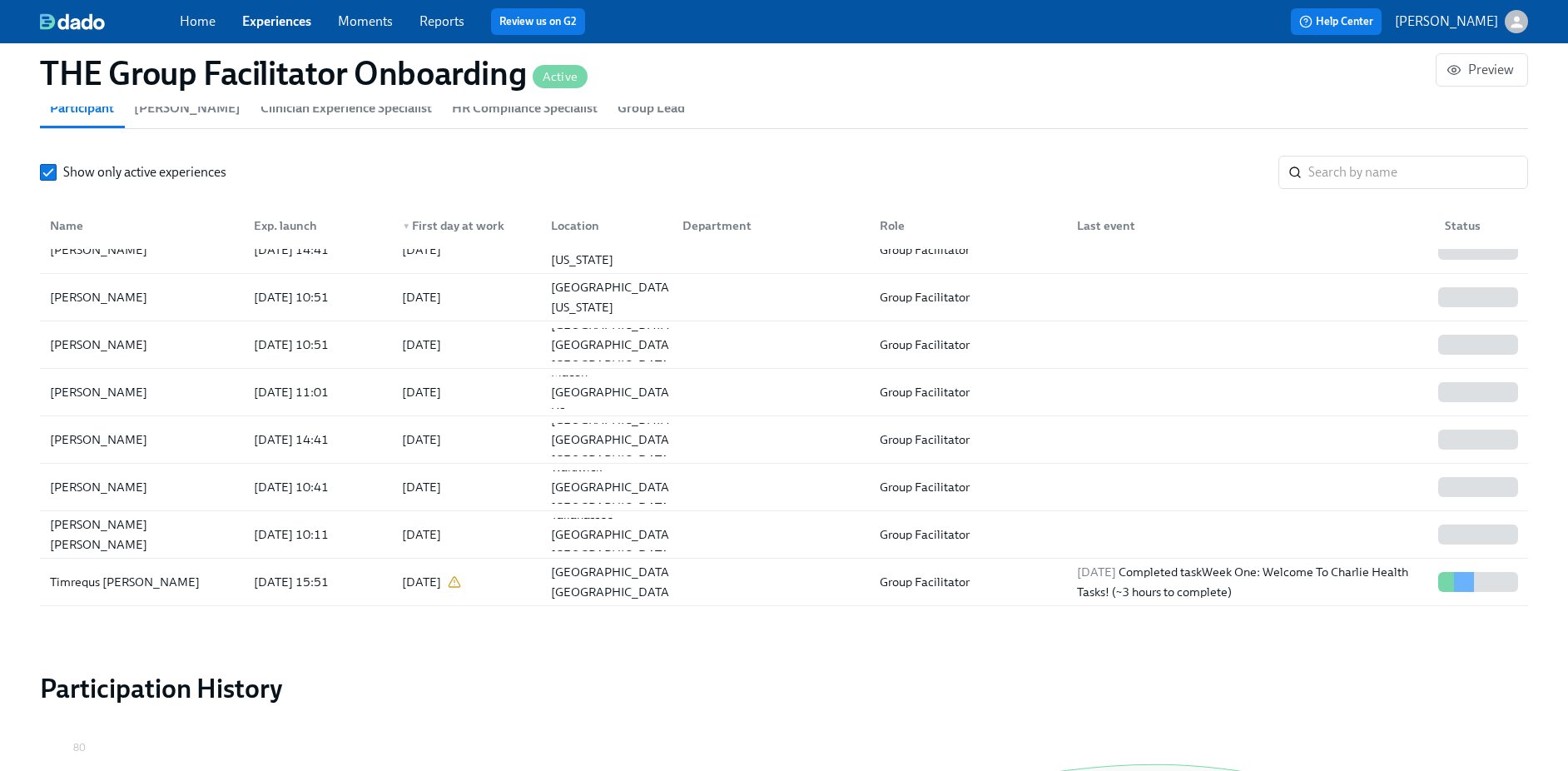
scroll to position [355, 0]
click at [1367, 178] on input "search" at bounding box center [1418, 172] width 220 height 33
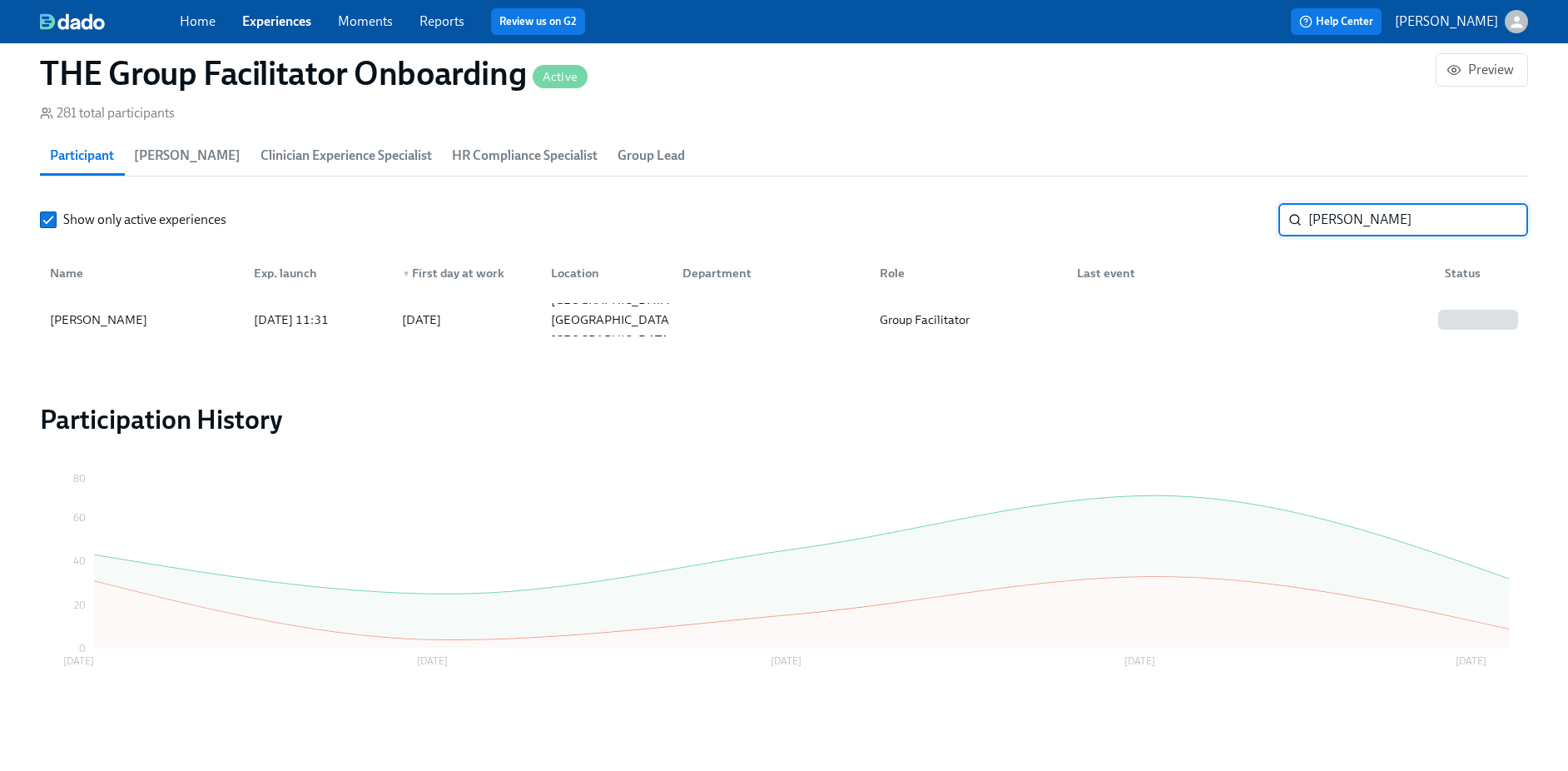
scroll to position [1502, 0]
type input "lesley"
click at [161, 323] on div "Lesley Mah" at bounding box center [142, 319] width 197 height 33
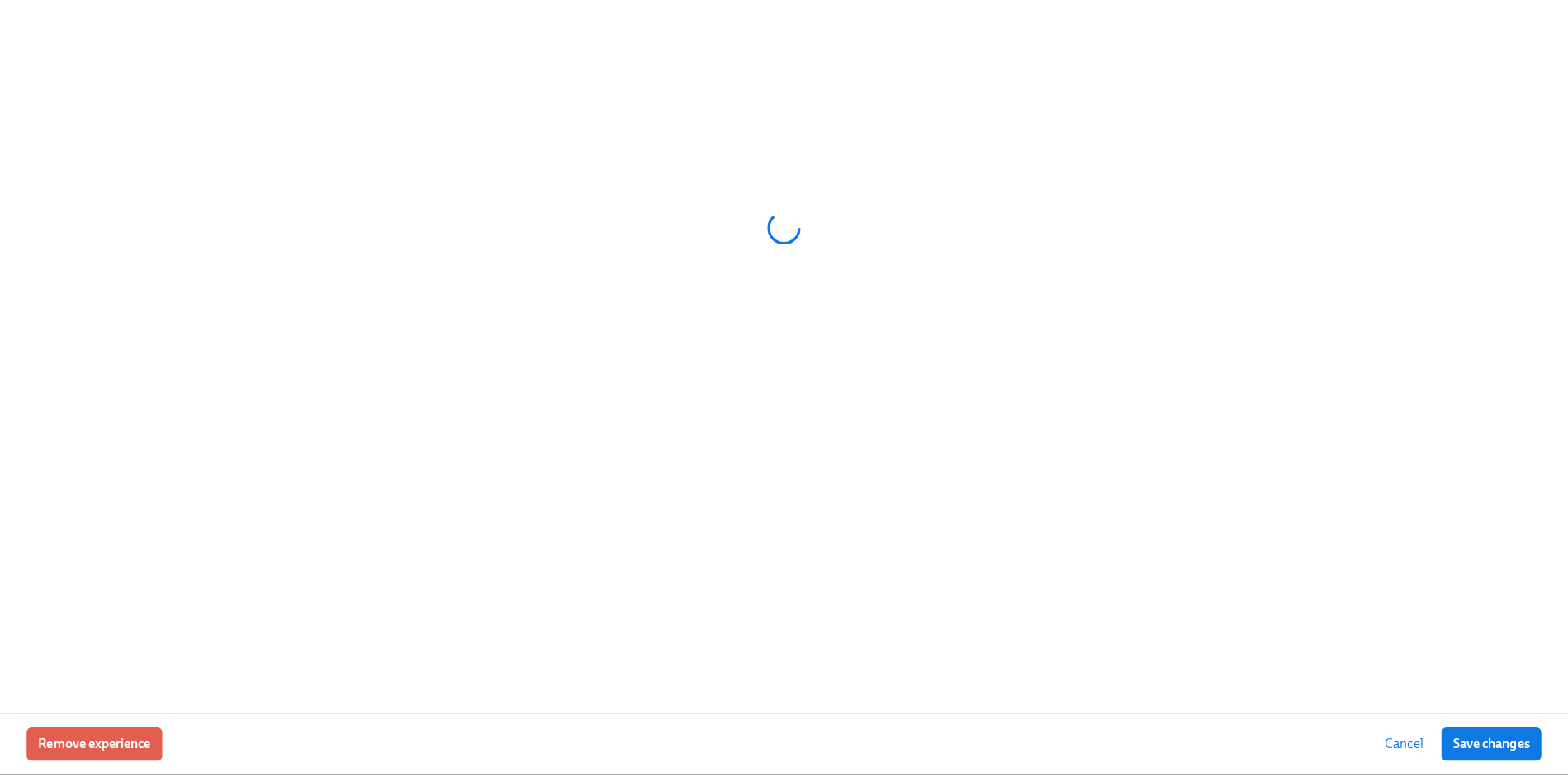
scroll to position [1477, 0]
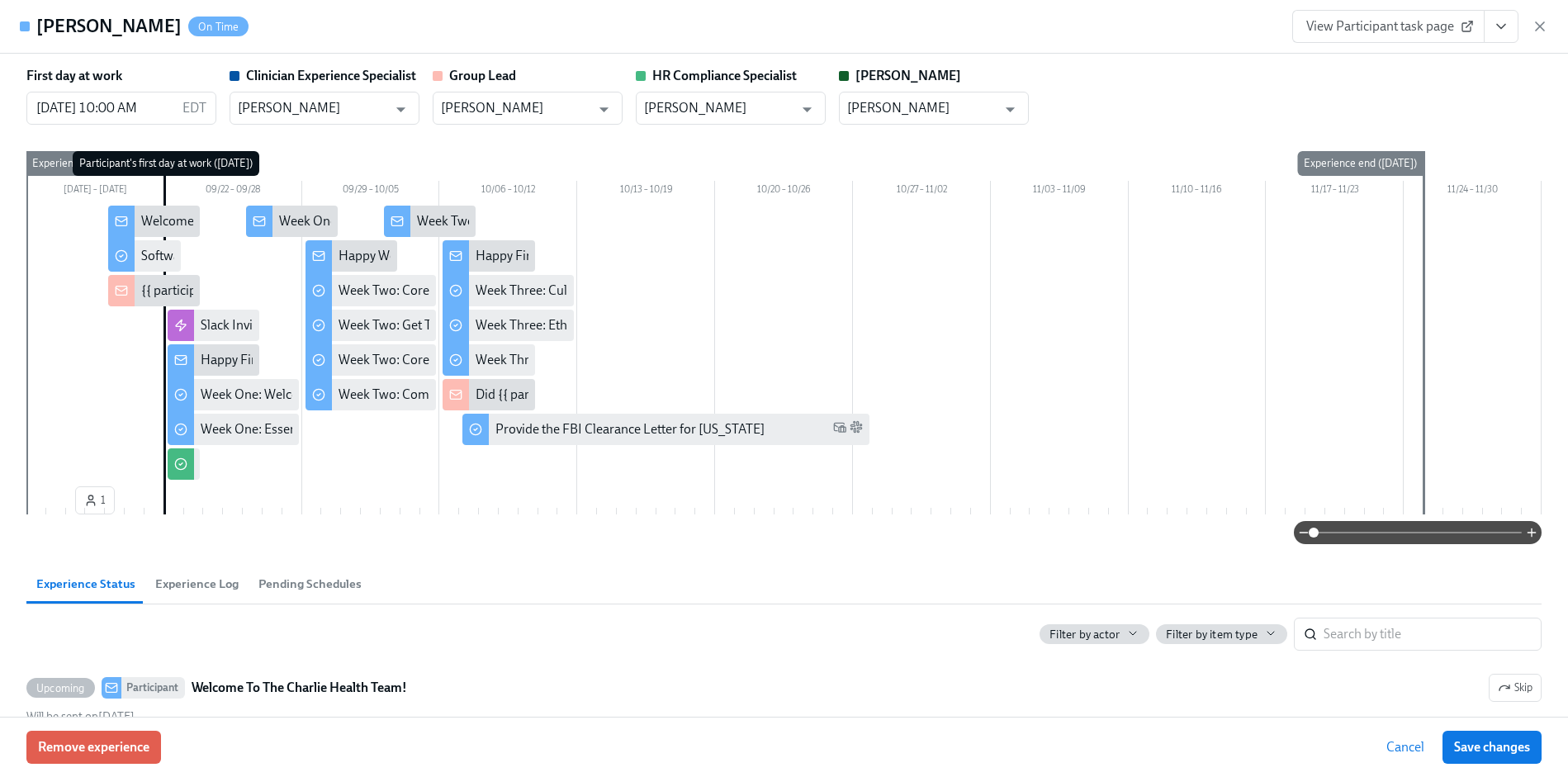
click at [1489, 35] on button "View task page" at bounding box center [1501, 26] width 35 height 33
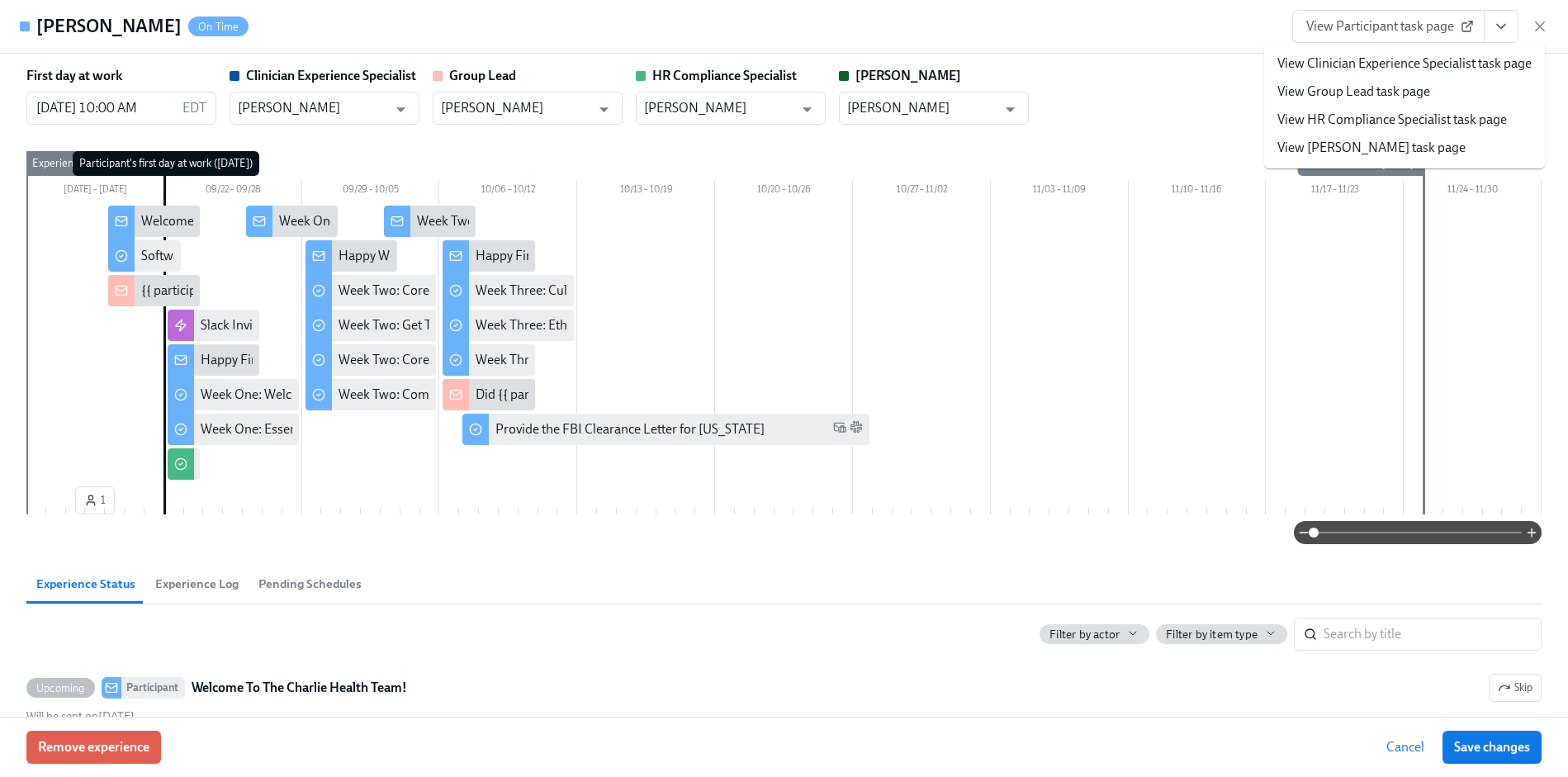
click at [1431, 123] on link "View HR Compliance Specialist task page" at bounding box center [1392, 120] width 230 height 18
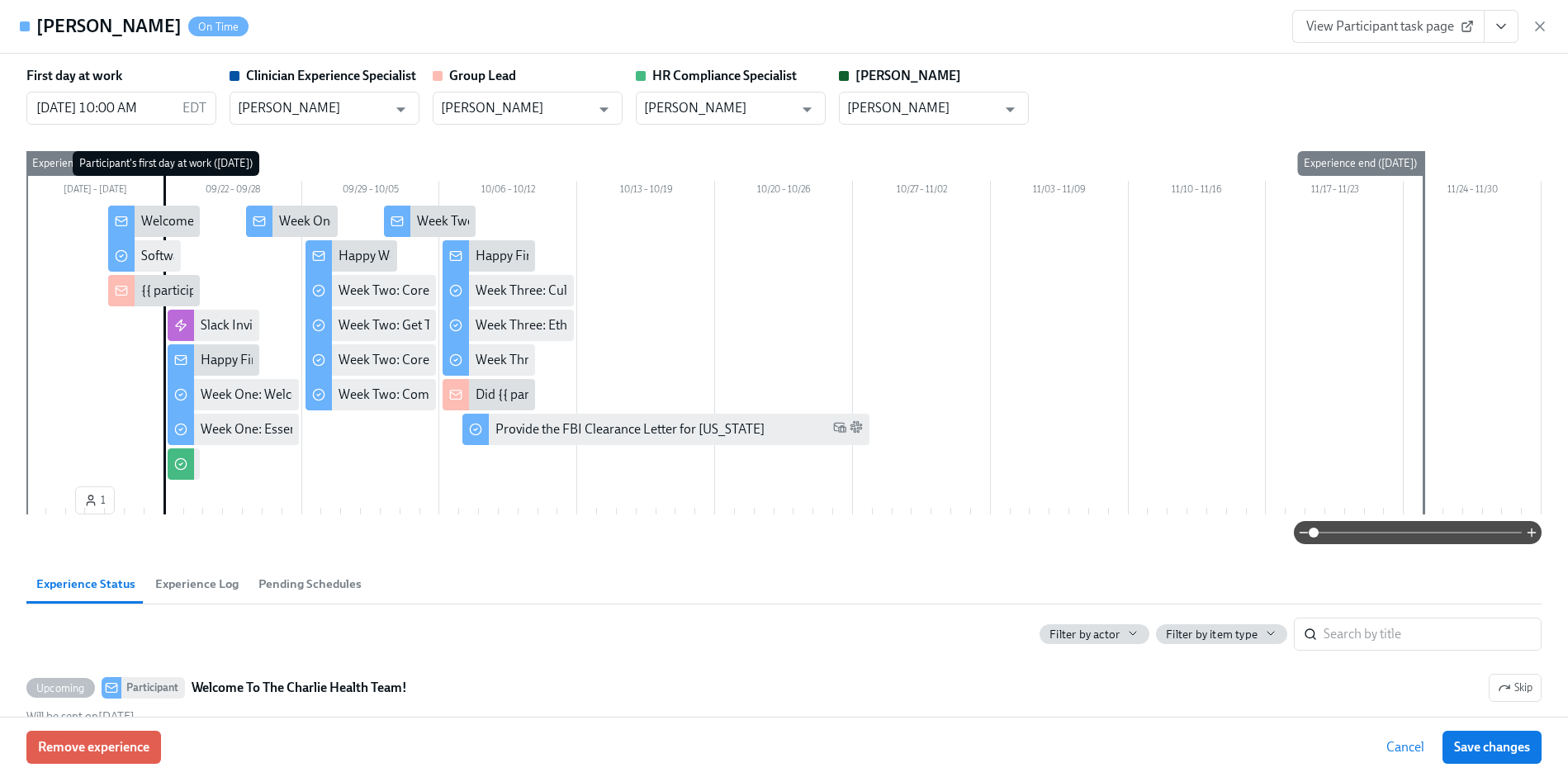
scroll to position [1431, 0]
click at [1538, 27] on icon "button" at bounding box center [1539, 26] width 16 height 16
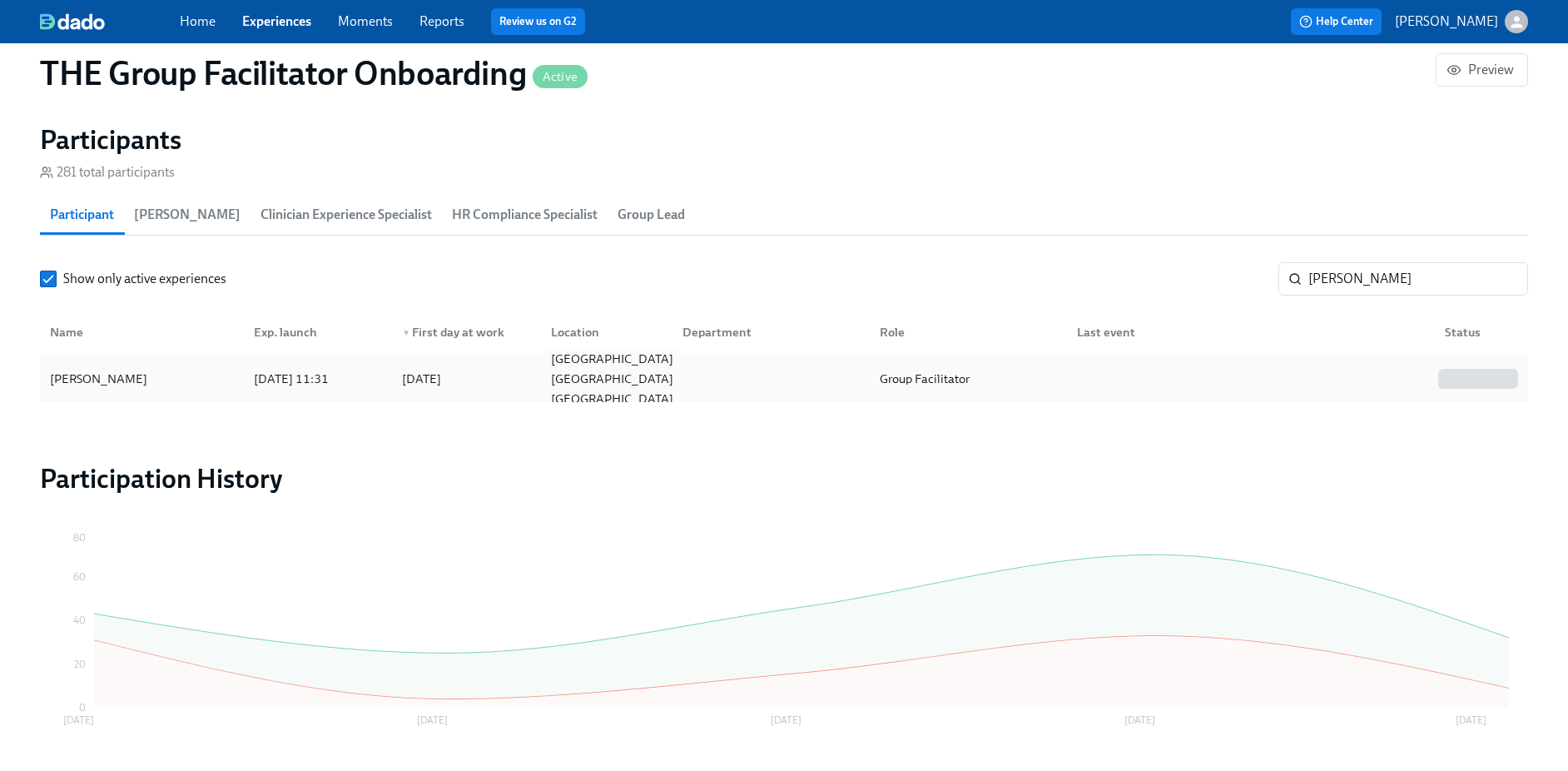
click at [654, 386] on div "Brooklyn NY US" at bounding box center [603, 379] width 132 height 33
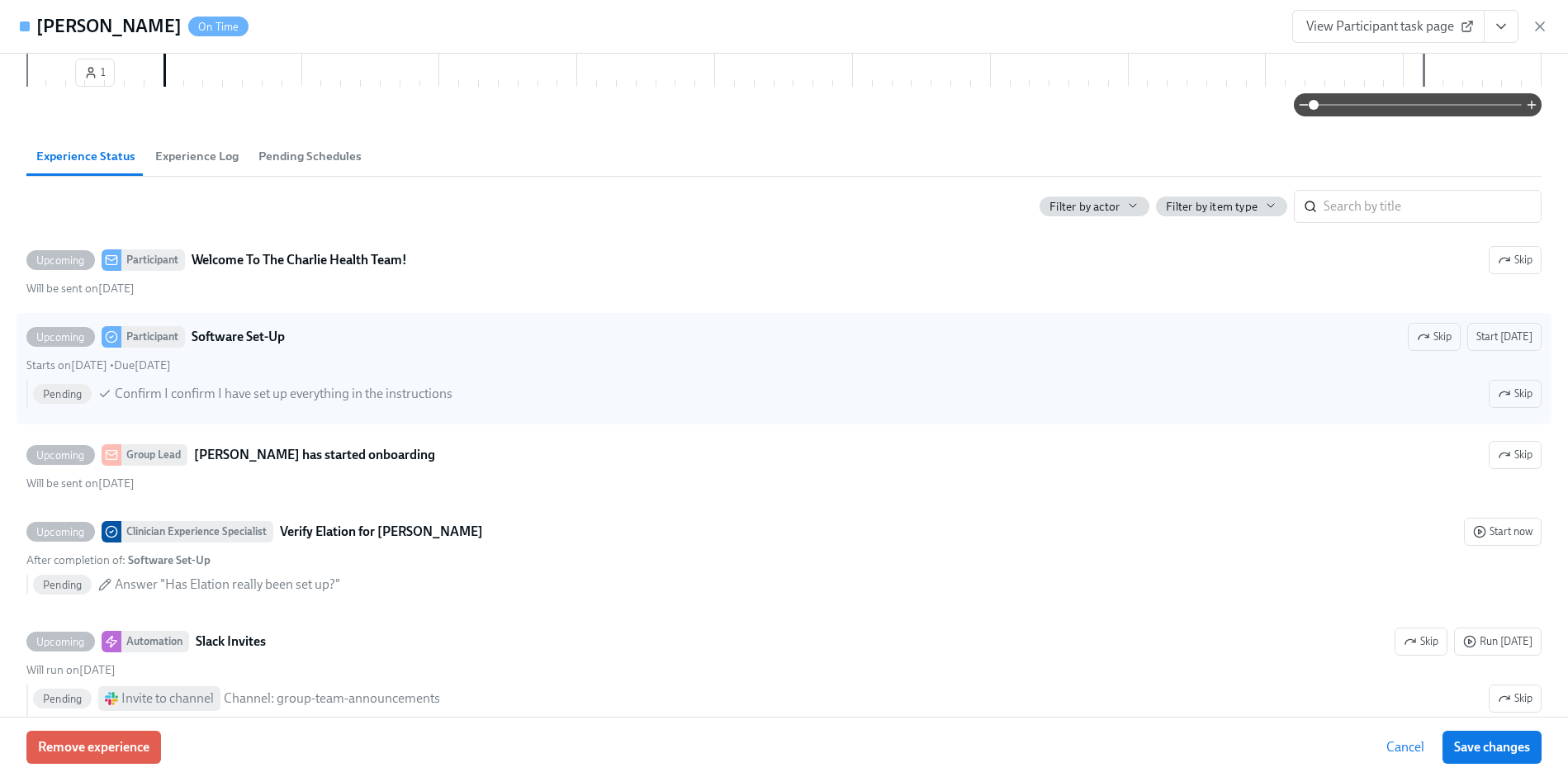
scroll to position [452, 0]
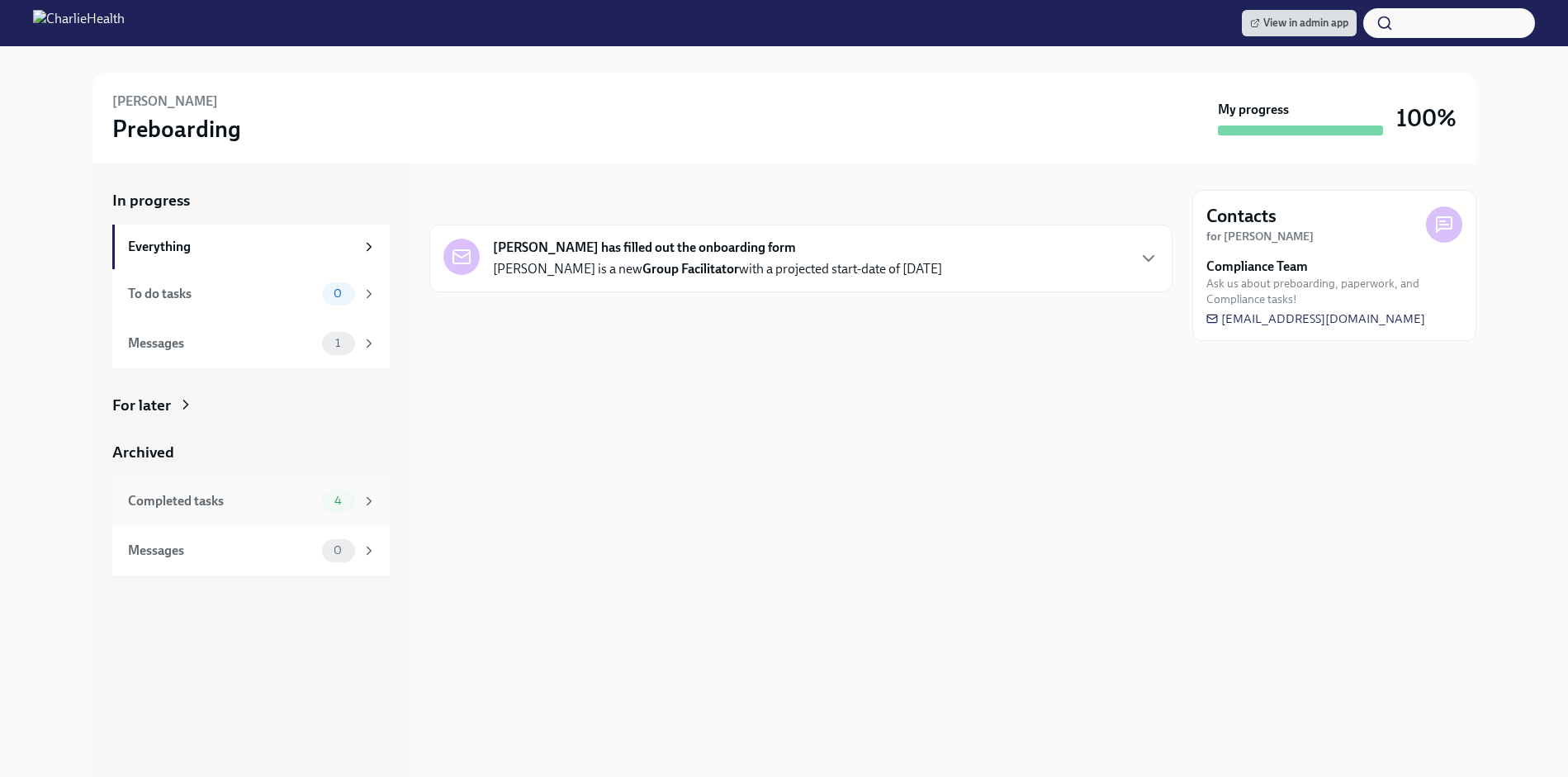
click at [284, 505] on div "Completed tasks" at bounding box center [222, 501] width 188 height 18
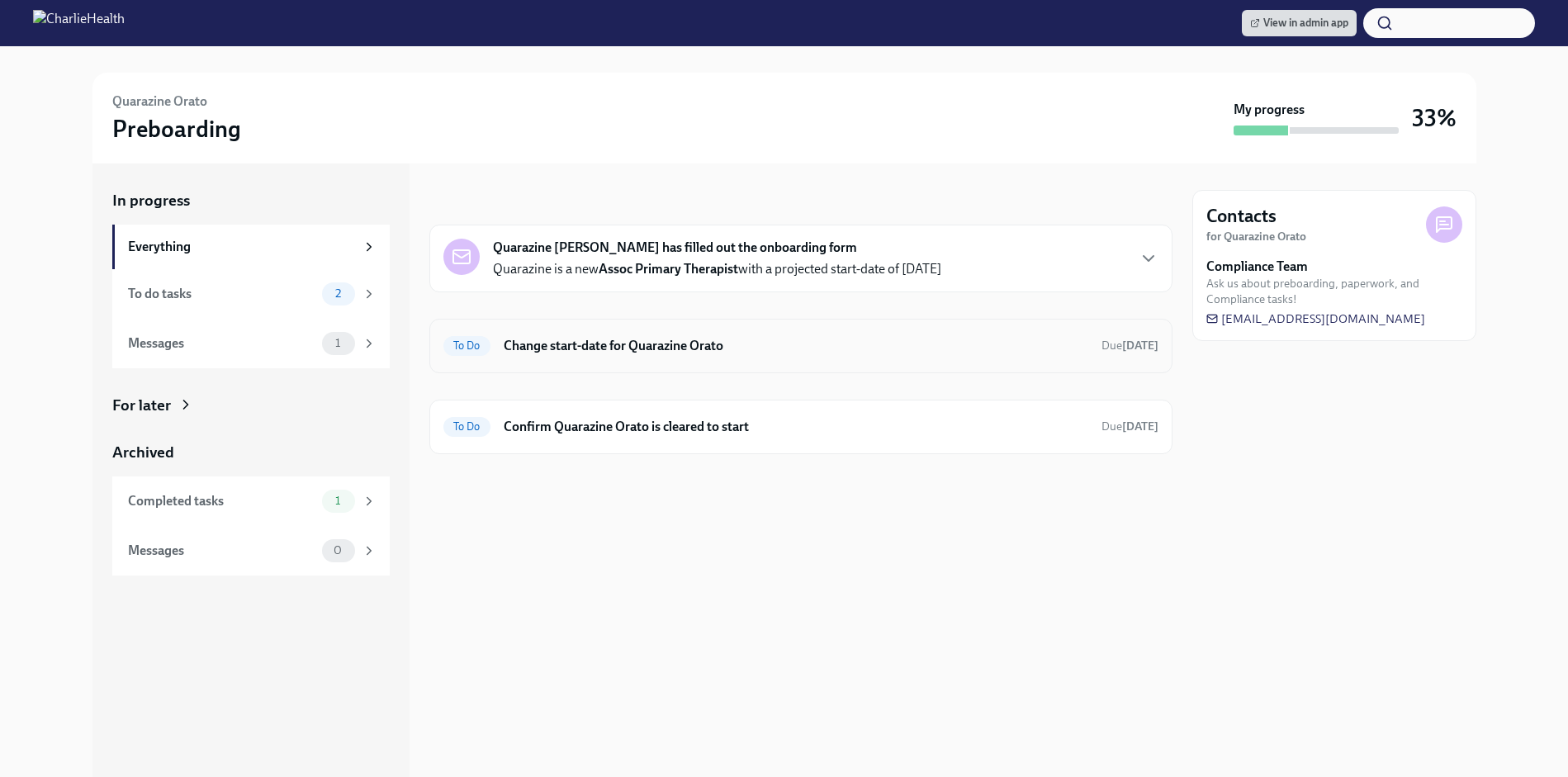
click at [701, 347] on h6 "Change start-date for Quarazine Orato" at bounding box center [795, 346] width 584 height 18
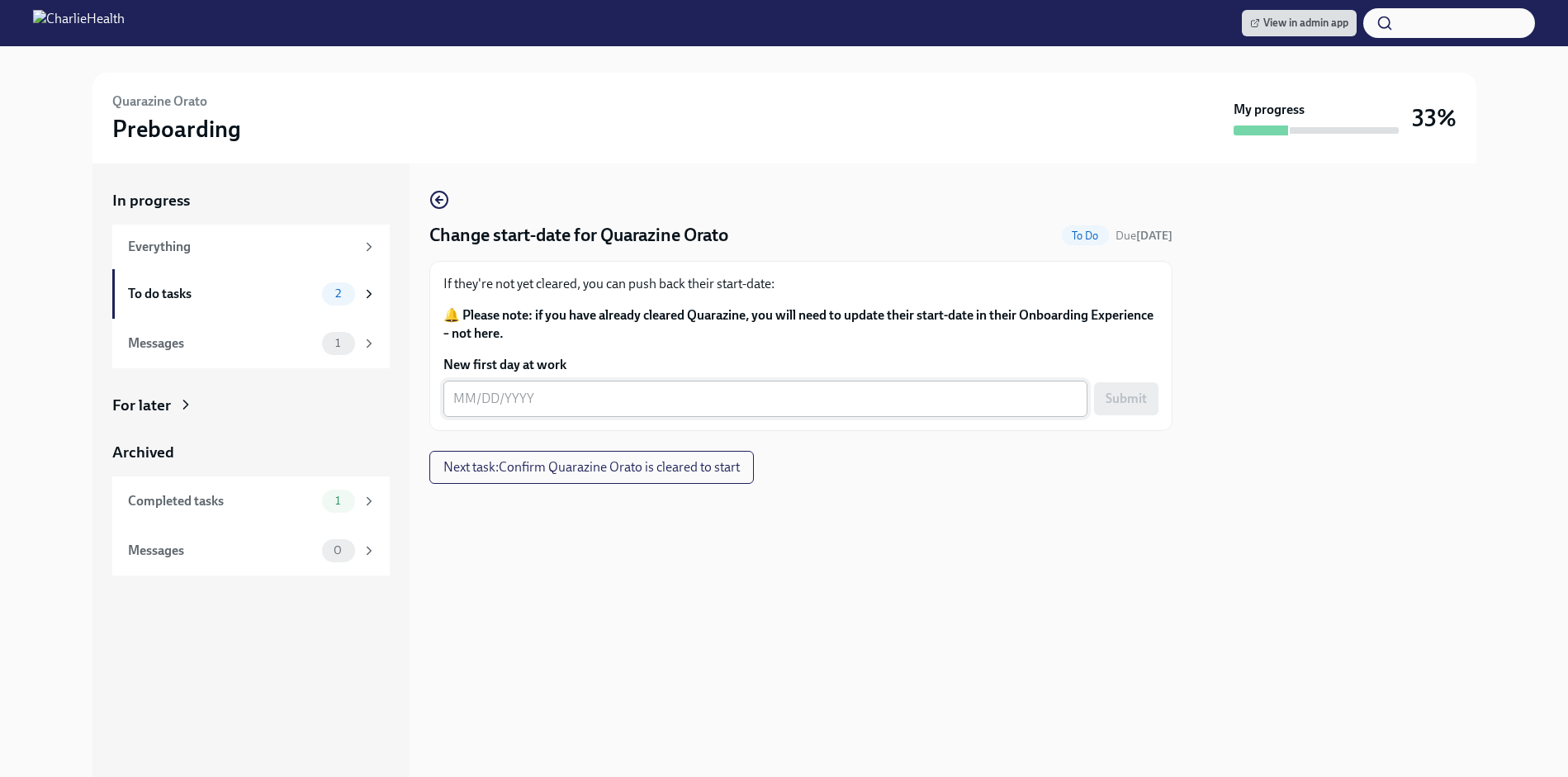
click at [665, 392] on textarea "New first day at work" at bounding box center [766, 399] width 624 height 20
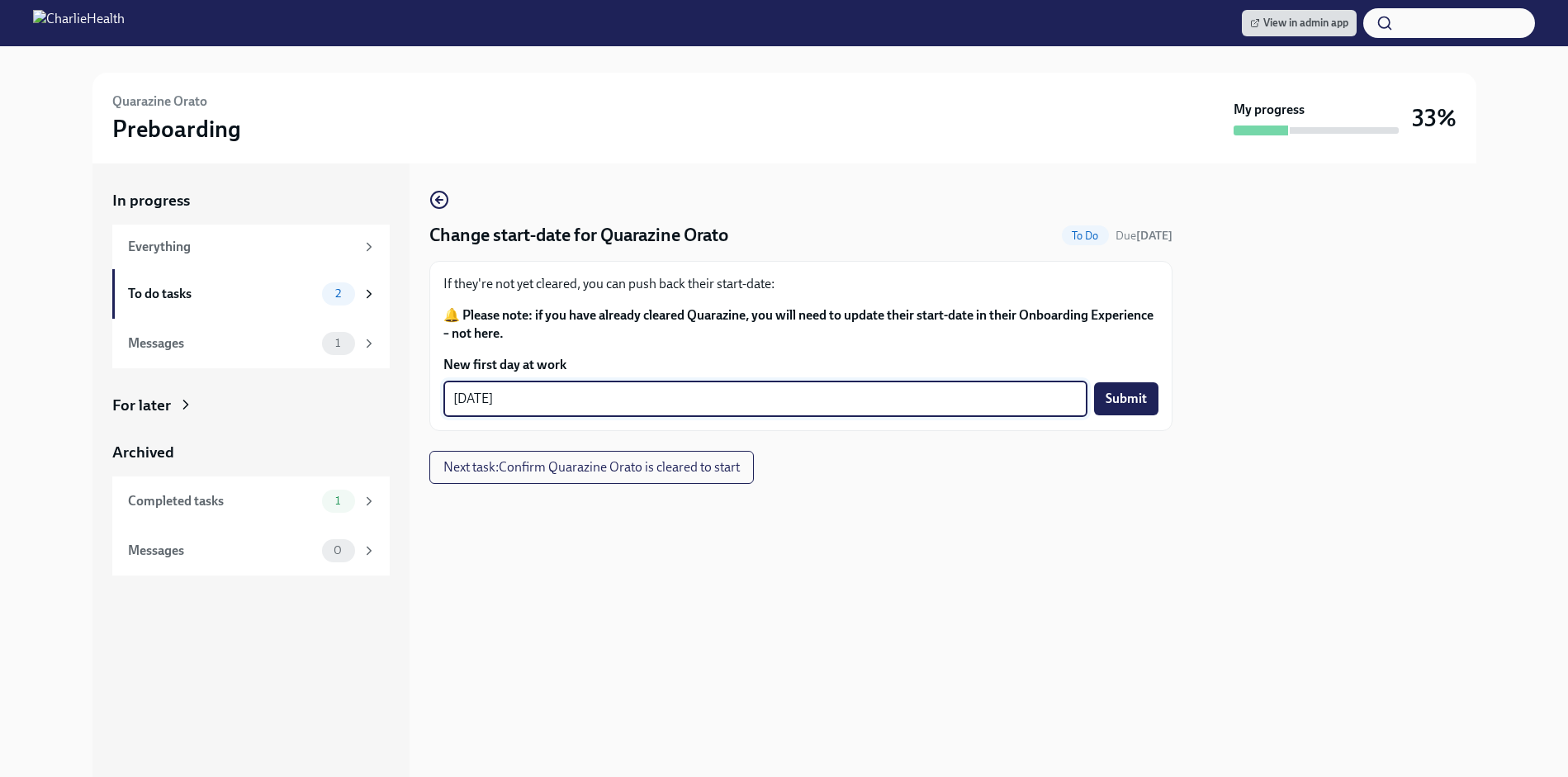
type textarea "[DATE]"
click at [1125, 412] on button "Submit" at bounding box center [1126, 398] width 64 height 33
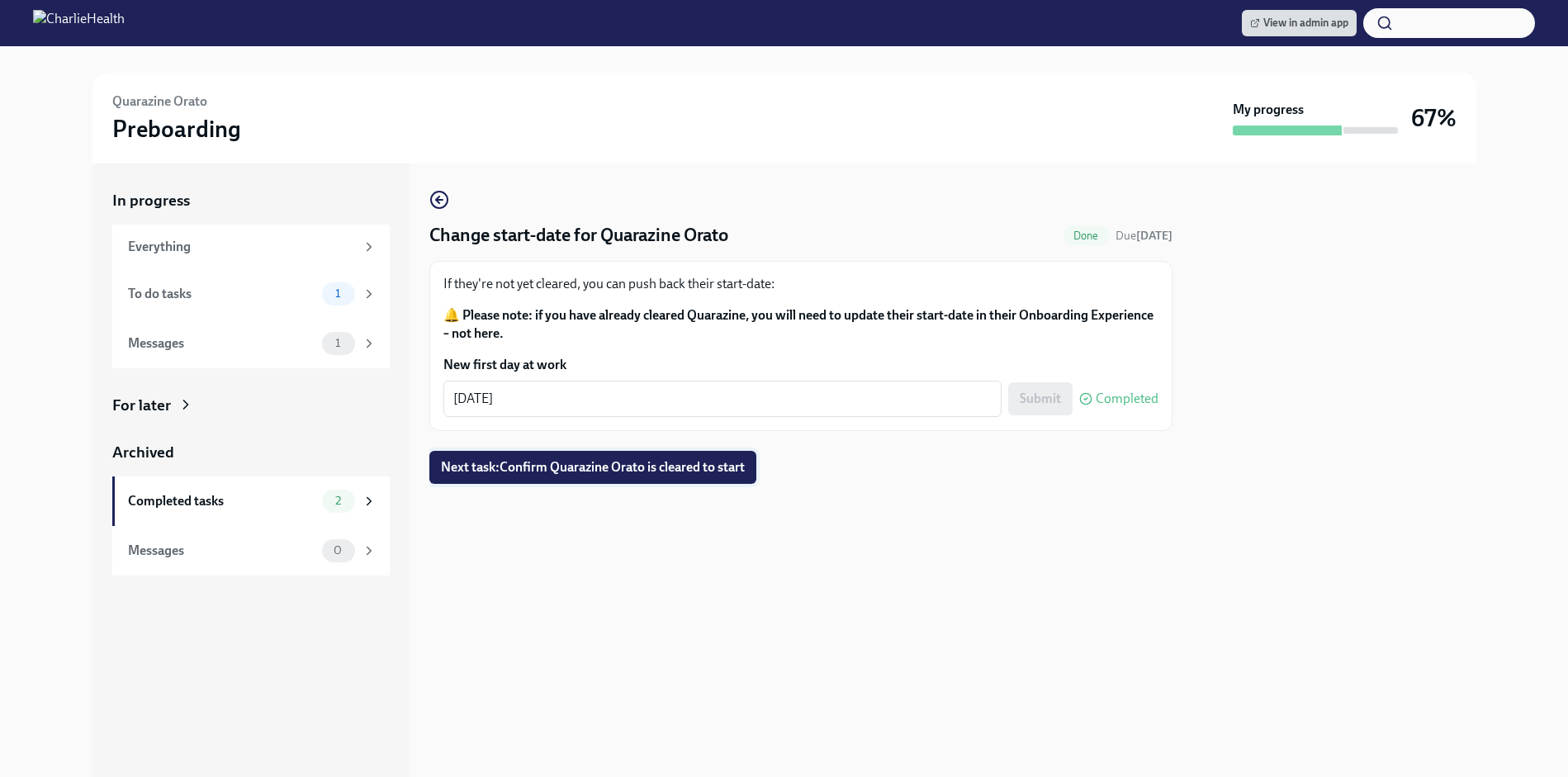
click at [637, 475] on span "Next task : Confirm Quarazine Orato is cleared to start" at bounding box center [593, 467] width 304 height 16
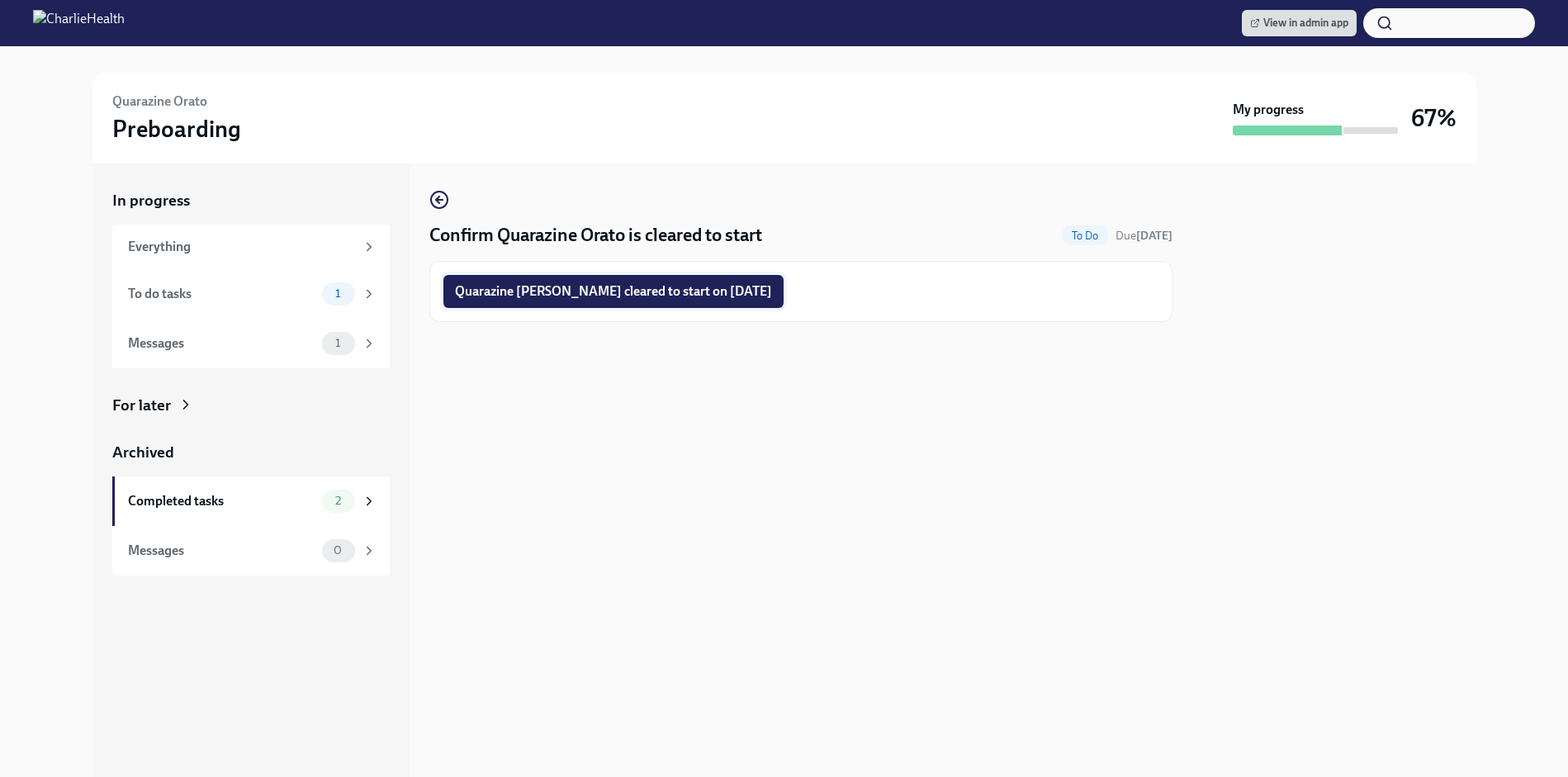
click at [627, 286] on span "Quarazine [PERSON_NAME] cleared to start on [DATE]" at bounding box center [614, 291] width 317 height 16
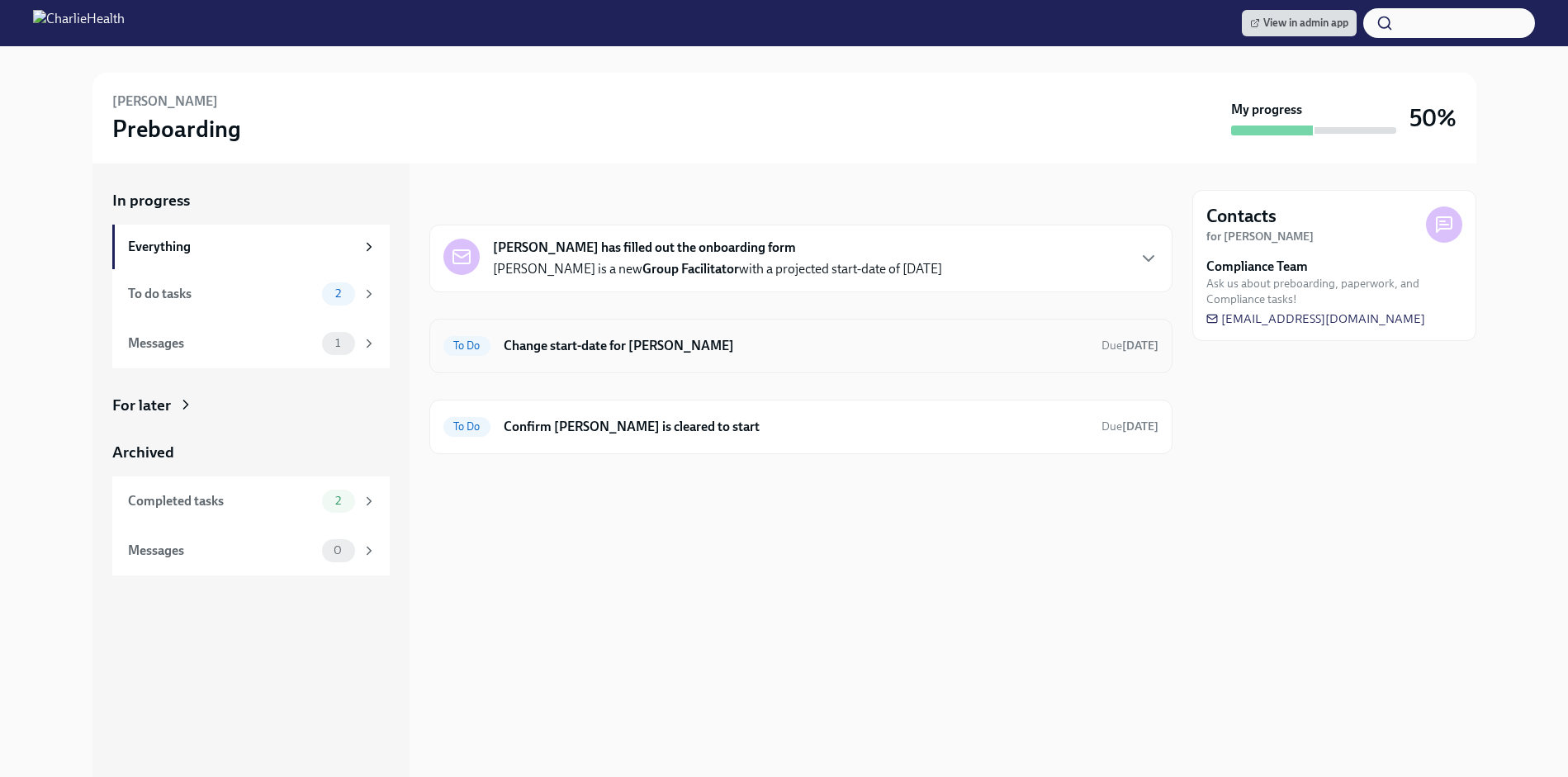
click at [665, 341] on h6 "Change start-date for [PERSON_NAME]" at bounding box center [795, 346] width 584 height 18
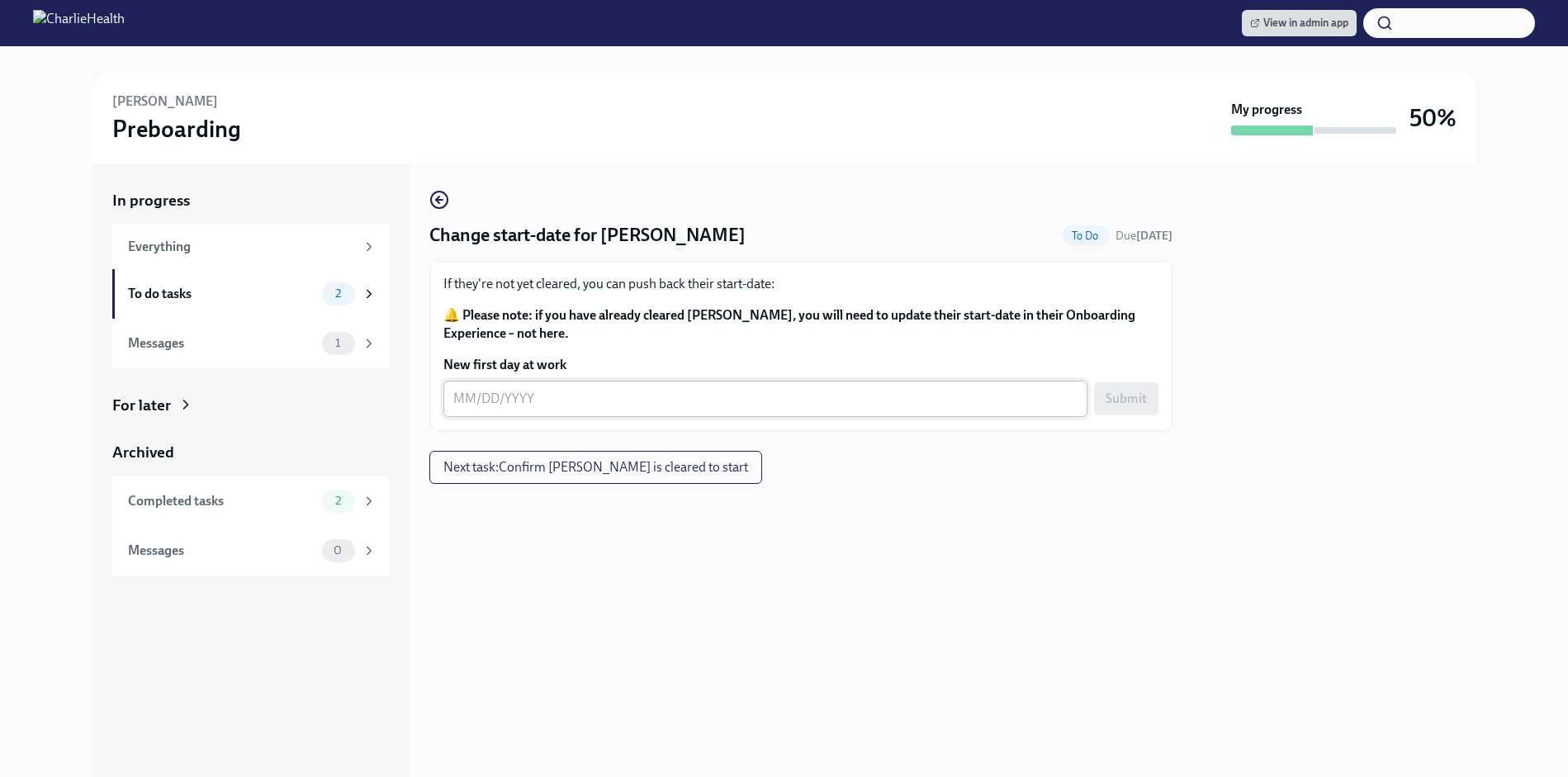
click at [615, 394] on textarea "New first day at work" at bounding box center [766, 399] width 624 height 20
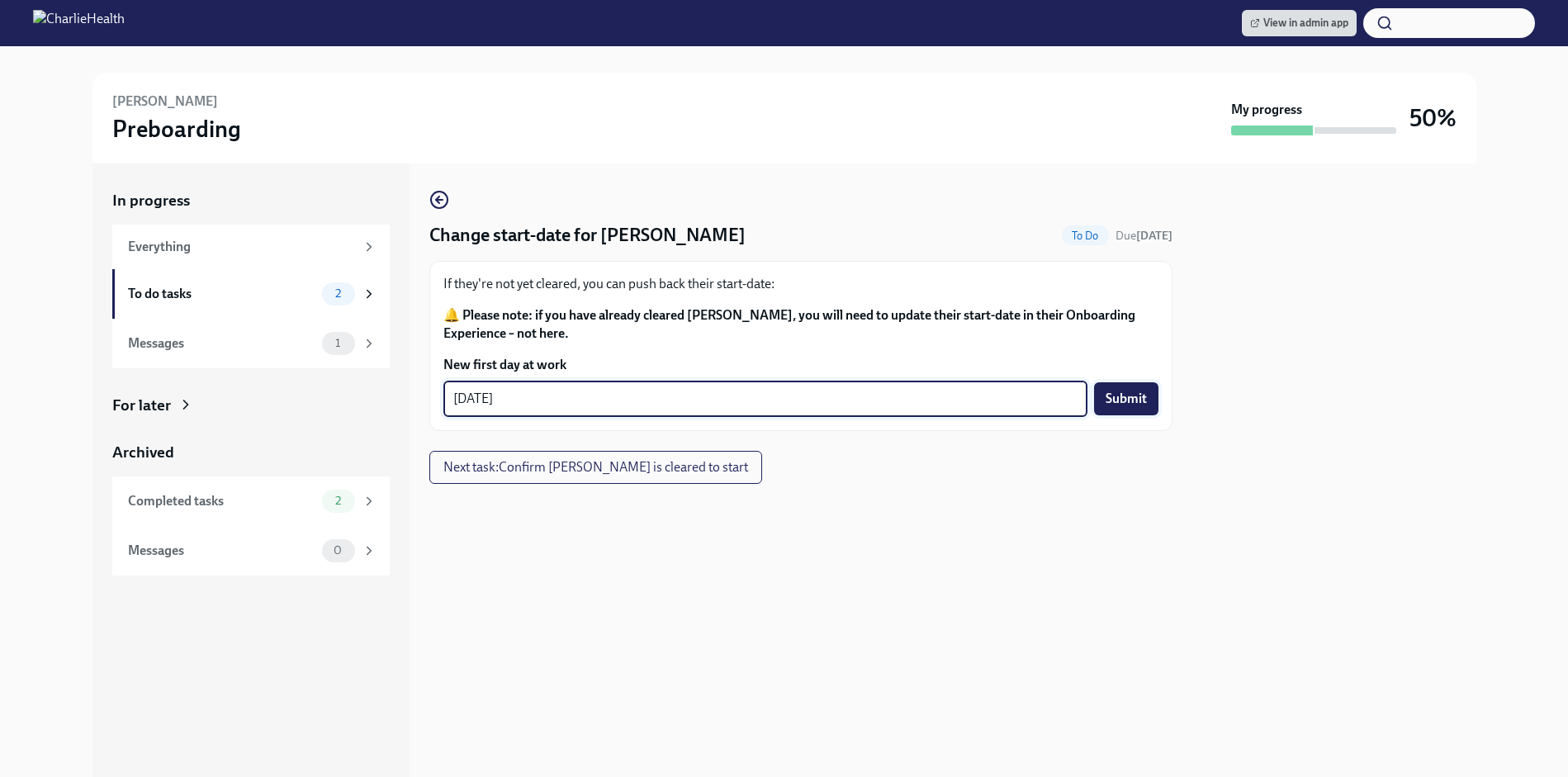
type textarea "[DATE]"
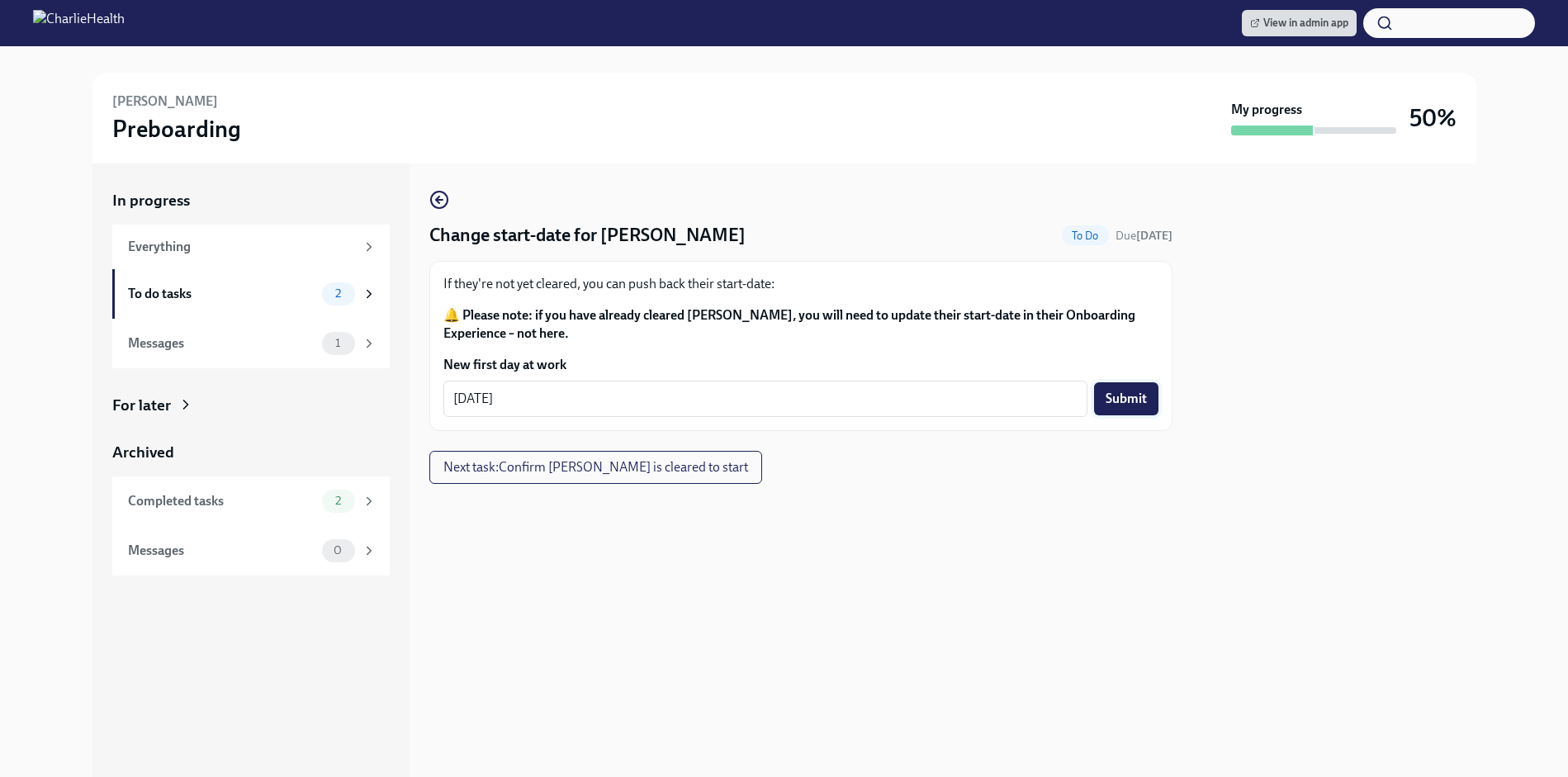
click at [1109, 401] on span "Submit" at bounding box center [1126, 399] width 41 height 16
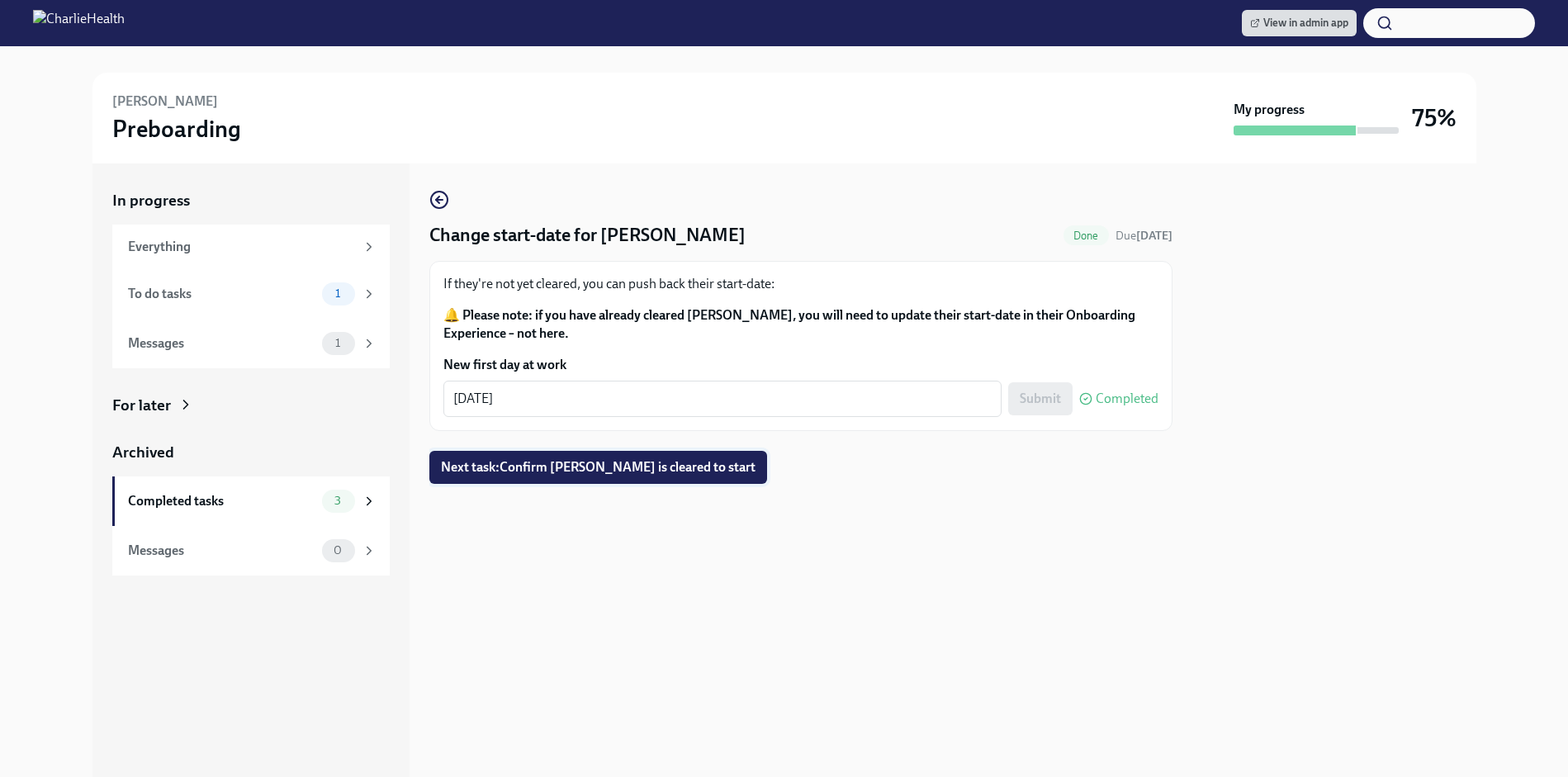
click at [643, 465] on span "Next task : Confirm [PERSON_NAME] is cleared to start" at bounding box center [598, 467] width 315 height 16
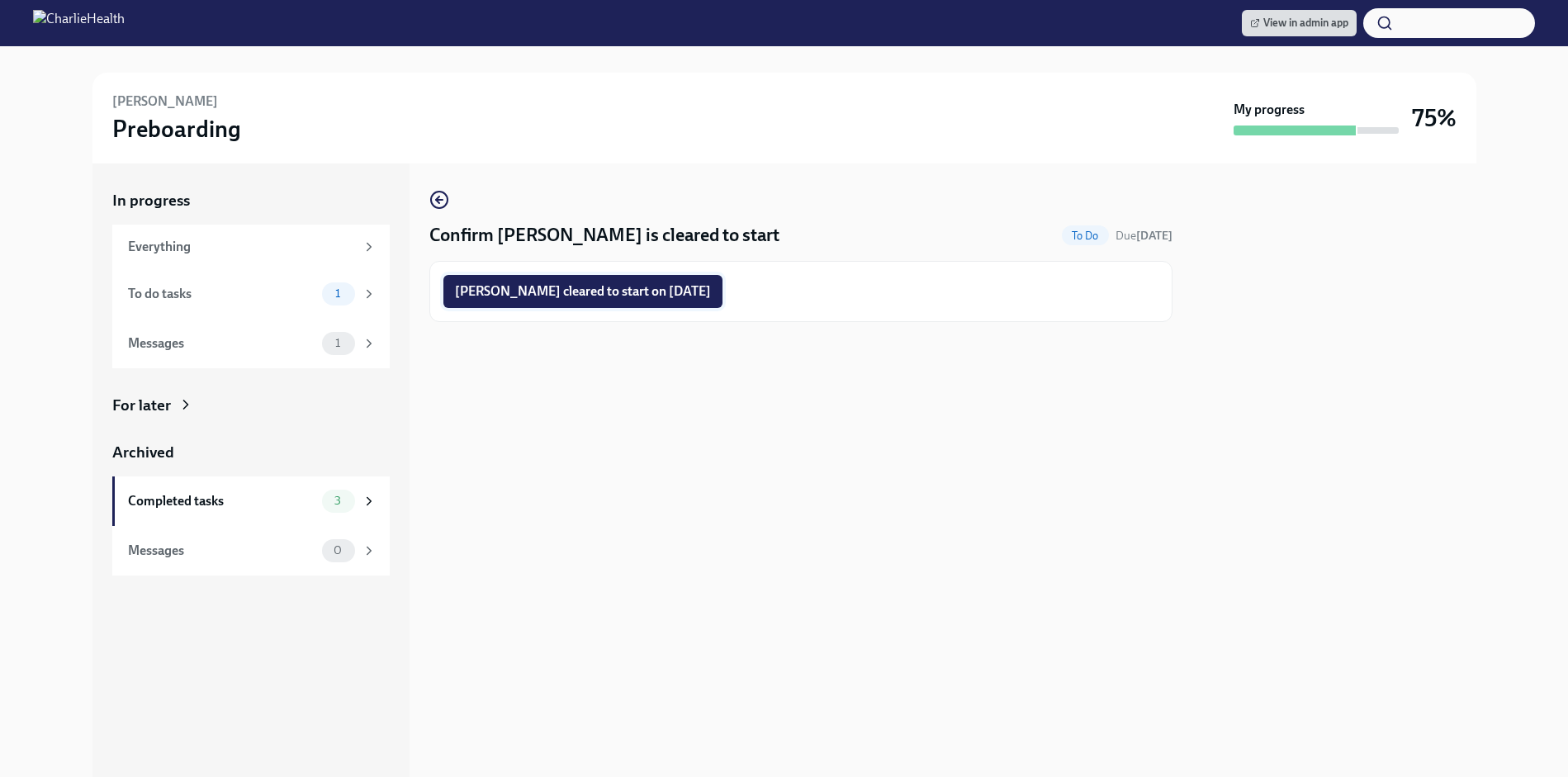
click at [660, 285] on span "[PERSON_NAME] cleared to start on [DATE]" at bounding box center [583, 291] width 256 height 16
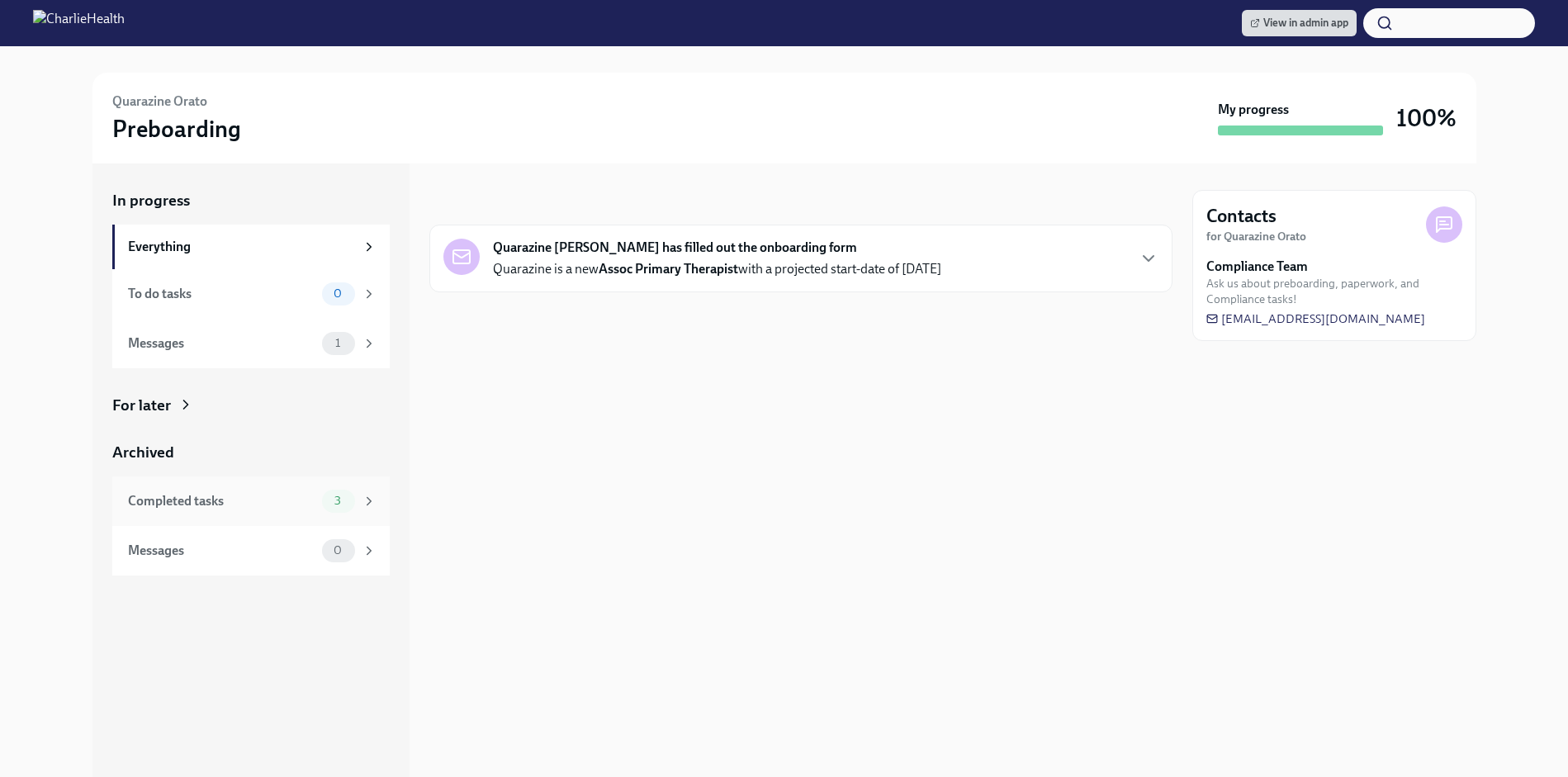
click at [309, 520] on div "Completed tasks 3" at bounding box center [251, 501] width 277 height 49
click at [213, 508] on div "Completed tasks" at bounding box center [222, 501] width 188 height 18
click at [293, 495] on div "Completed tasks" at bounding box center [222, 501] width 188 height 18
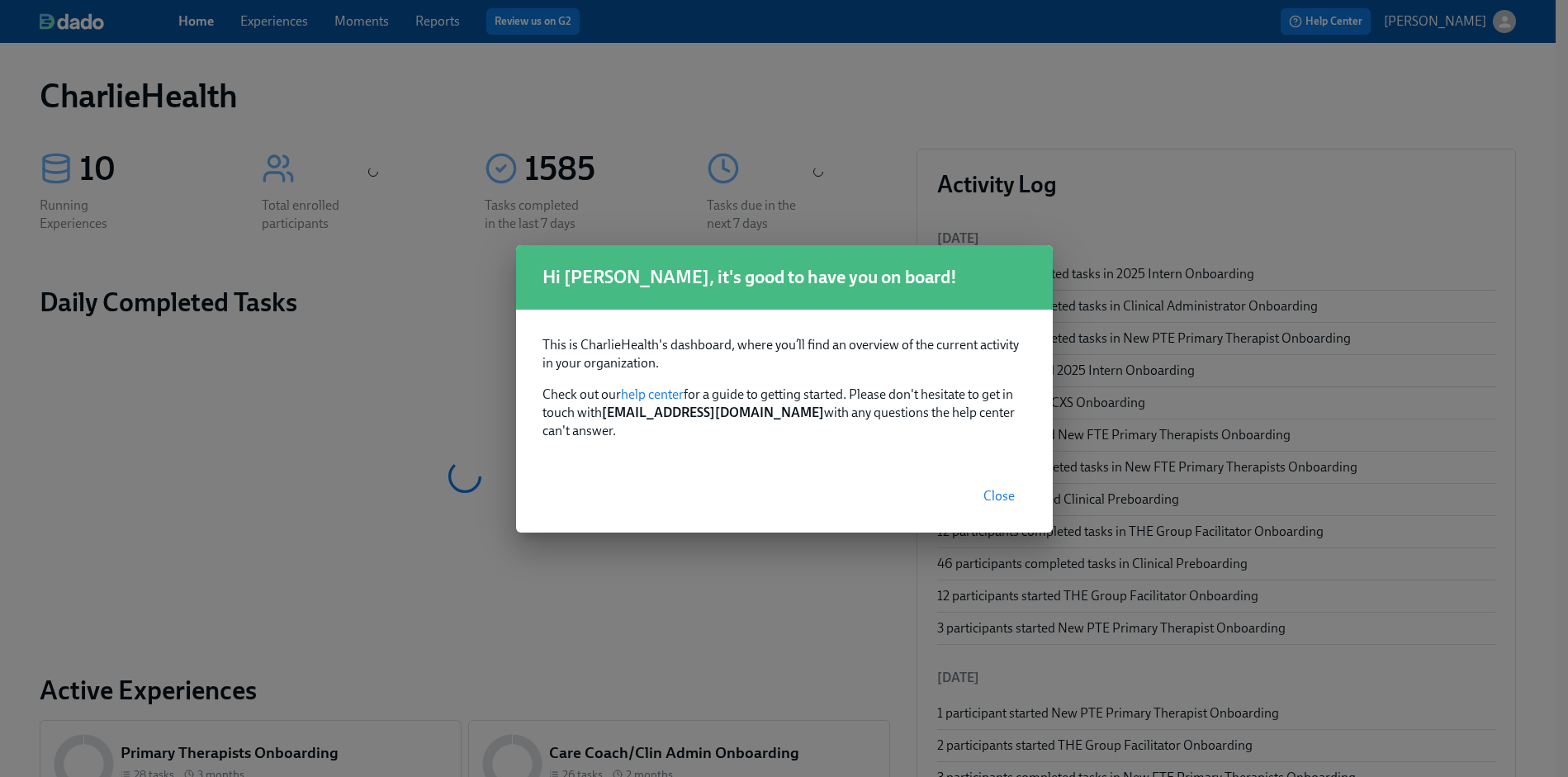
click at [1008, 488] on span "Close" at bounding box center [998, 495] width 31 height 16
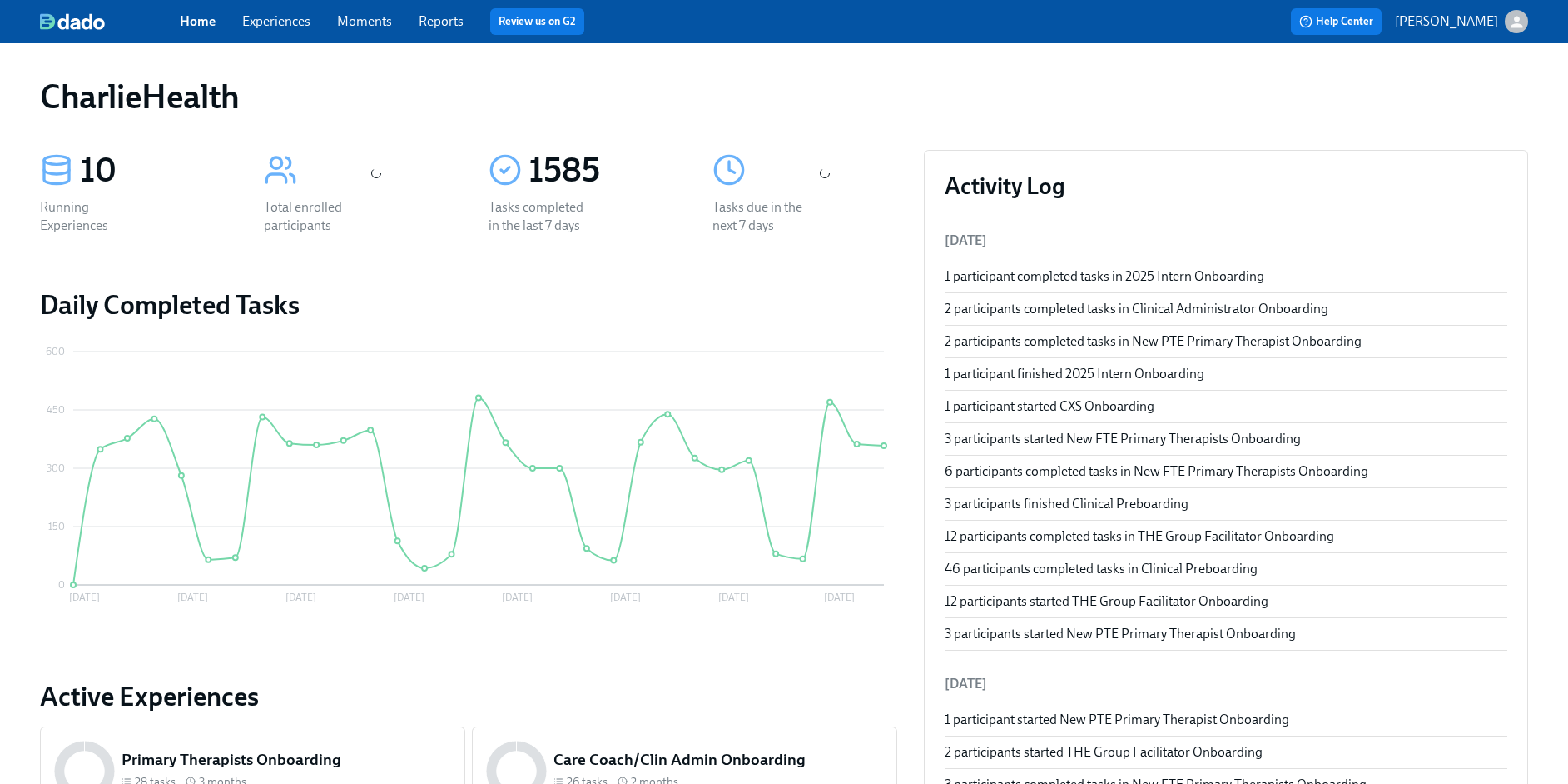
click at [294, 21] on link "Experiences" at bounding box center [277, 22] width 69 height 16
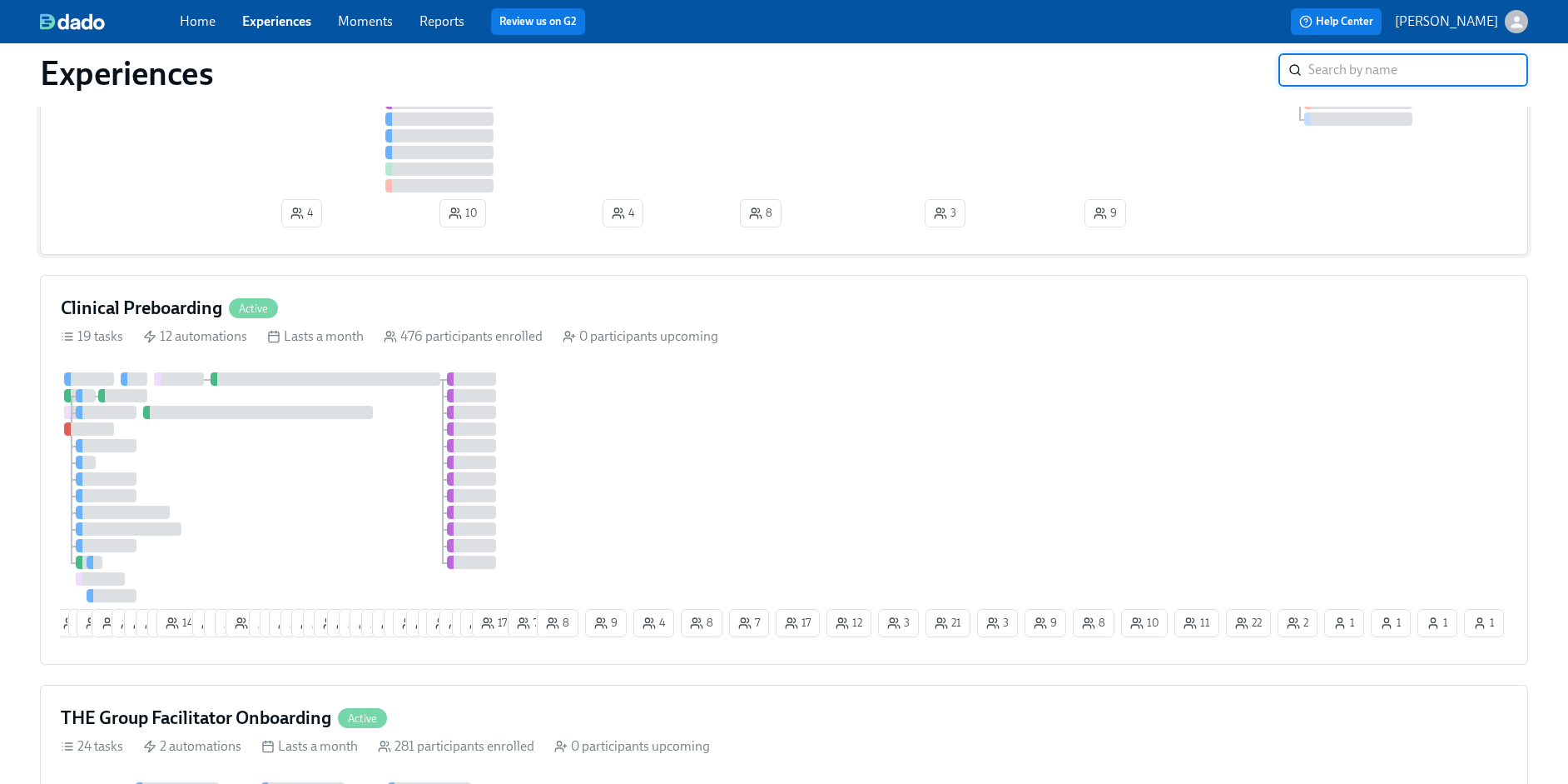
scroll to position [259, 0]
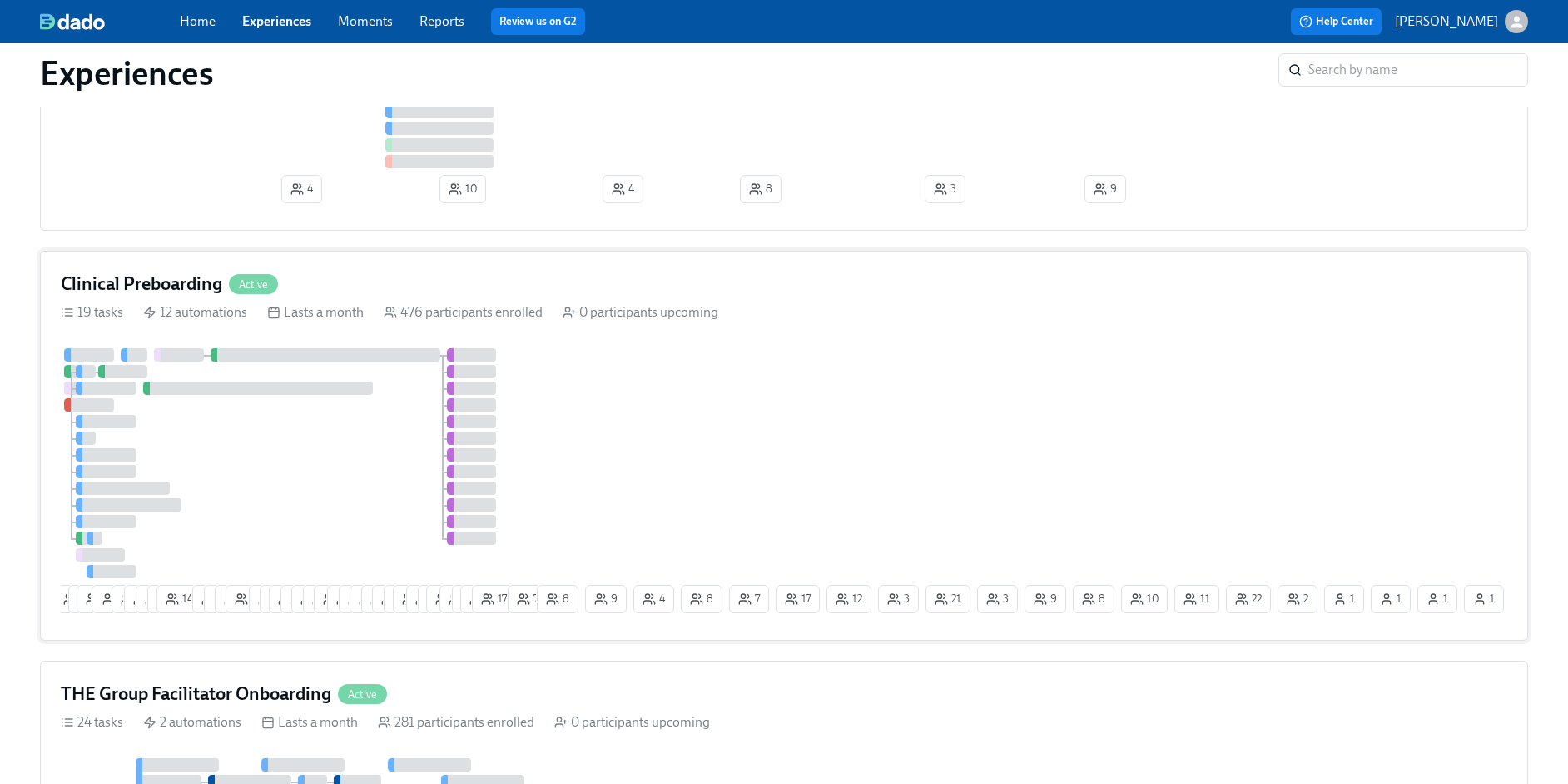
click at [795, 420] on div "16 3 18 1 12 6 6 3 14 9 1 6 8 5 3 23 22 14 11 13 3 3 4 7 3 7 25 3 2 19 6 7 11 1…" at bounding box center [784, 484] width 1446 height 272
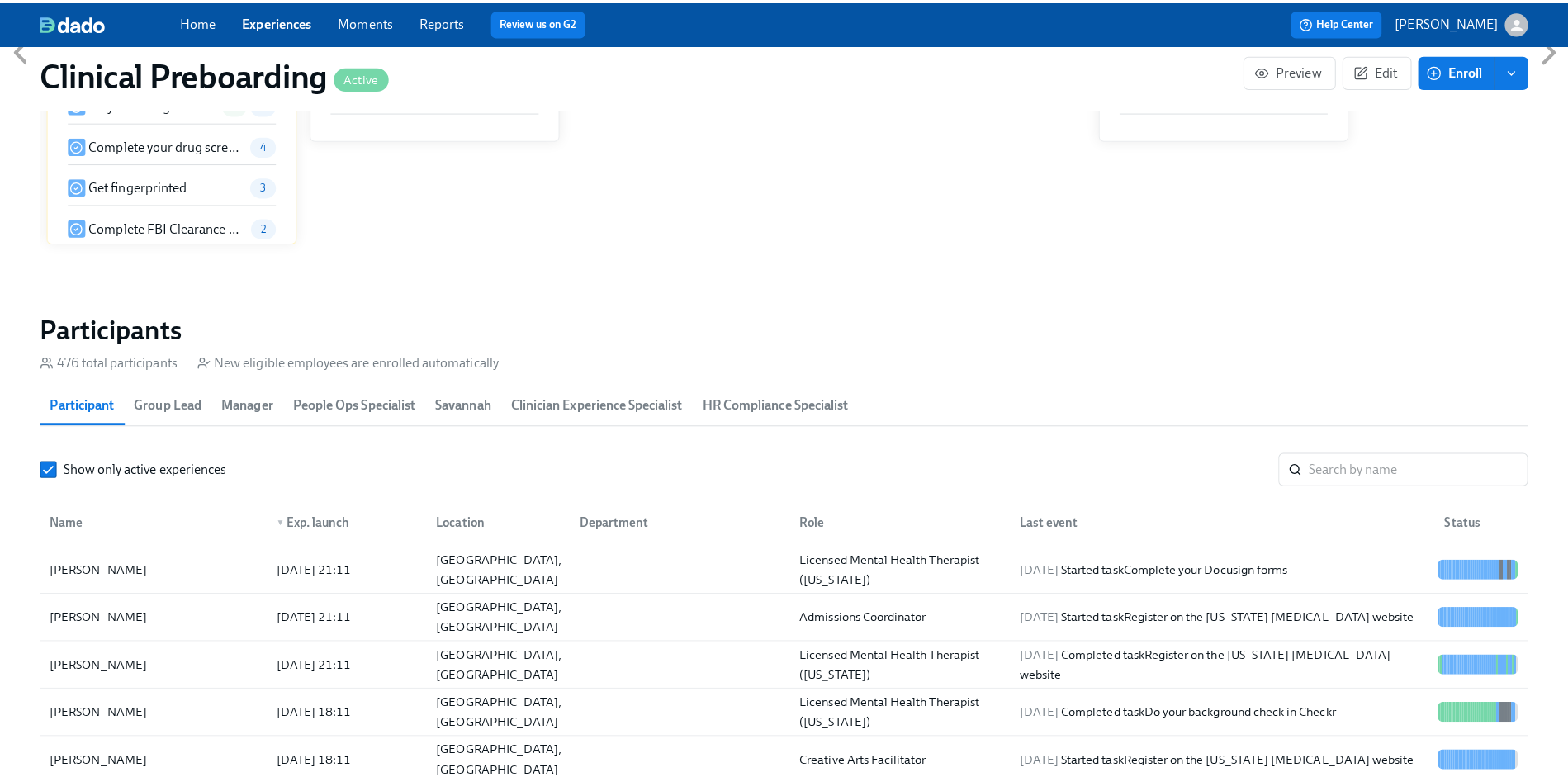
scroll to position [1620, 0]
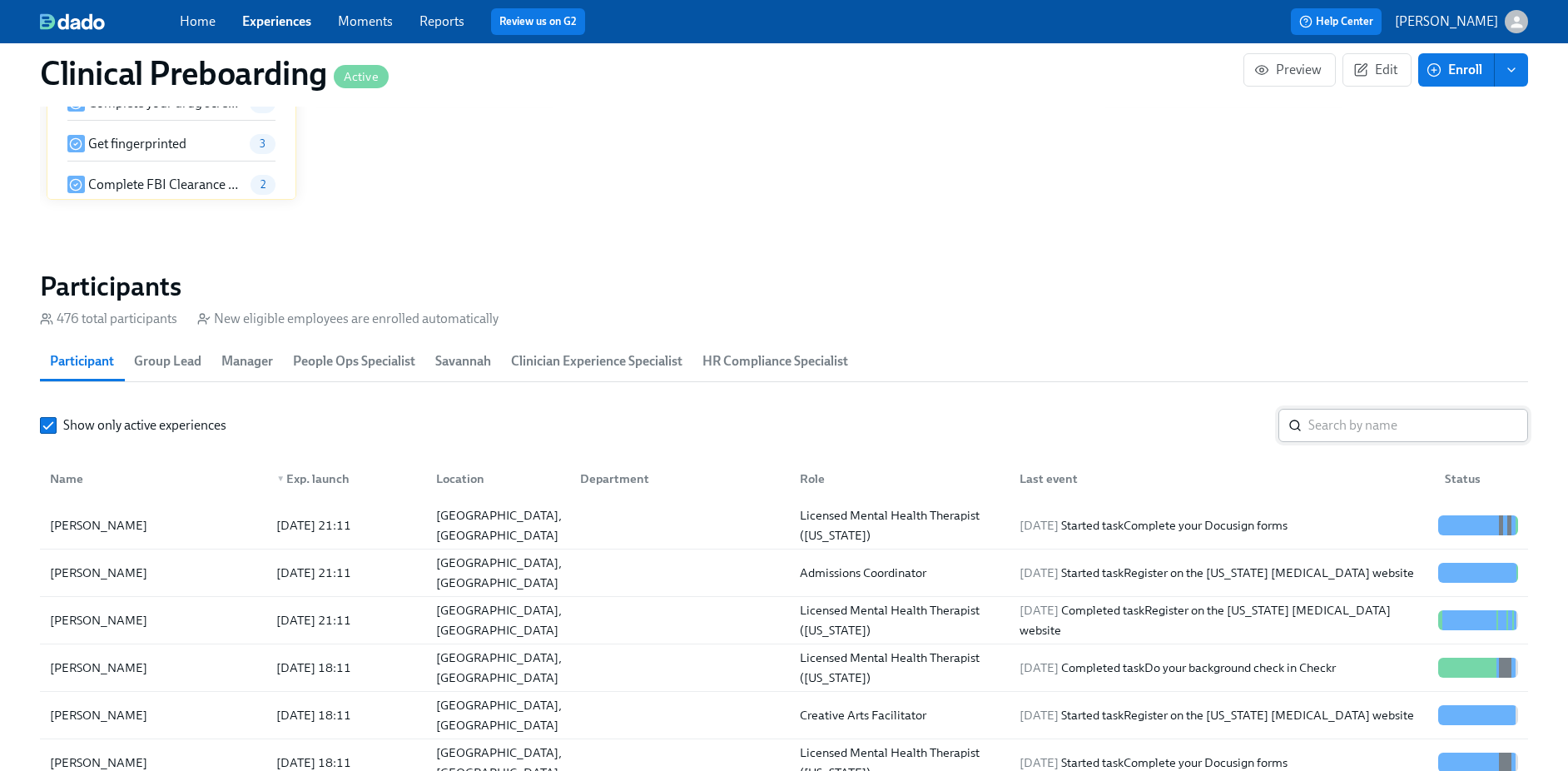
click at [1387, 429] on input "search" at bounding box center [1418, 425] width 220 height 33
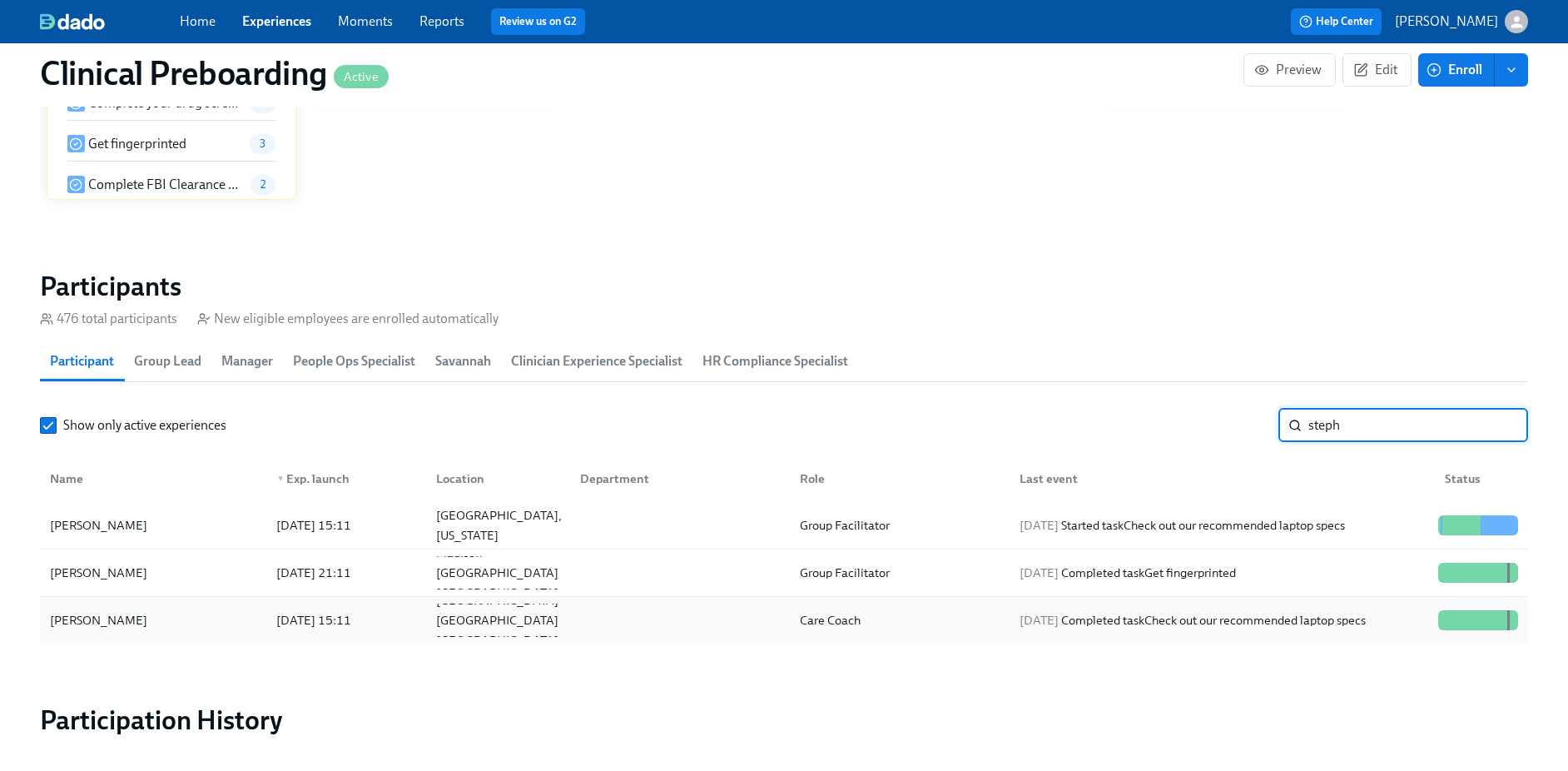
click at [135, 627] on div "Stephanie Lomax" at bounding box center [98, 620] width 111 height 20
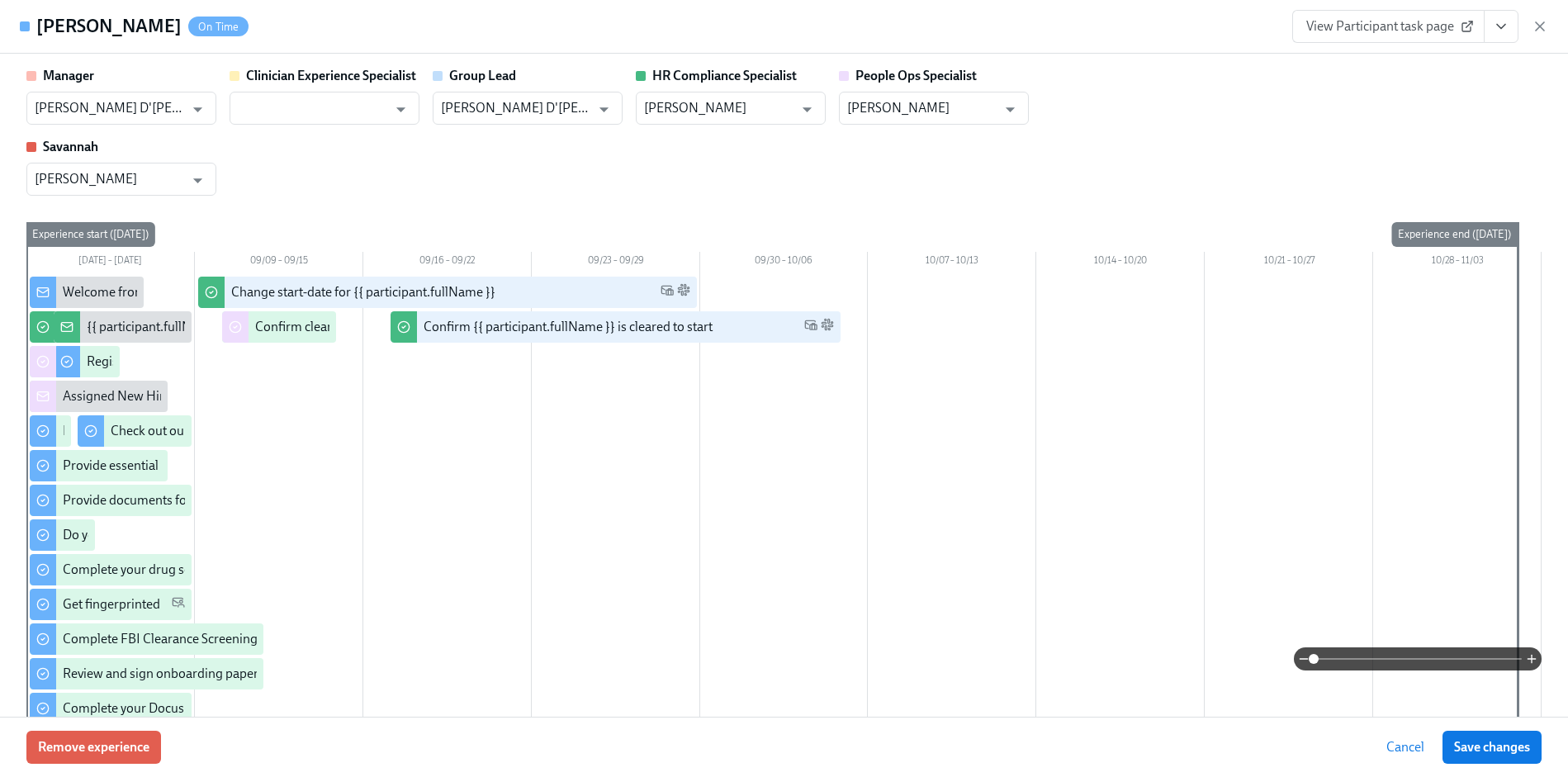
click at [1496, 38] on button "View task page" at bounding box center [1501, 26] width 35 height 33
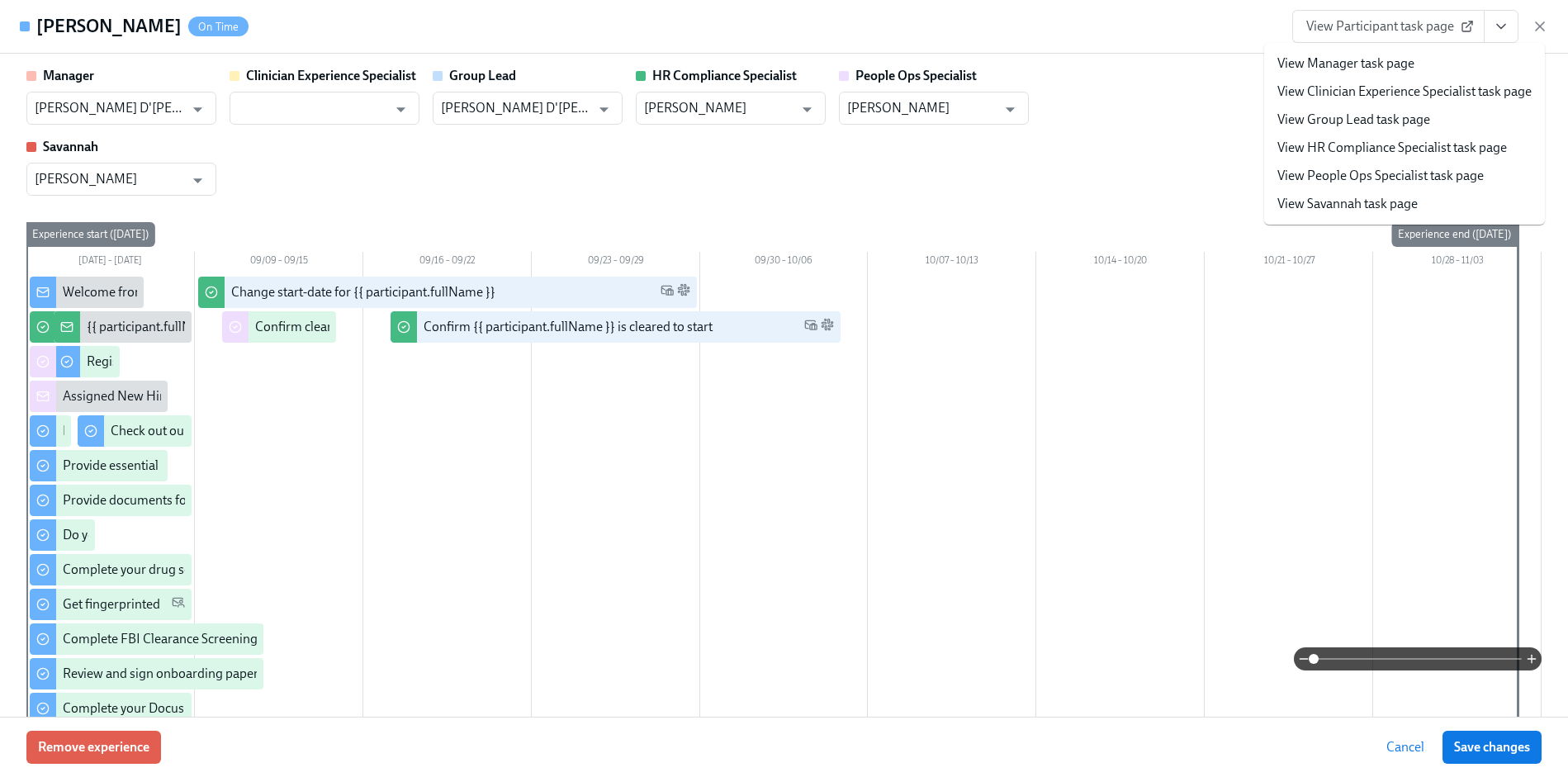
click at [1380, 142] on link "View HR Compliance Specialist task page" at bounding box center [1392, 148] width 230 height 18
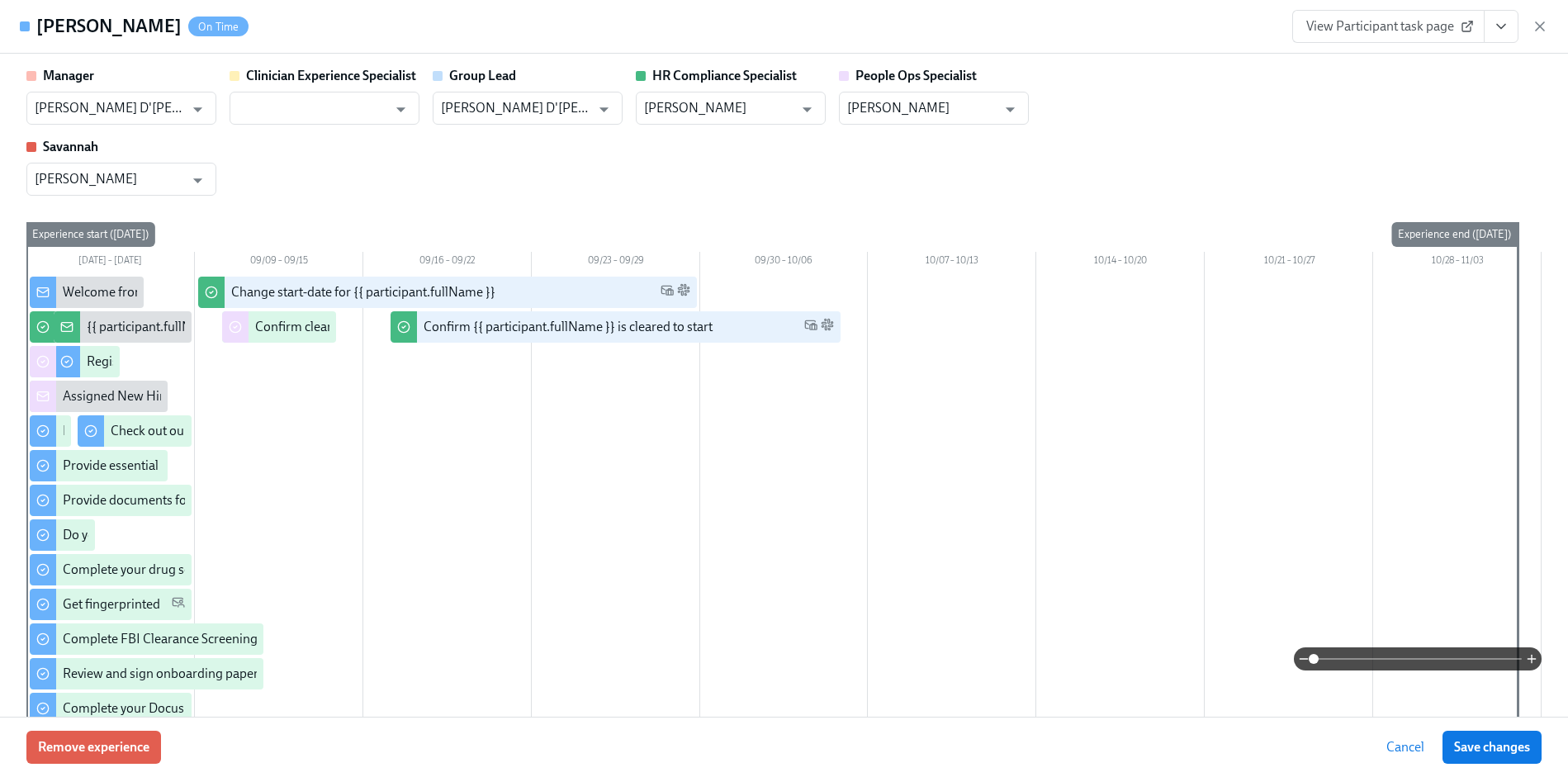
scroll to position [0, 19642]
click at [1497, 23] on icon "View task page" at bounding box center [1501, 26] width 16 height 16
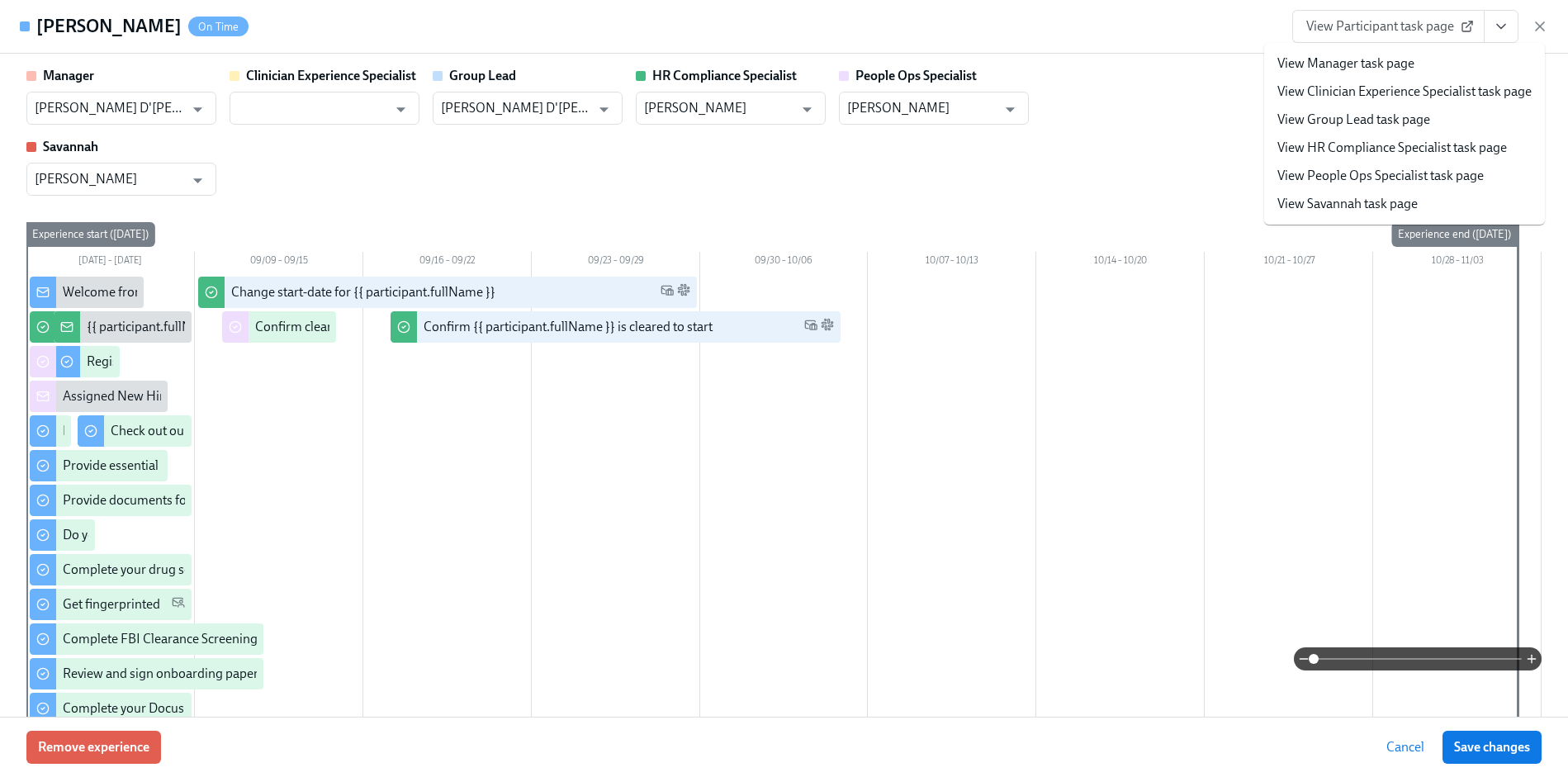
click at [1416, 146] on link "View HR Compliance Specialist task page" at bounding box center [1392, 148] width 230 height 18
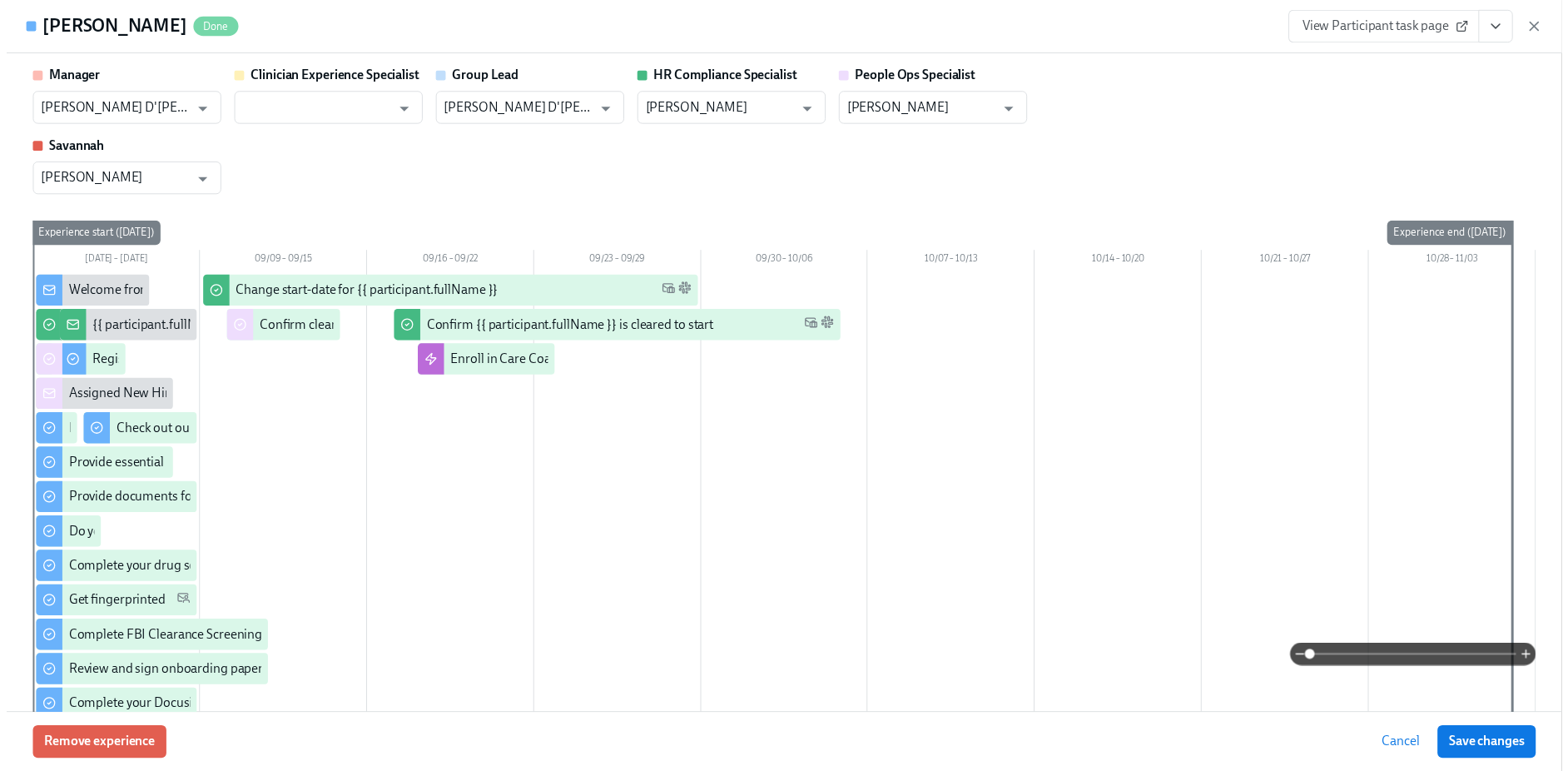
scroll to position [0, 18486]
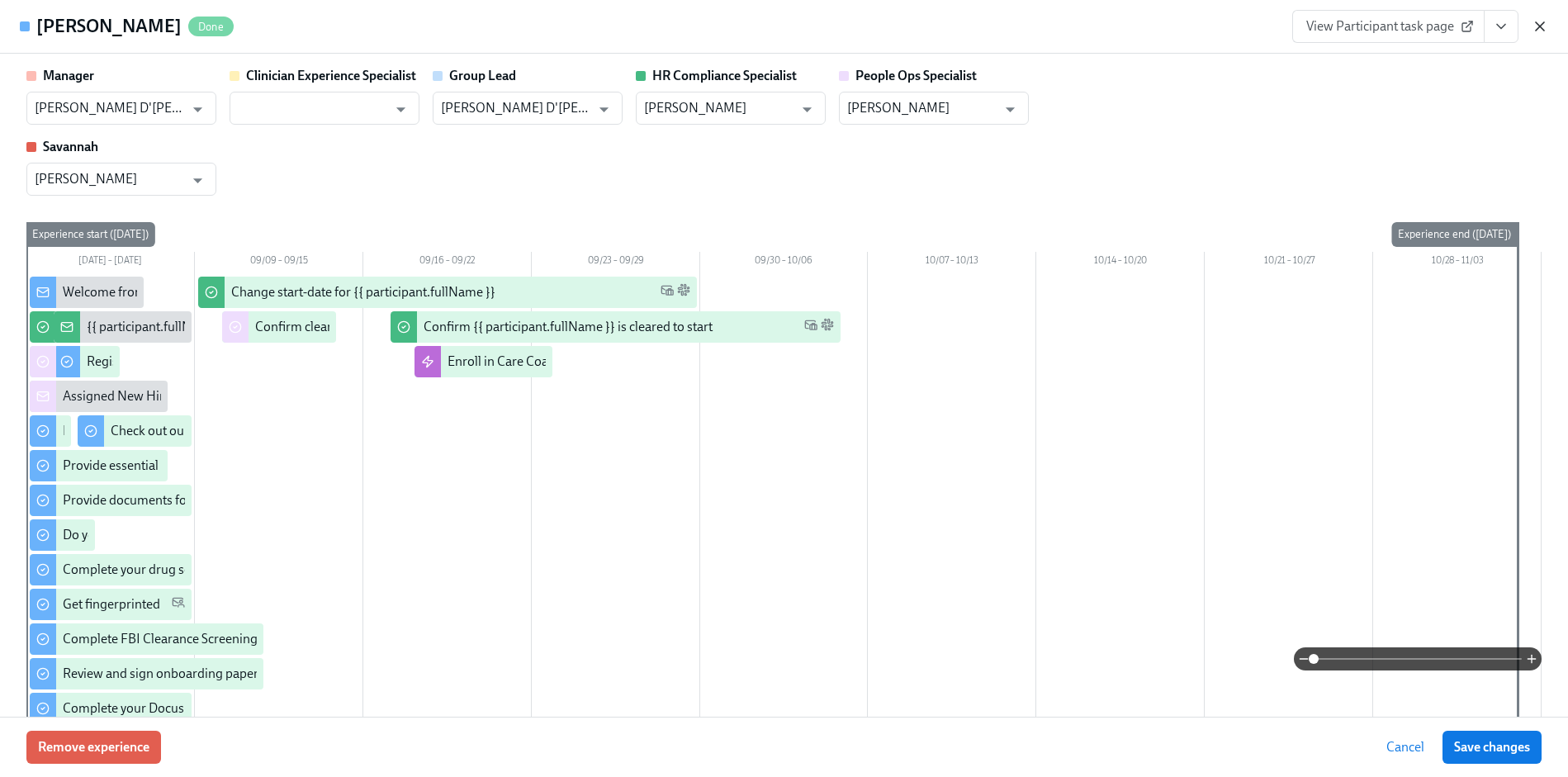
click at [1534, 29] on icon "button" at bounding box center [1539, 26] width 16 height 16
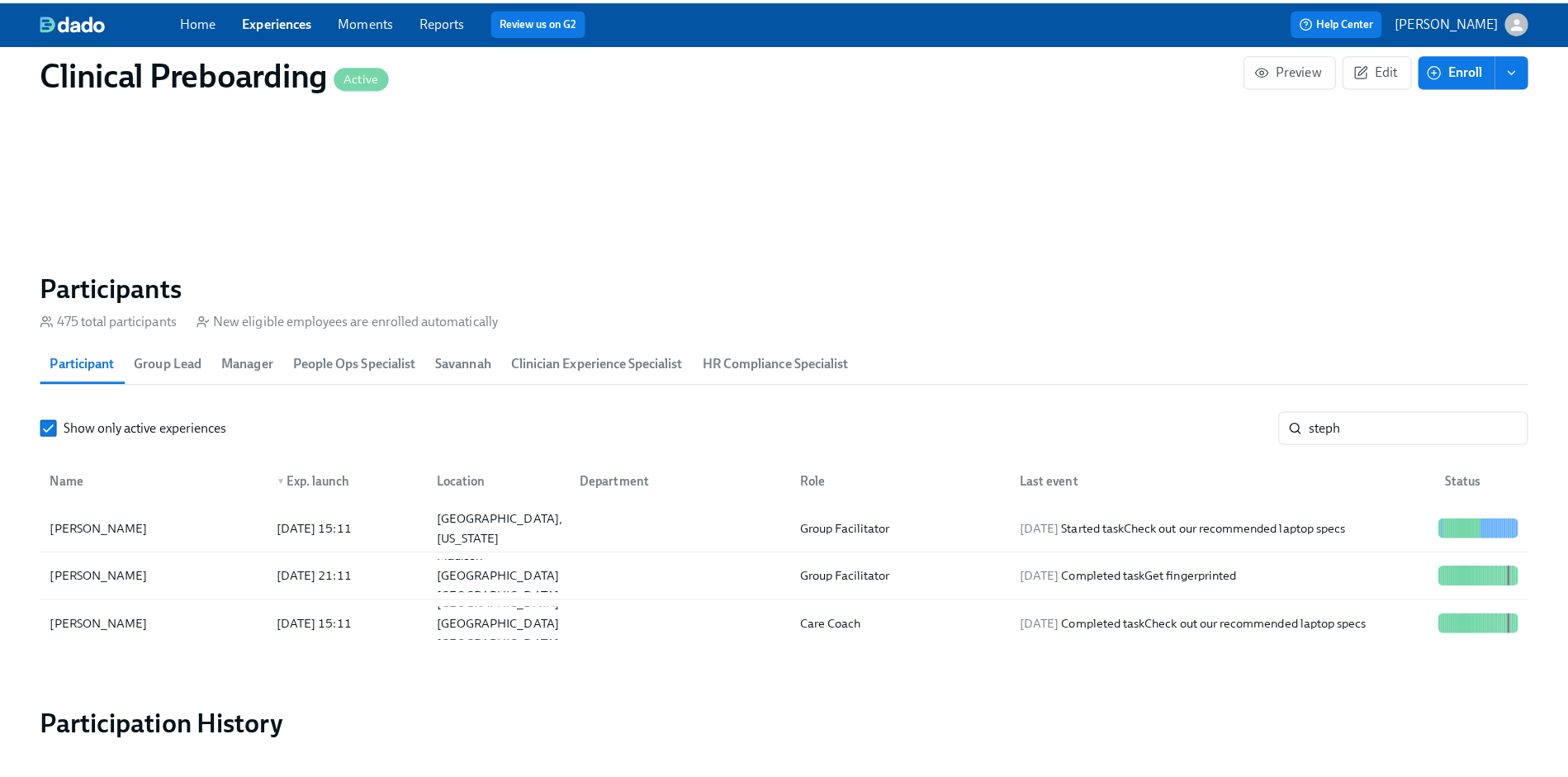
scroll to position [0, 18326]
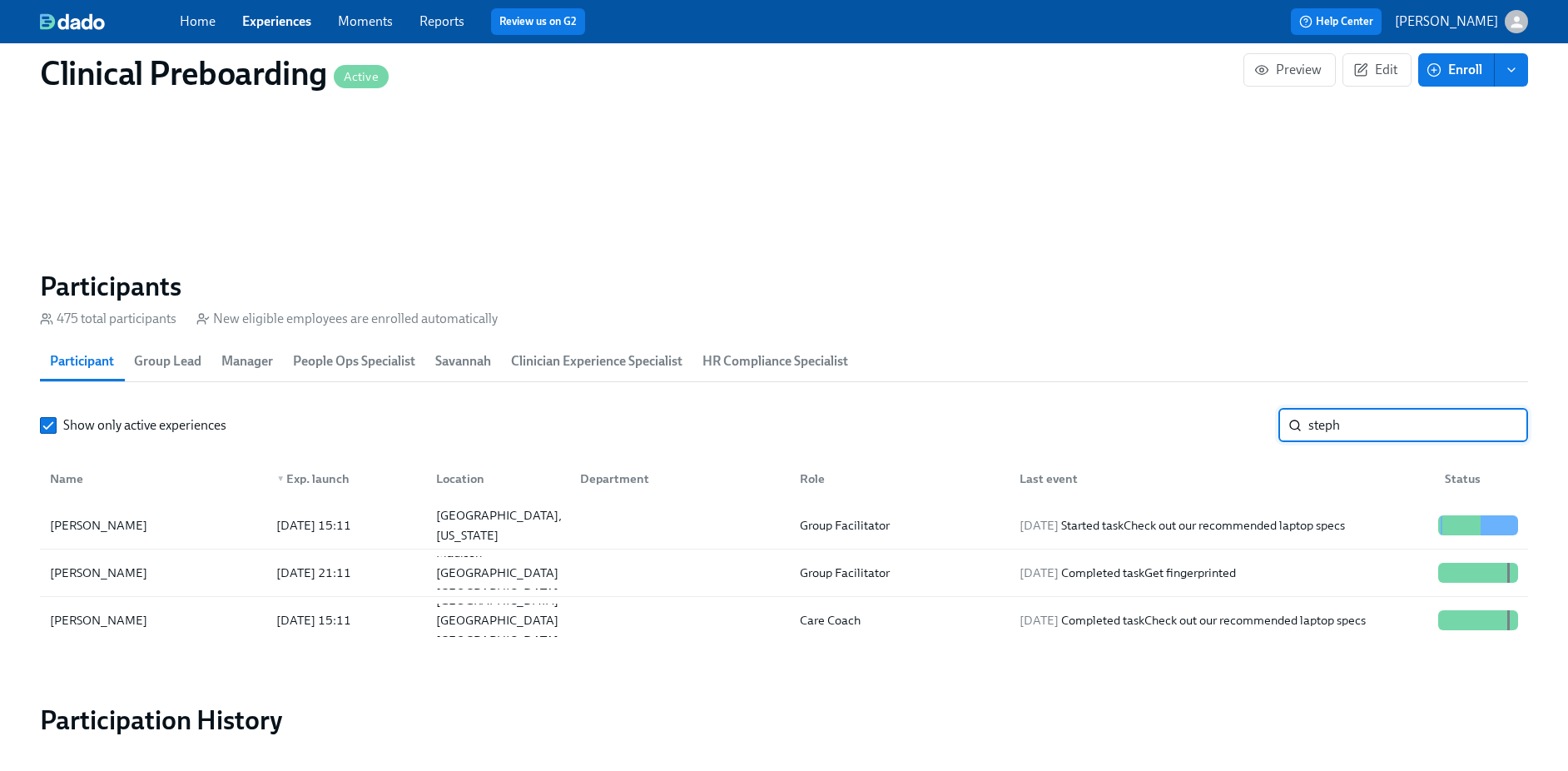
click at [1439, 434] on input "steph" at bounding box center [1418, 425] width 220 height 33
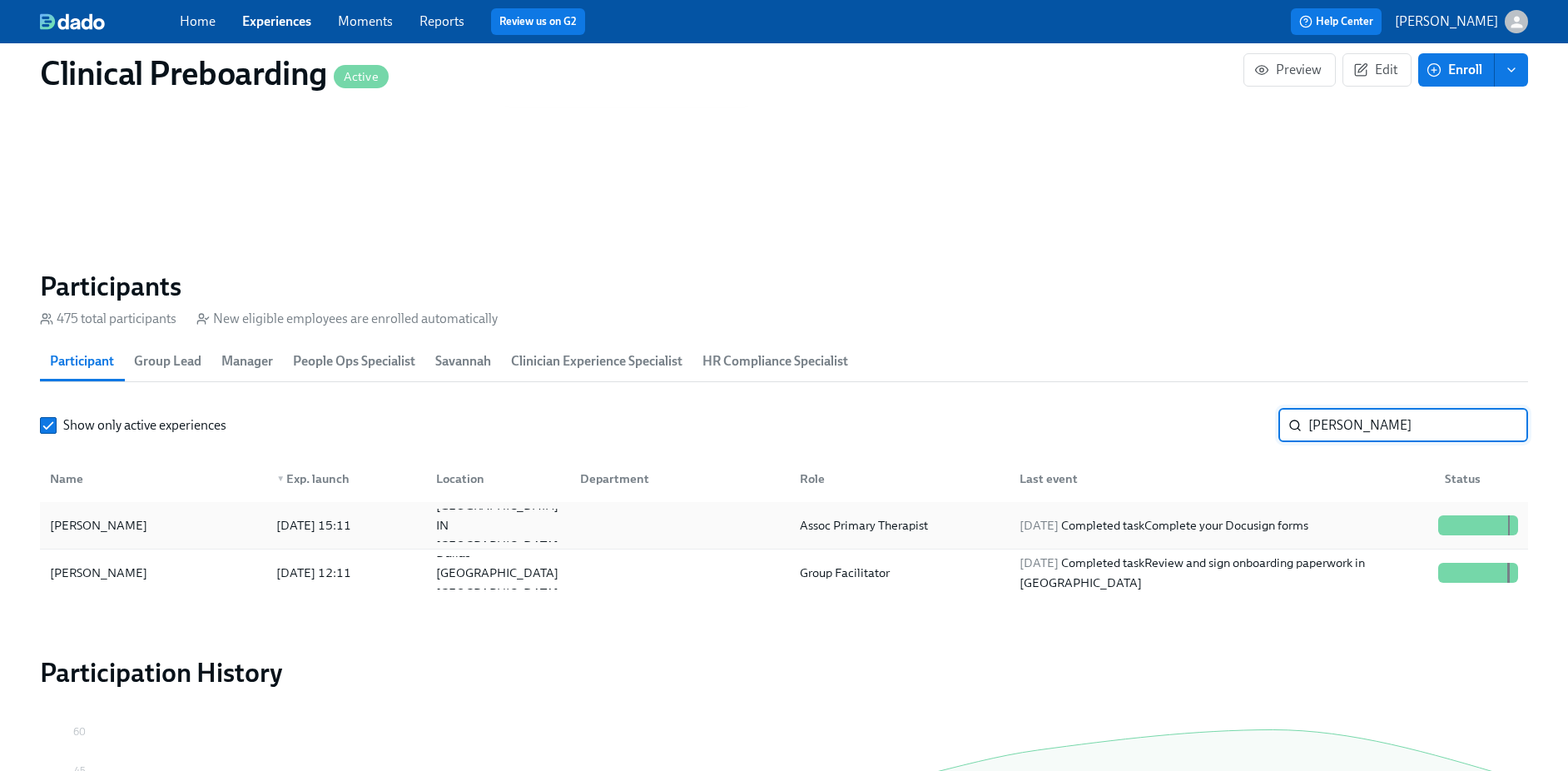
type input "michele"
click at [184, 528] on div "[PERSON_NAME]" at bounding box center [153, 525] width 220 height 33
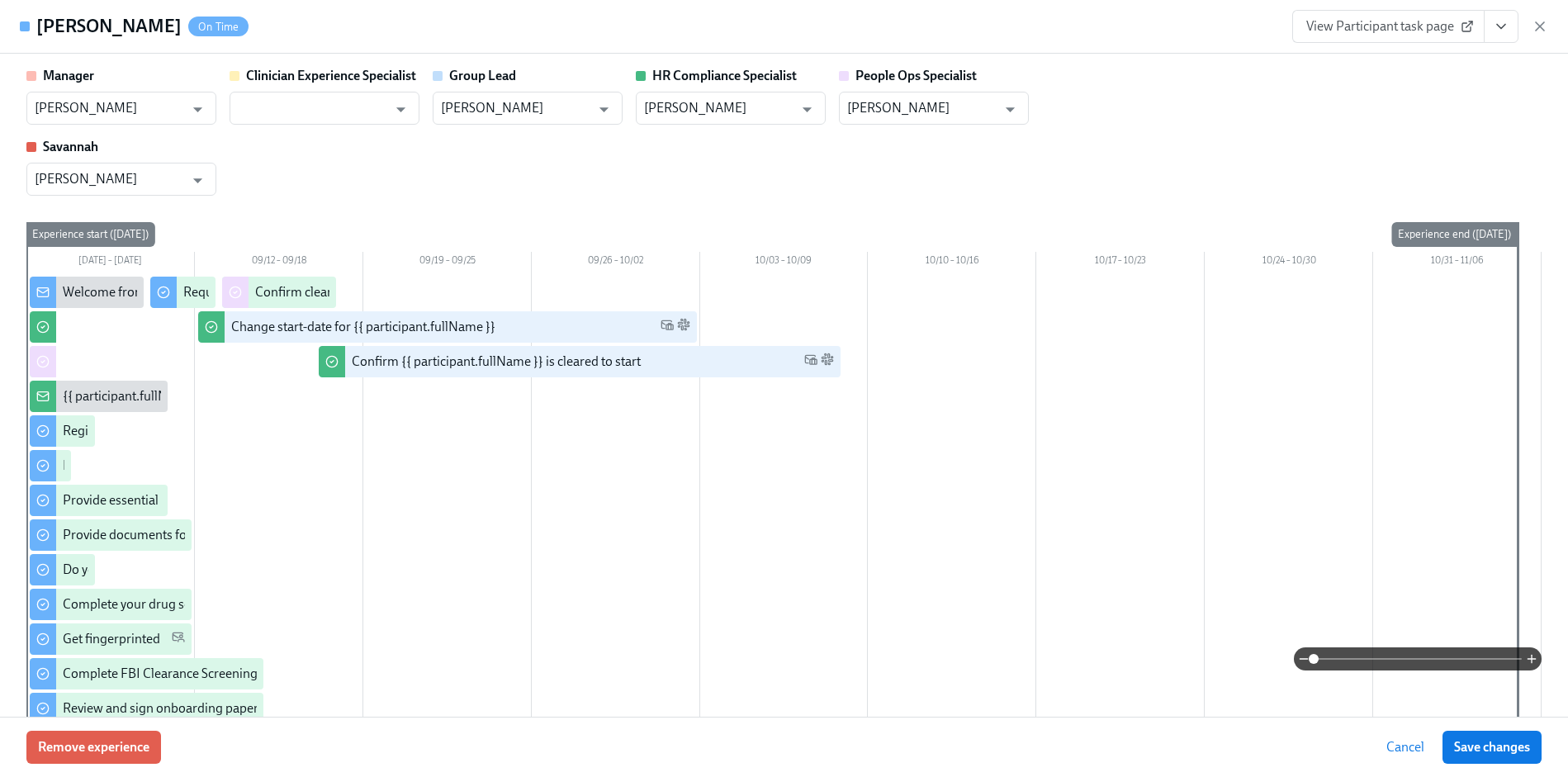
click at [1499, 25] on icon "View task page" at bounding box center [1501, 26] width 16 height 16
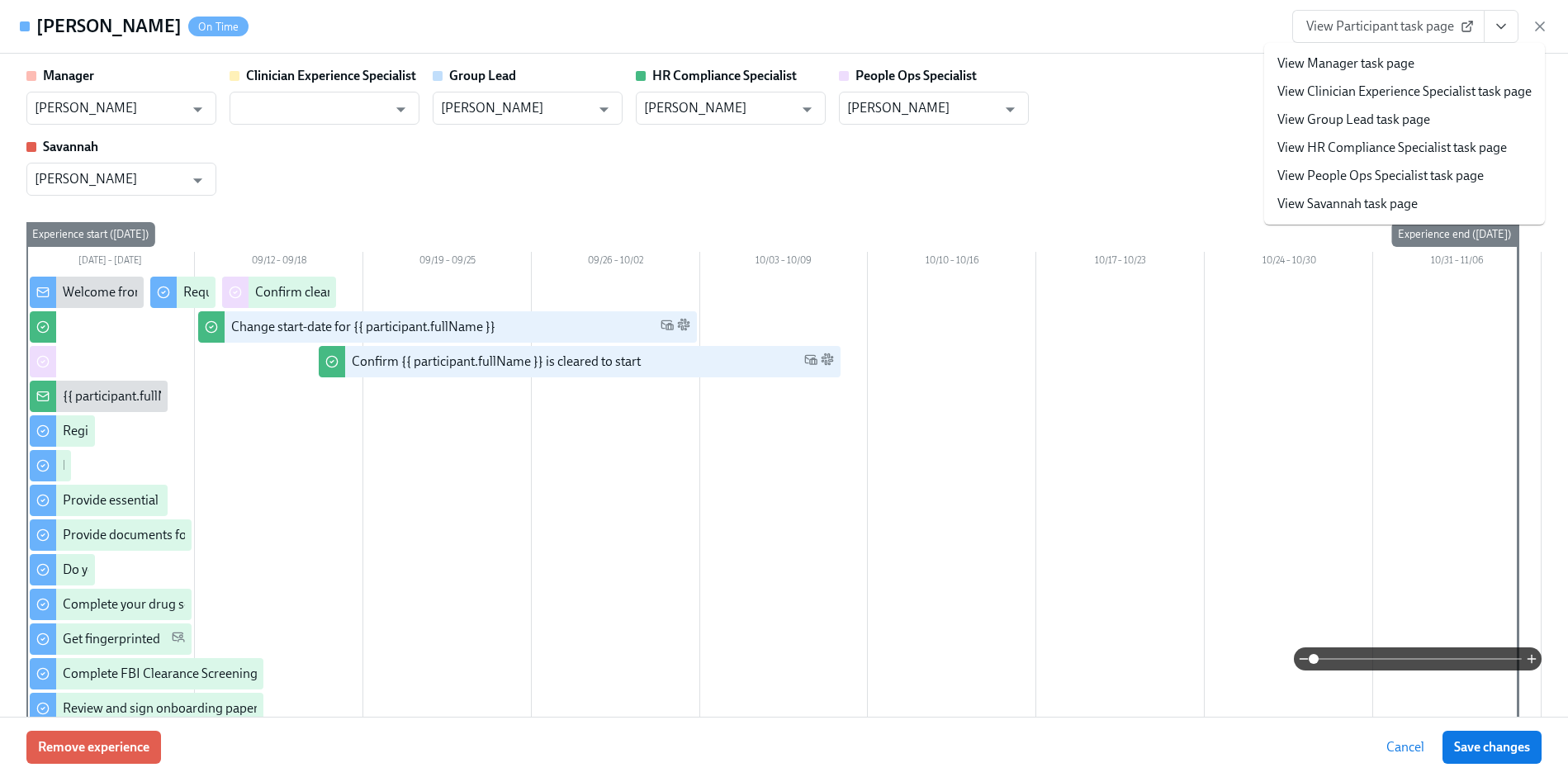
scroll to position [0, 18338]
click at [1396, 144] on link "View HR Compliance Specialist task page" at bounding box center [1392, 148] width 230 height 18
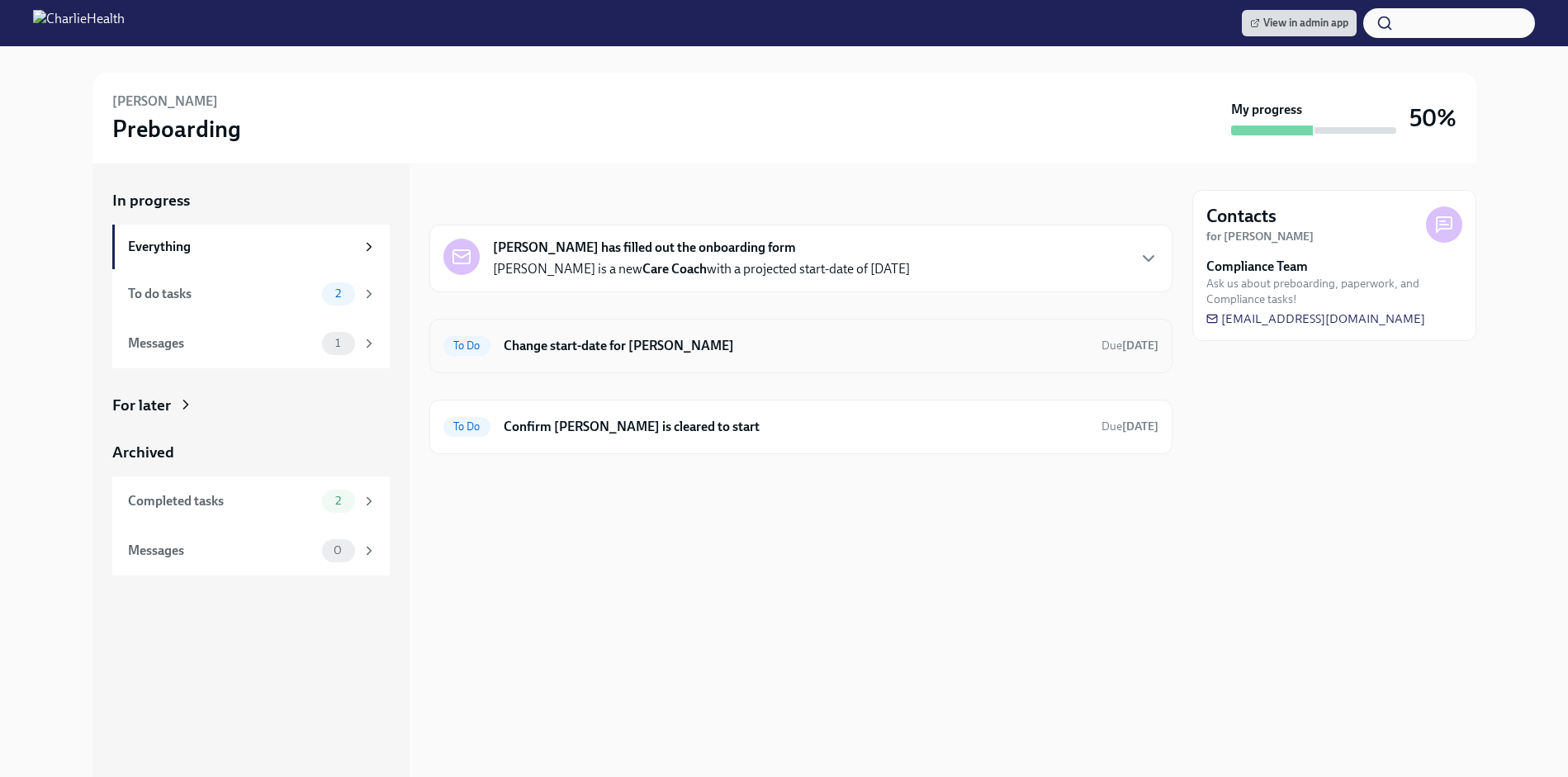
click at [580, 354] on div "To Do Change start-date for [PERSON_NAME] Due [DATE]" at bounding box center [801, 346] width 715 height 27
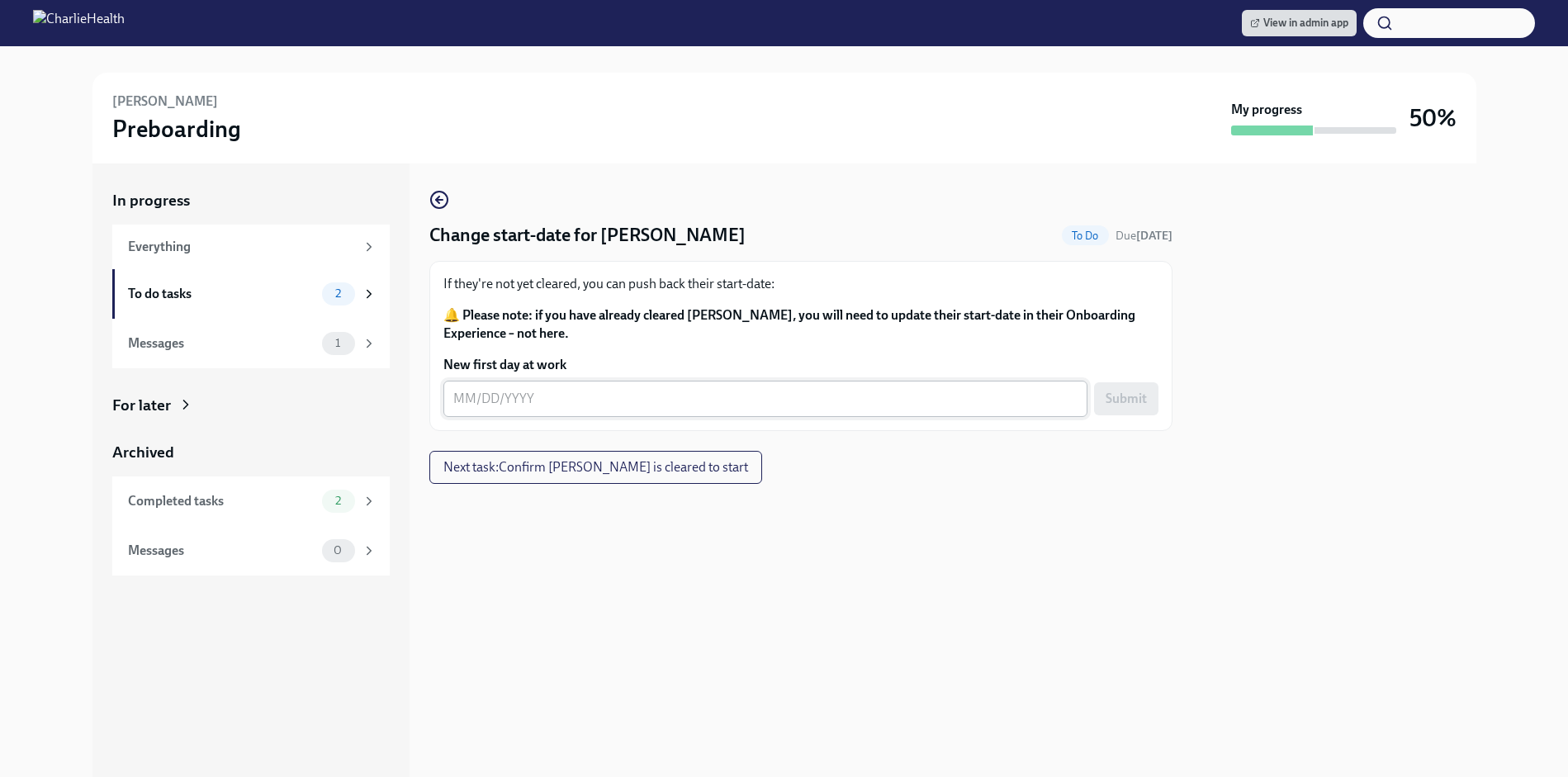
click at [605, 392] on textarea "New first day at work" at bounding box center [766, 399] width 624 height 20
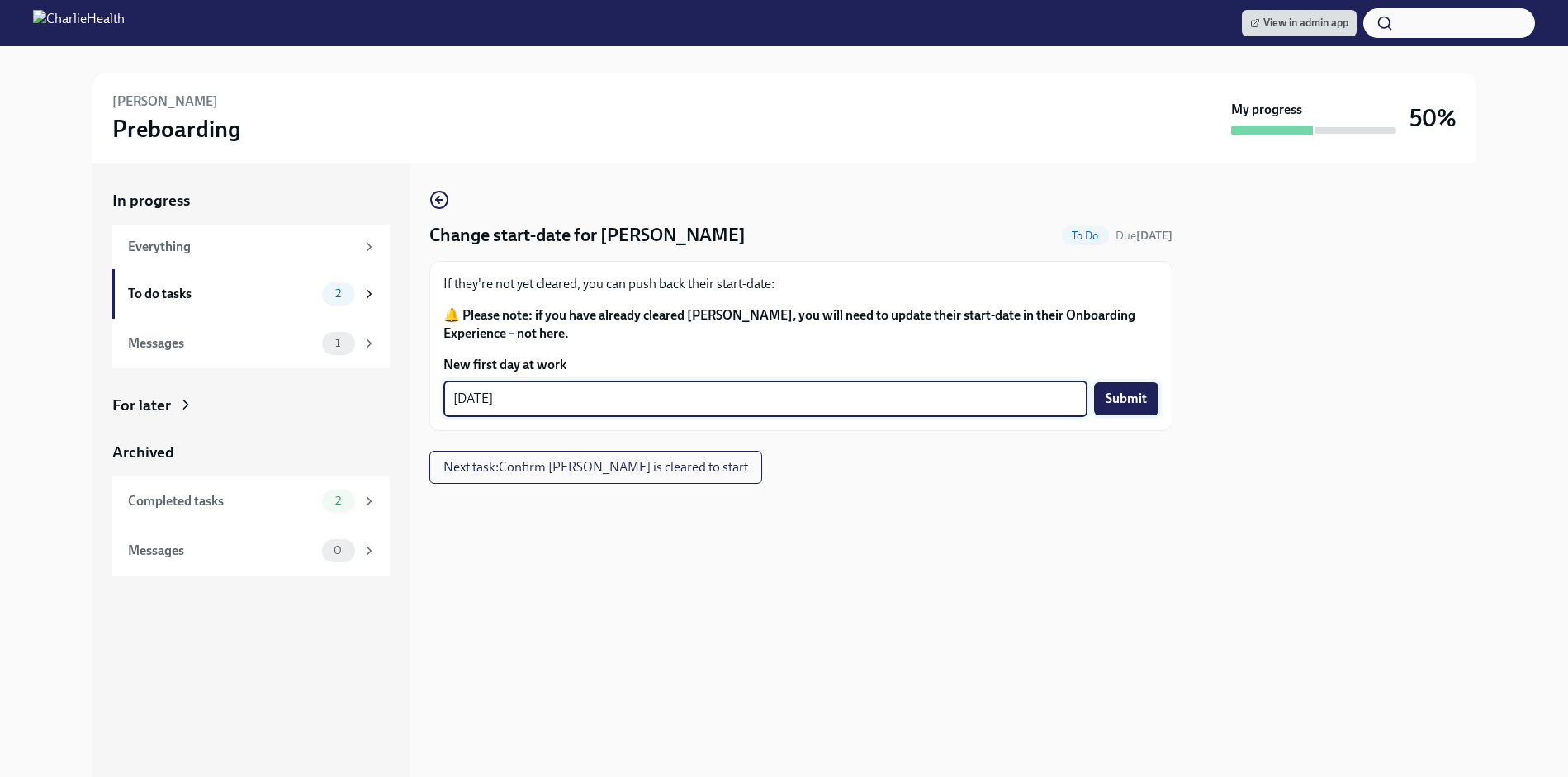
type textarea "[DATE]"
click at [1115, 404] on span "Submit" at bounding box center [1126, 399] width 41 height 16
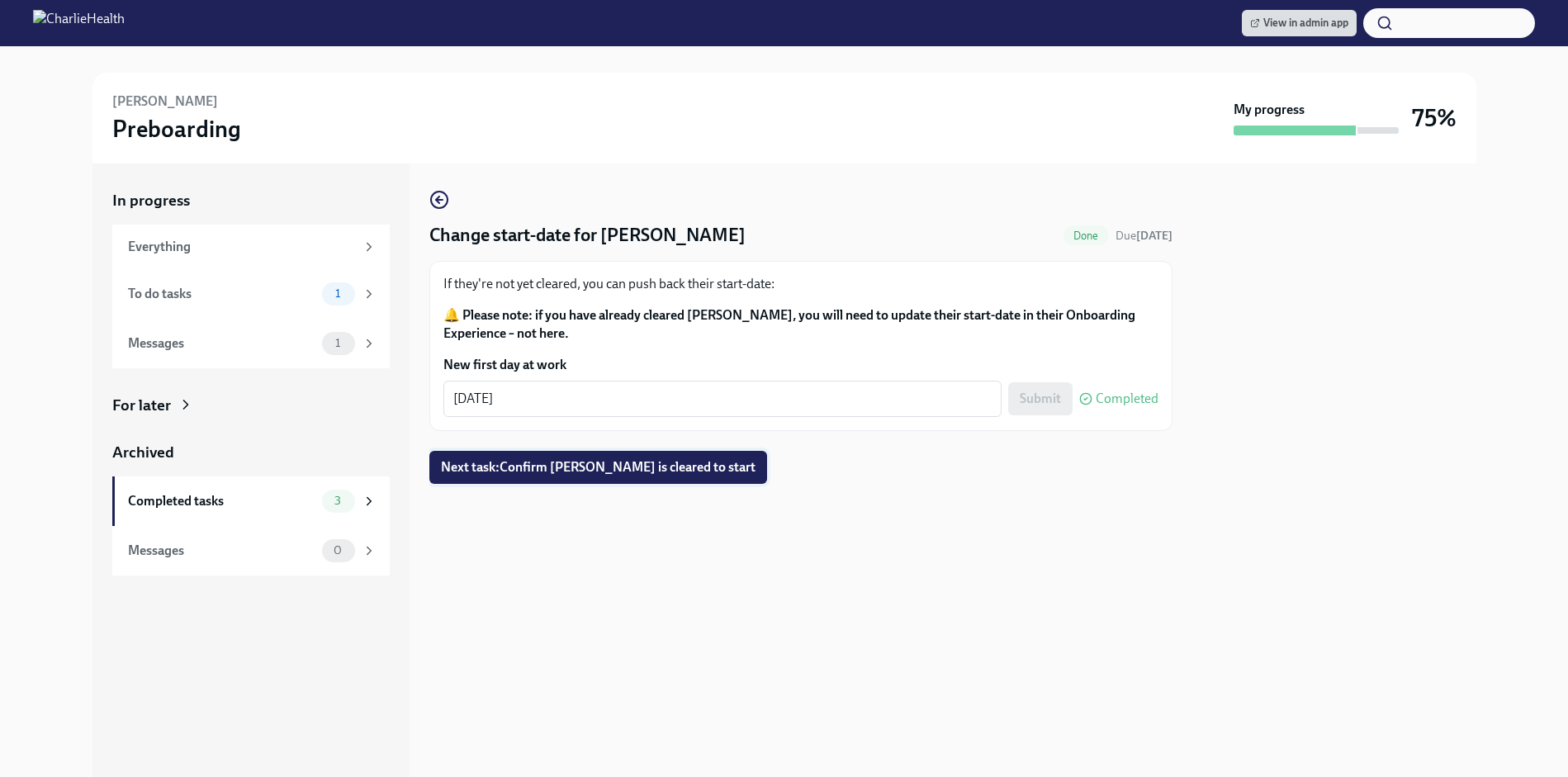
click at [666, 466] on span "Next task : Confirm Stephanie Lomax is cleared to start" at bounding box center [598, 467] width 315 height 16
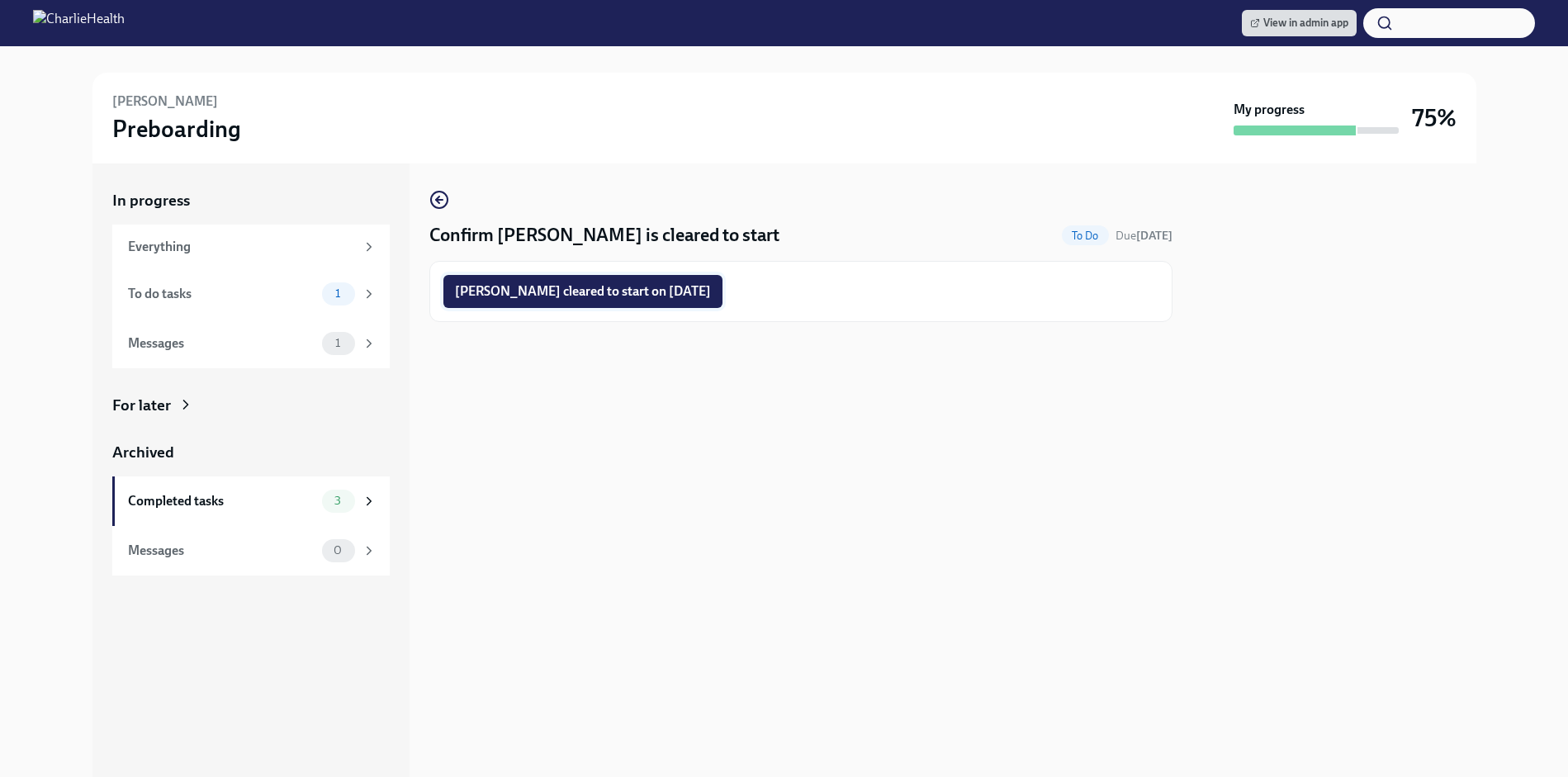
click at [681, 284] on span "Stephanie Lomax cleared to start on 09/22/2025" at bounding box center [583, 291] width 256 height 16
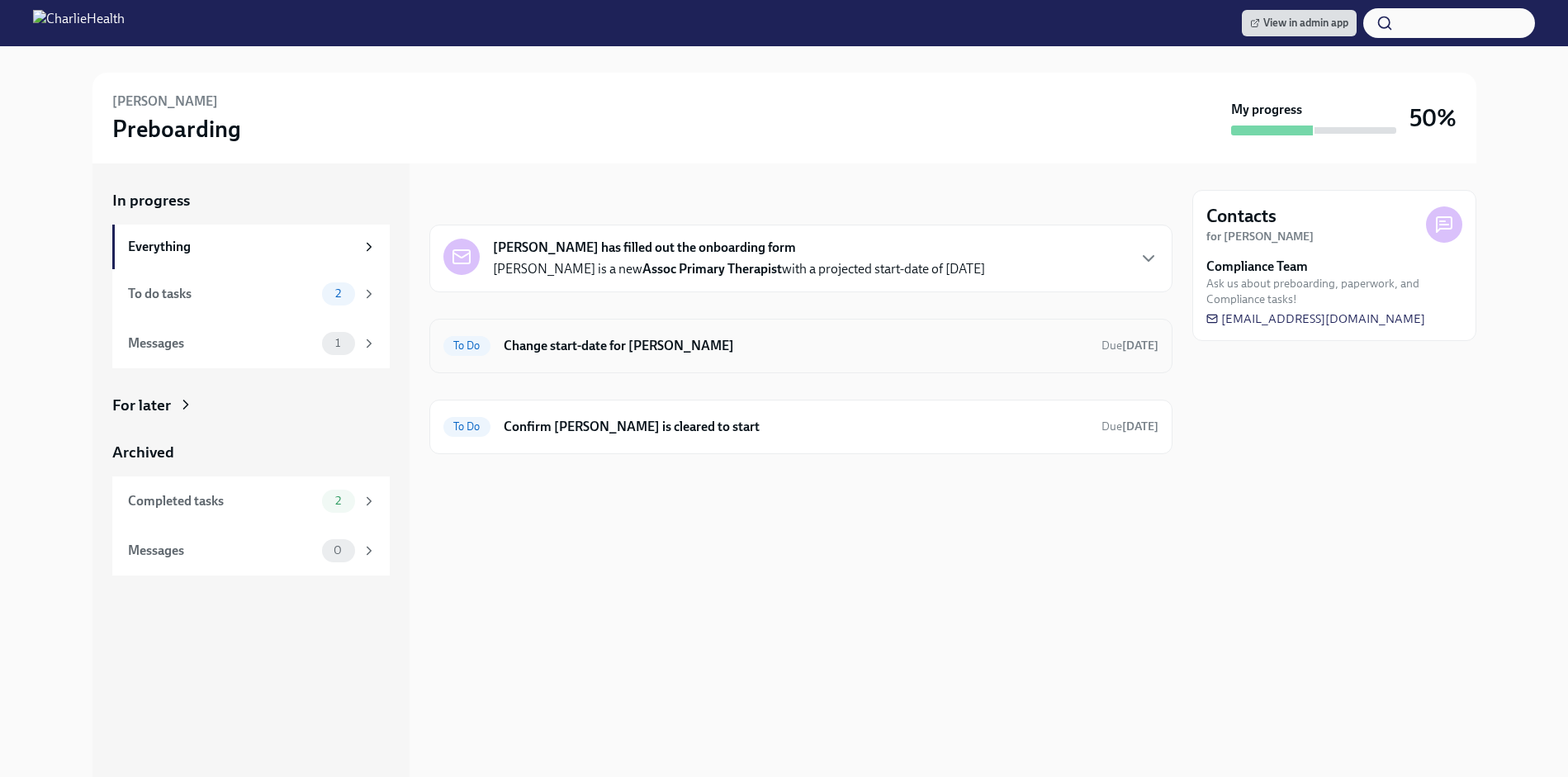
click at [755, 337] on h6 "Change start-date for [PERSON_NAME]" at bounding box center [795, 346] width 584 height 18
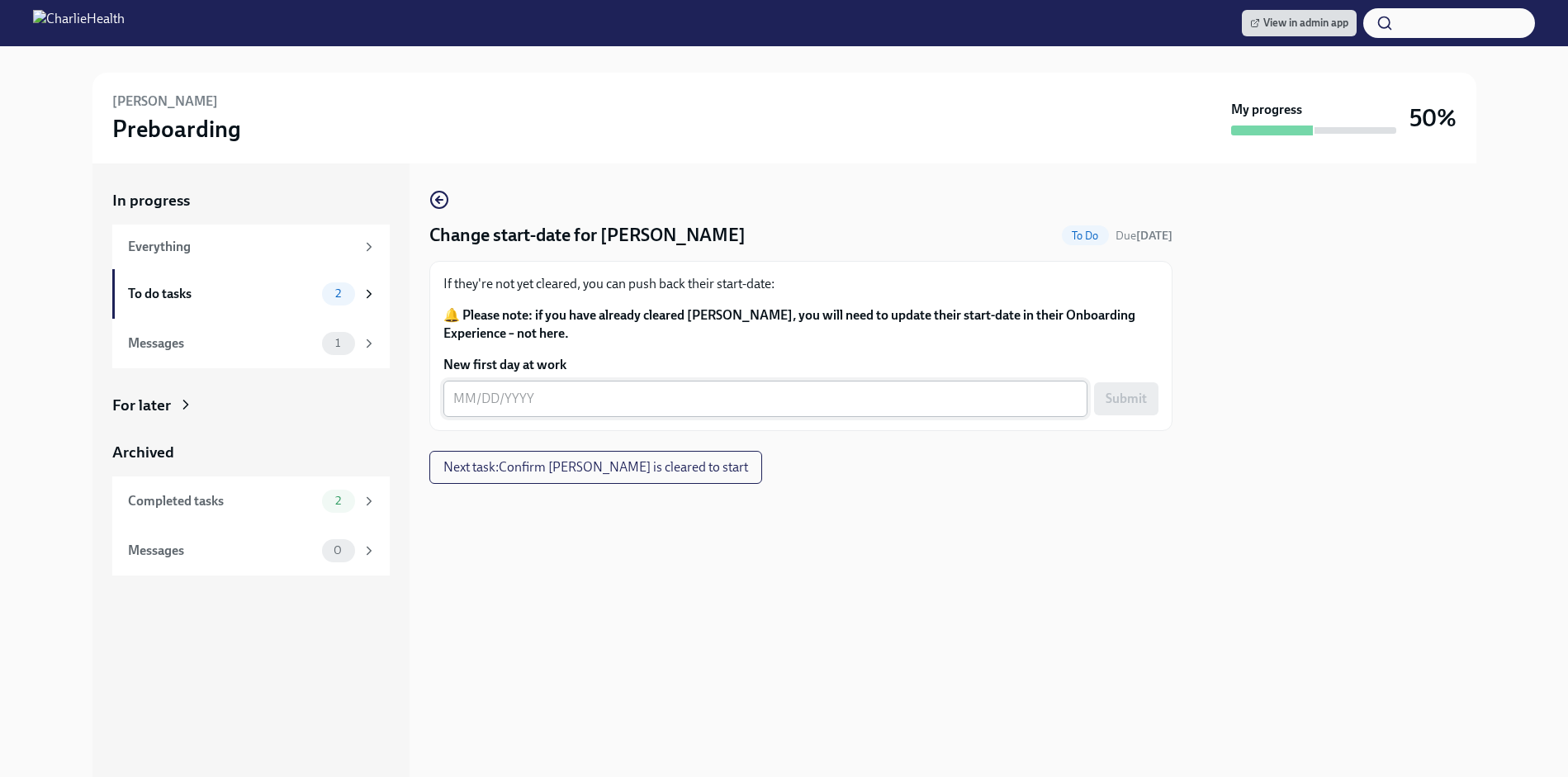
click at [643, 408] on textarea "New first day at work" at bounding box center [766, 399] width 624 height 20
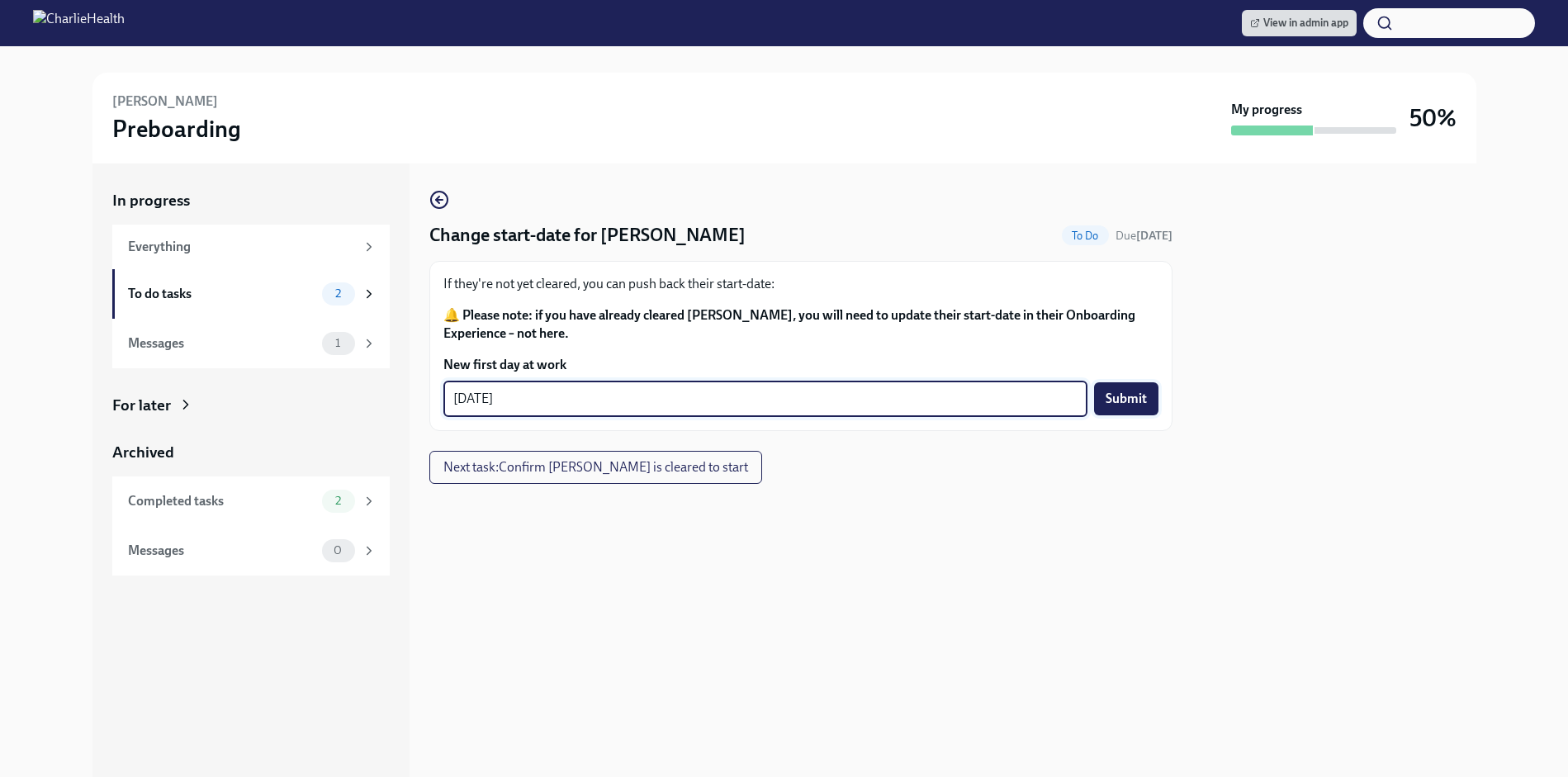
type textarea "[DATE]"
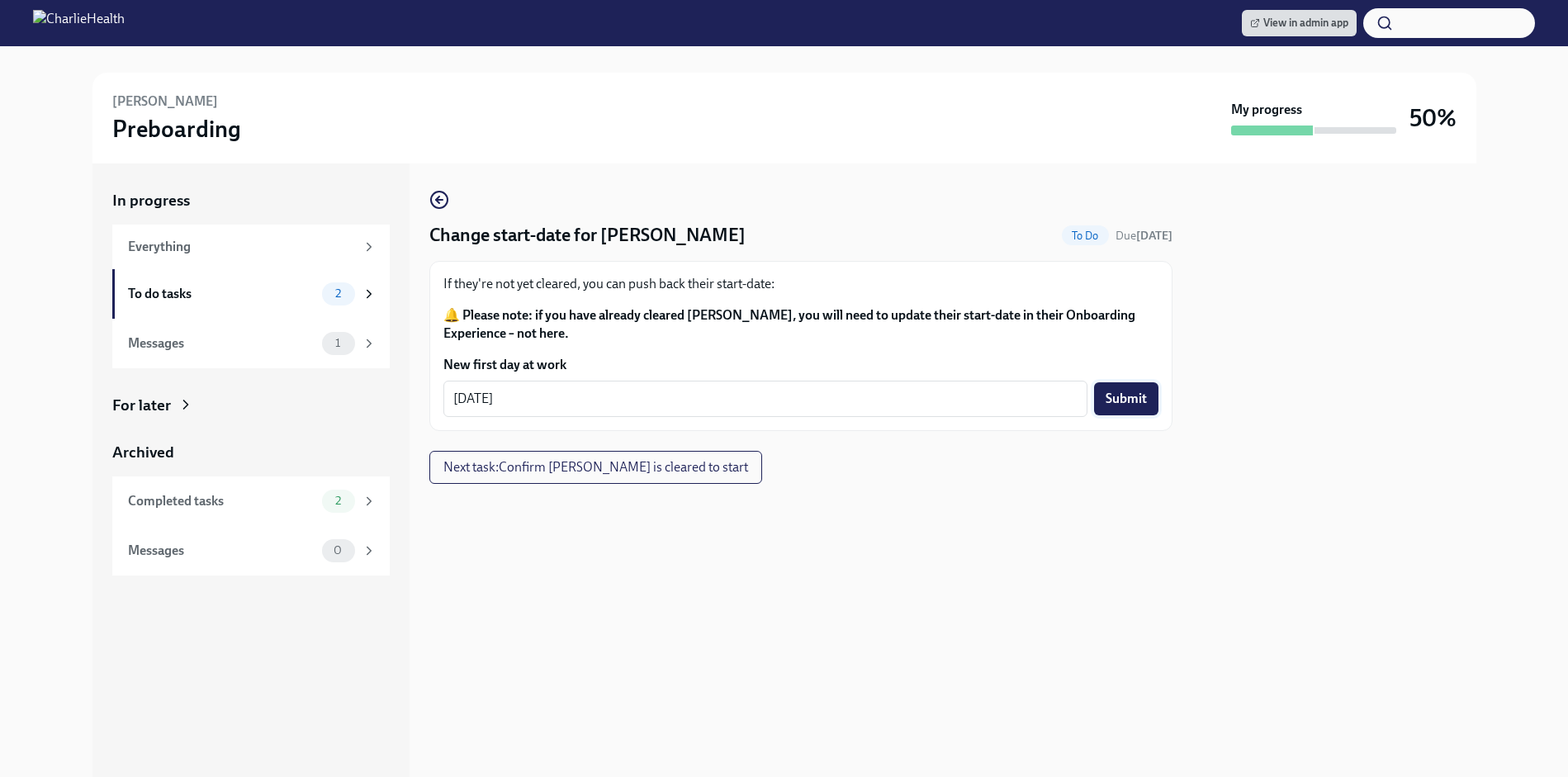
click at [1139, 398] on span "Submit" at bounding box center [1126, 399] width 41 height 16
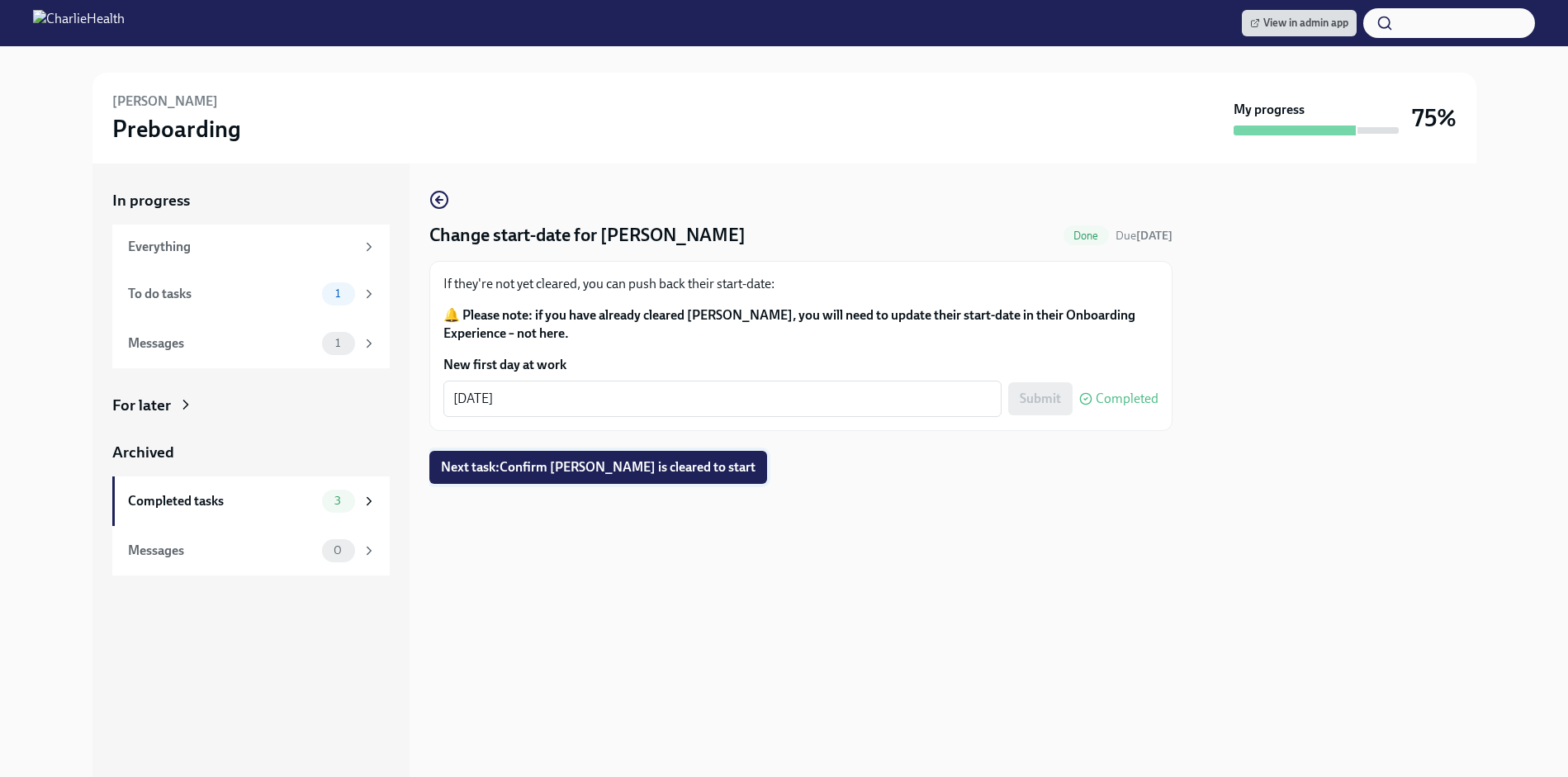
click at [681, 473] on span "Next task : Confirm [PERSON_NAME] is cleared to start" at bounding box center [598, 467] width 315 height 16
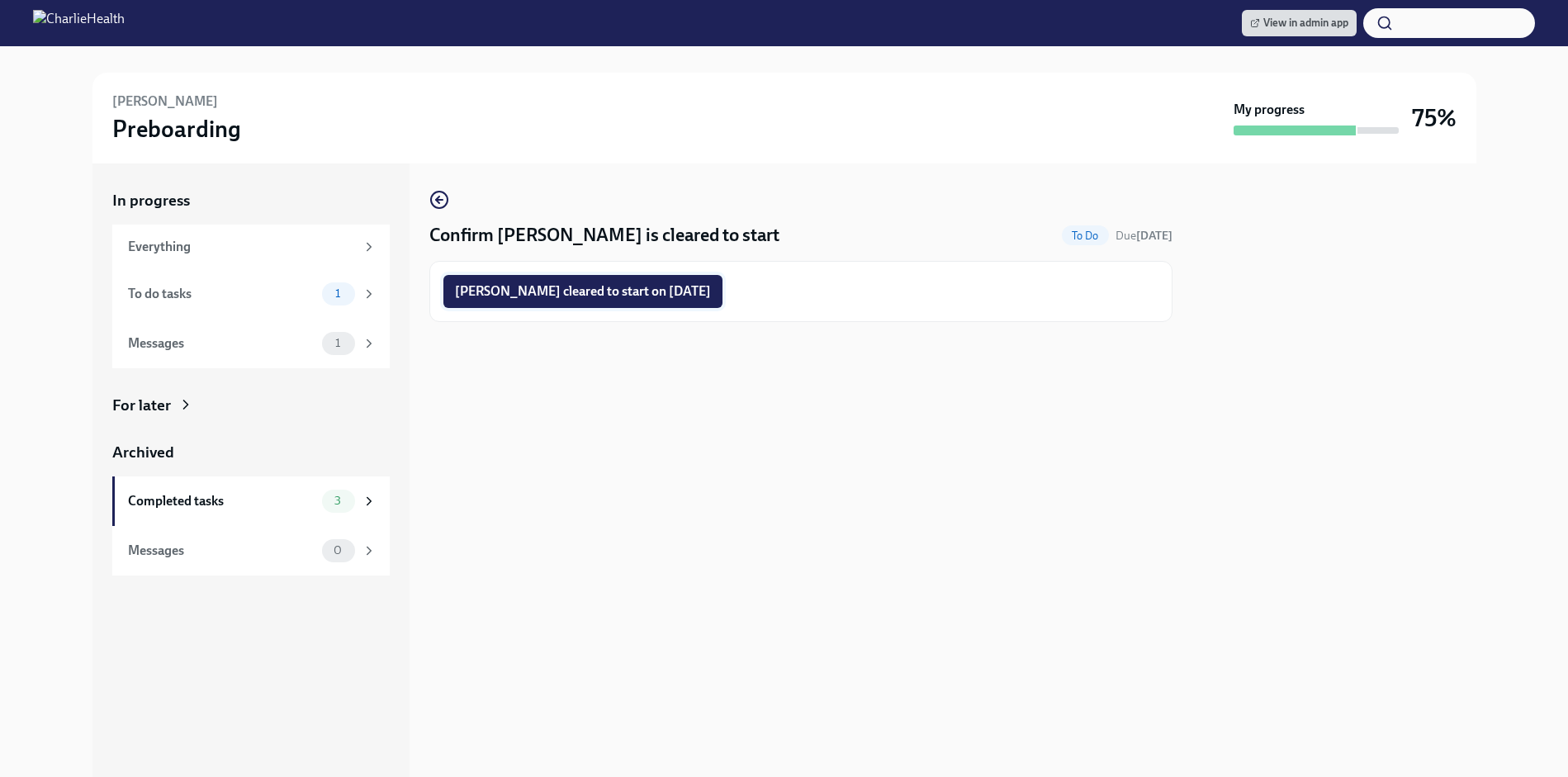
click at [670, 281] on button "[PERSON_NAME] cleared to start on [DATE]" at bounding box center [583, 291] width 279 height 33
